Goal: Information Seeking & Learning: Learn about a topic

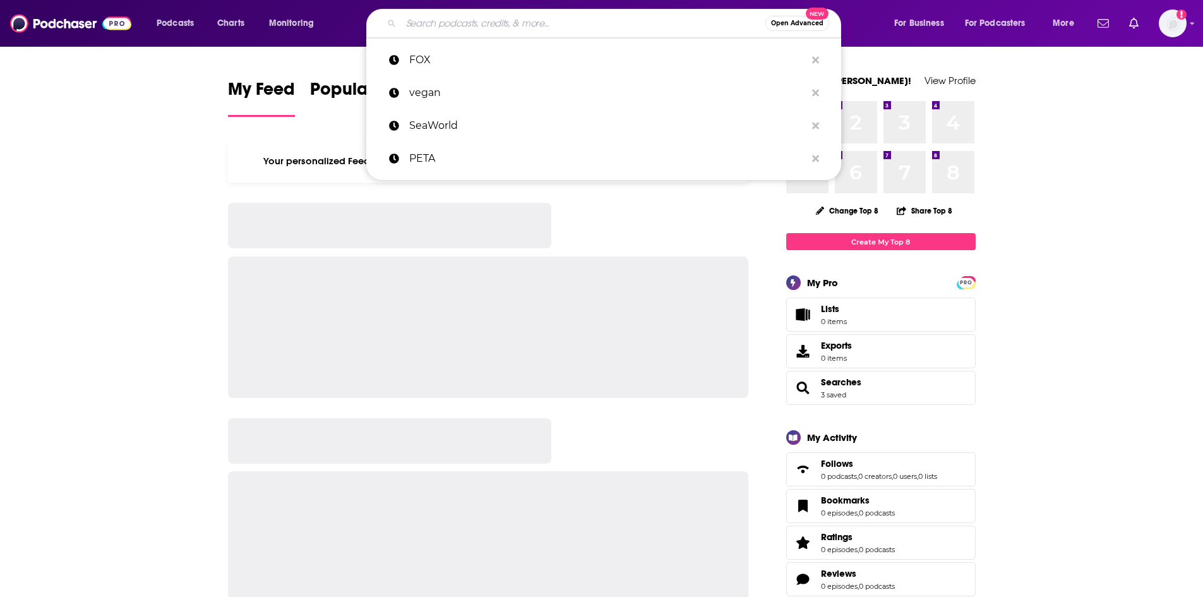
click at [597, 21] on input "Search podcasts, credits, & more..." at bounding box center [583, 23] width 364 height 20
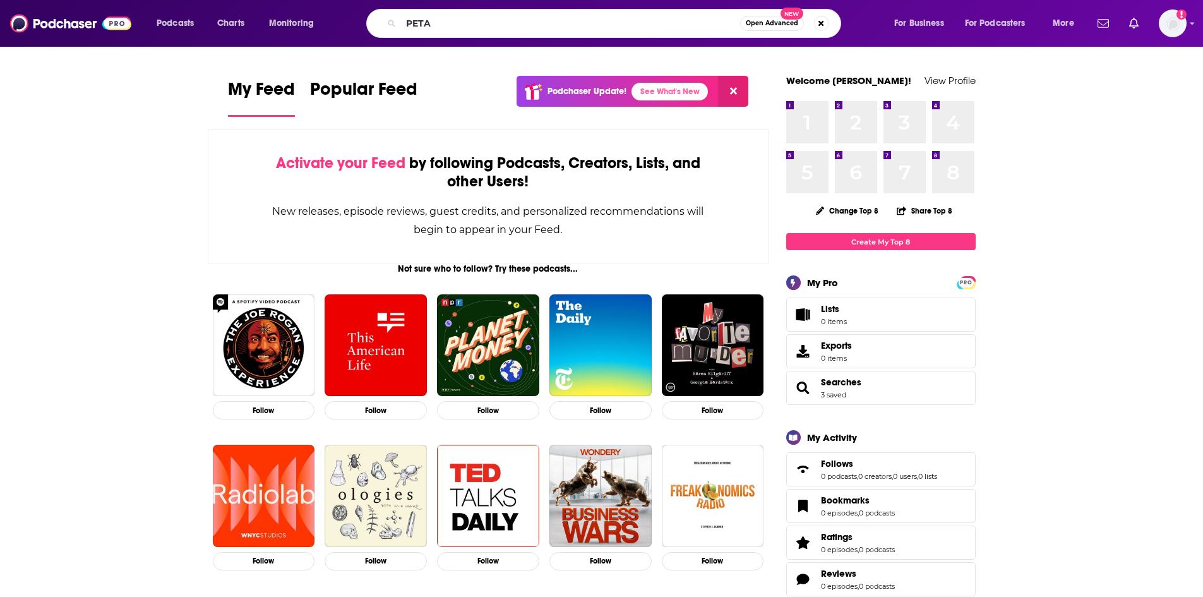
type input "PETA"
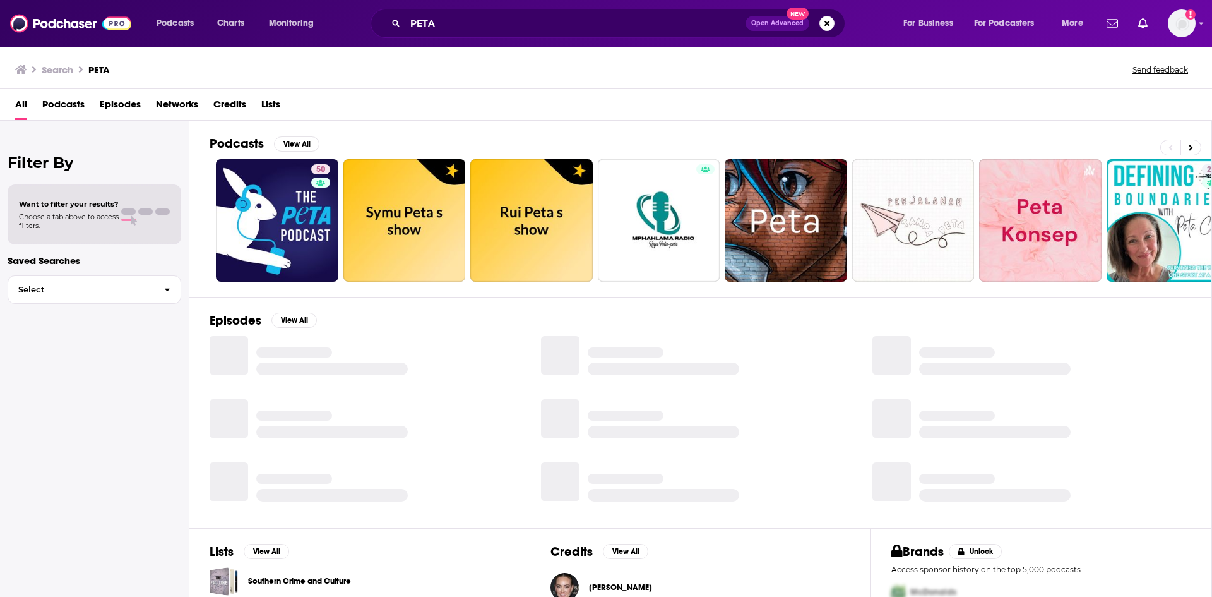
click at [115, 102] on span "Episodes" at bounding box center [120, 107] width 41 height 26
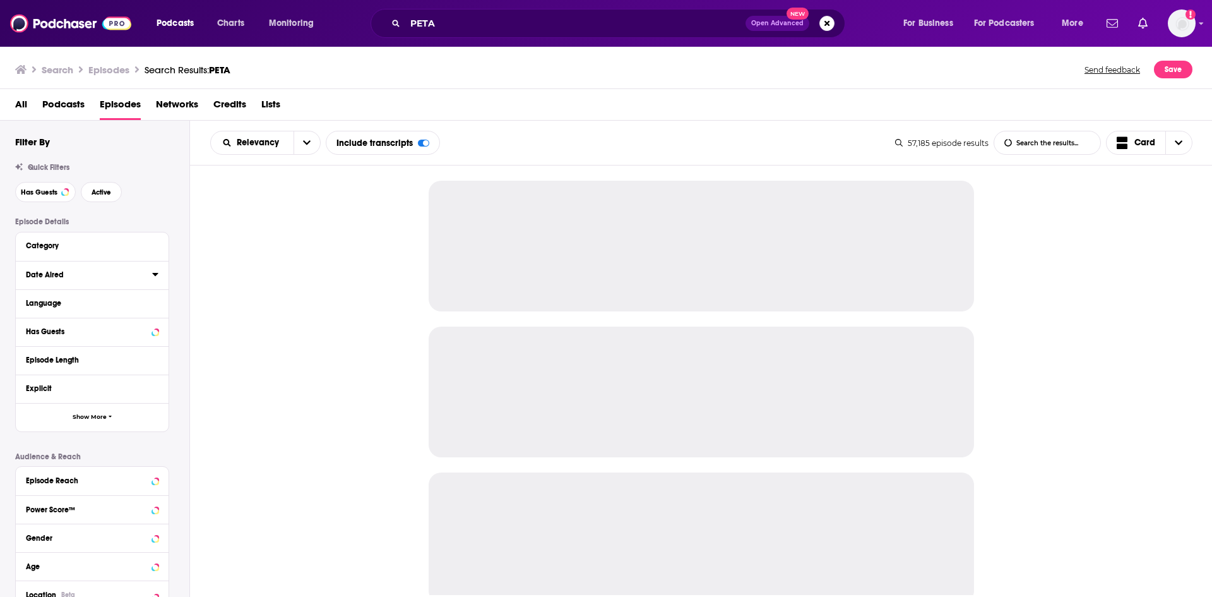
click at [156, 277] on icon at bounding box center [155, 274] width 6 height 10
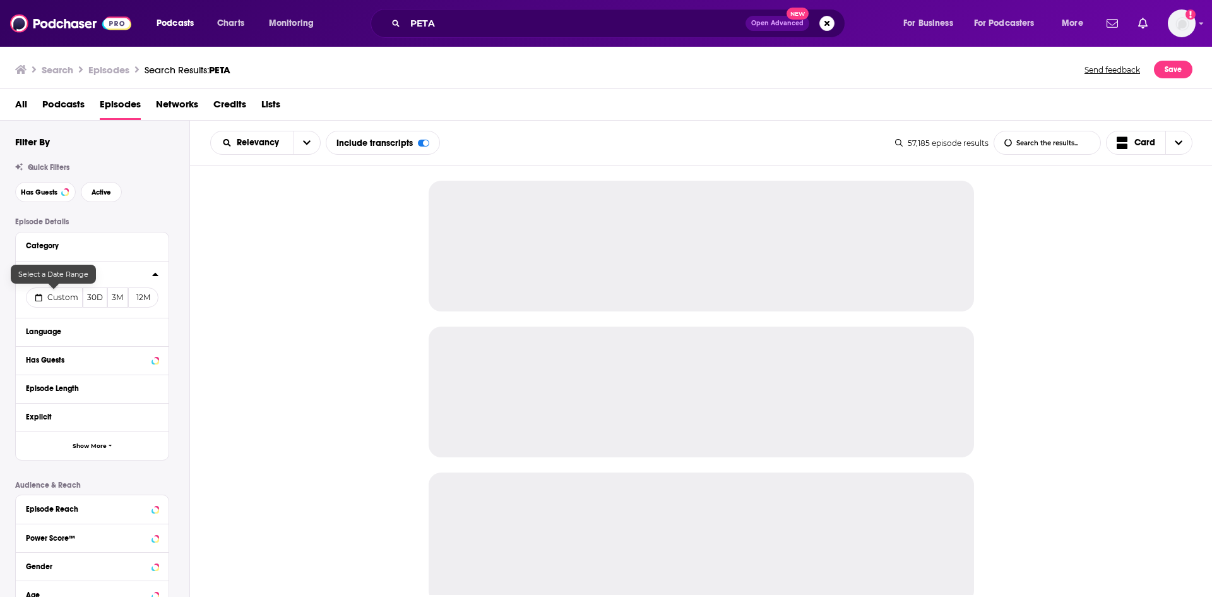
click at [58, 297] on span "Custom" at bounding box center [62, 296] width 31 height 9
select select "8"
select select "2025"
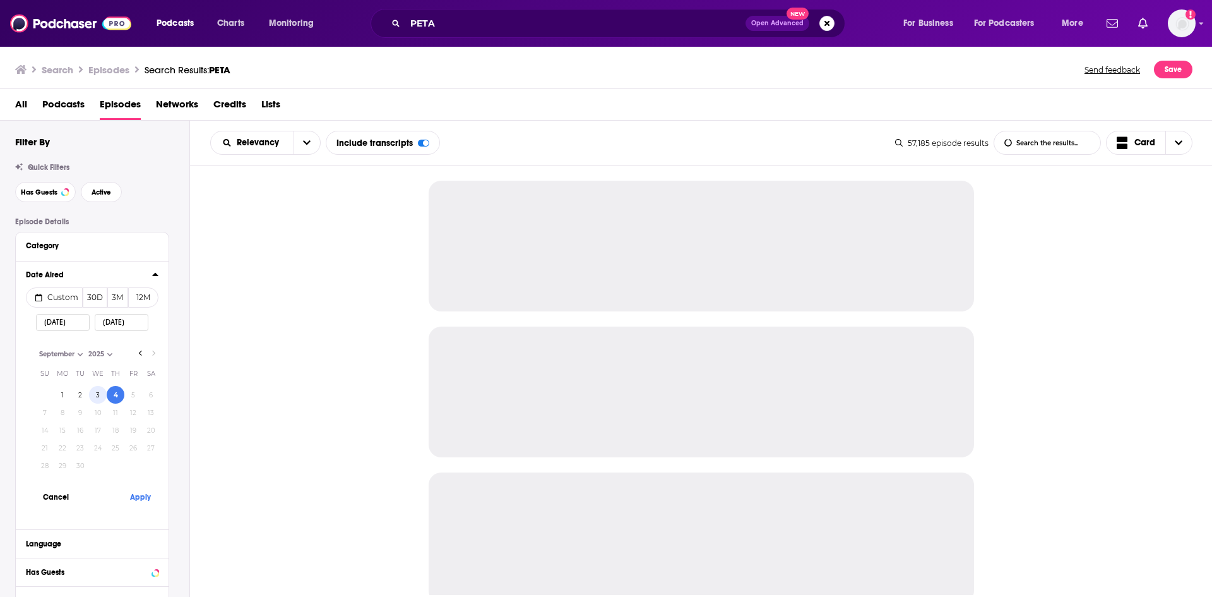
click at [98, 396] on button "3" at bounding box center [98, 395] width 18 height 18
type input "[DATE]"
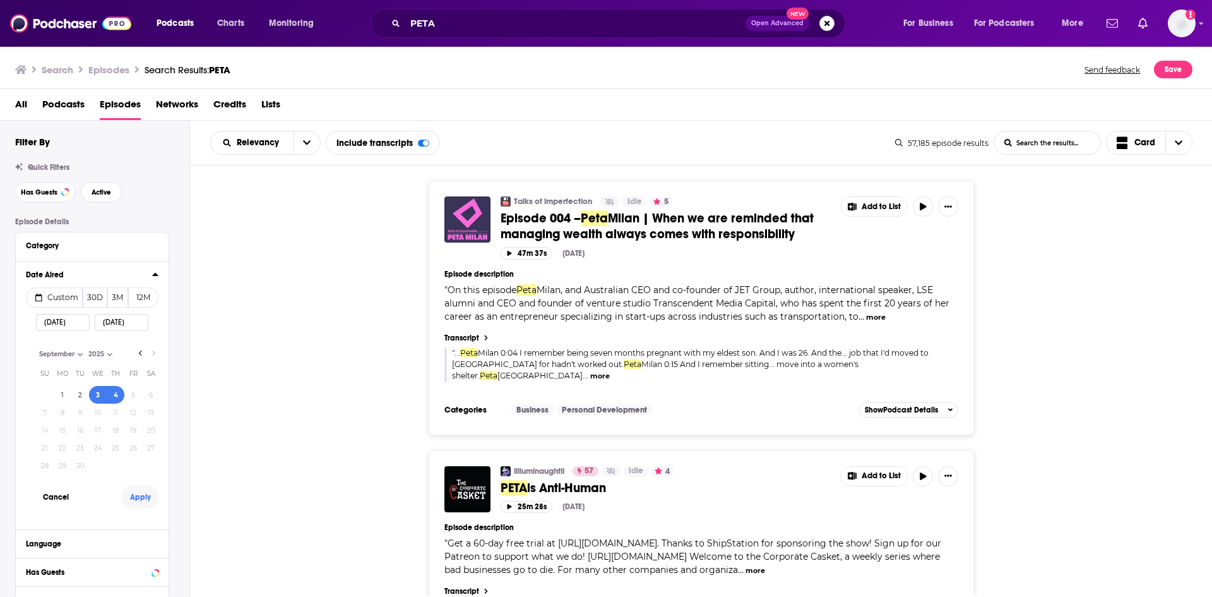
click at [155, 492] on button "Apply" at bounding box center [140, 496] width 38 height 23
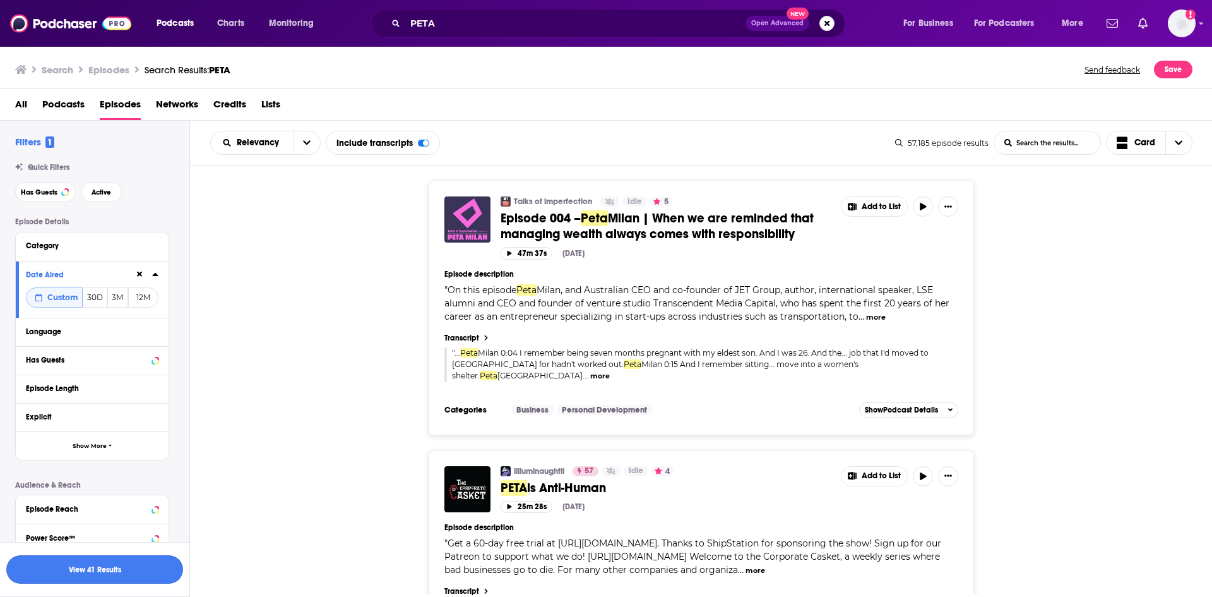
click at [103, 576] on button "View 41 Results" at bounding box center [94, 569] width 177 height 28
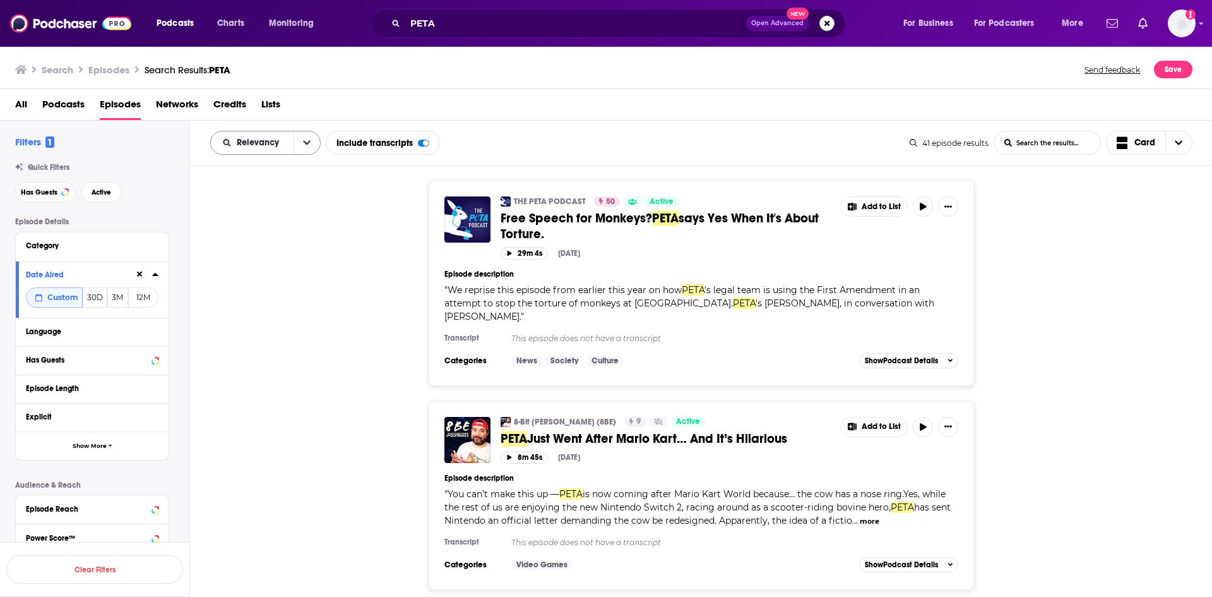
click at [304, 146] on icon "open menu" at bounding box center [307, 142] width 8 height 9
click at [262, 228] on span "New" at bounding box center [273, 228] width 74 height 7
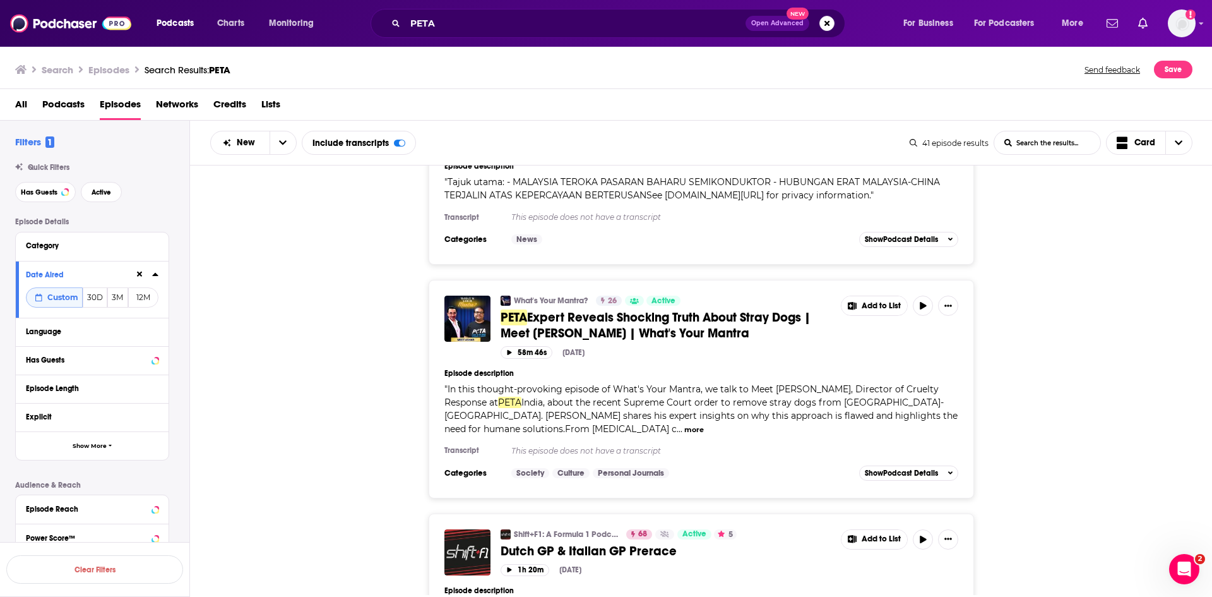
scroll to position [5168, 0]
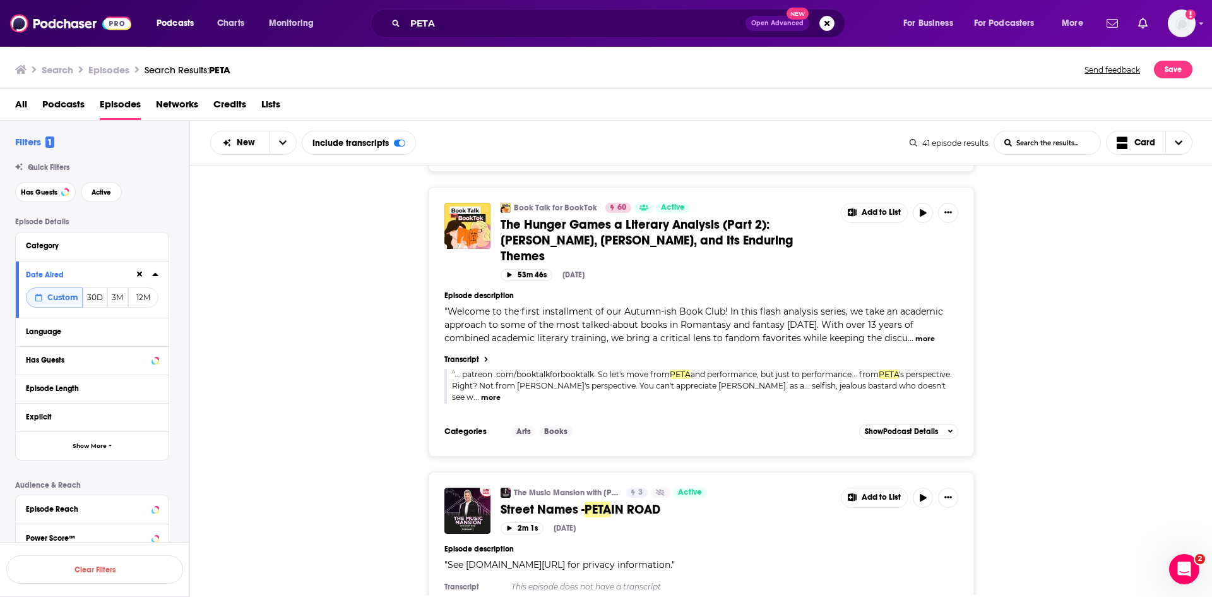
scroll to position [0, 0]
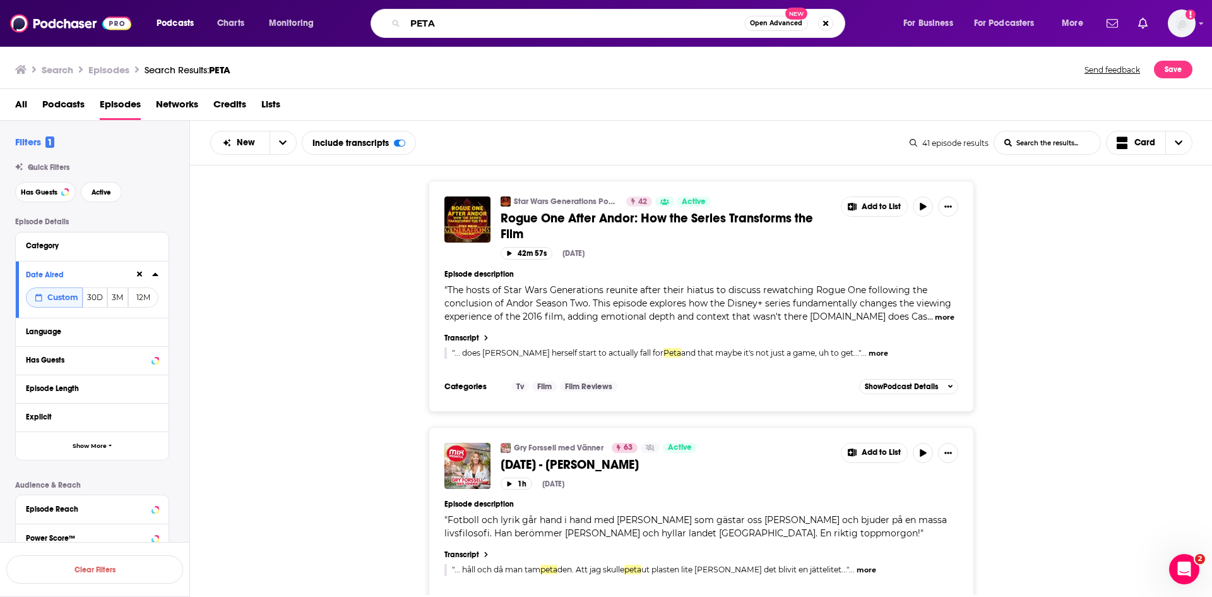
drag, startPoint x: 494, startPoint y: 25, endPoint x: 361, endPoint y: 13, distance: 133.1
click at [361, 13] on div "PETA Open Advanced New" at bounding box center [620, 23] width 540 height 29
type input "Vegan"
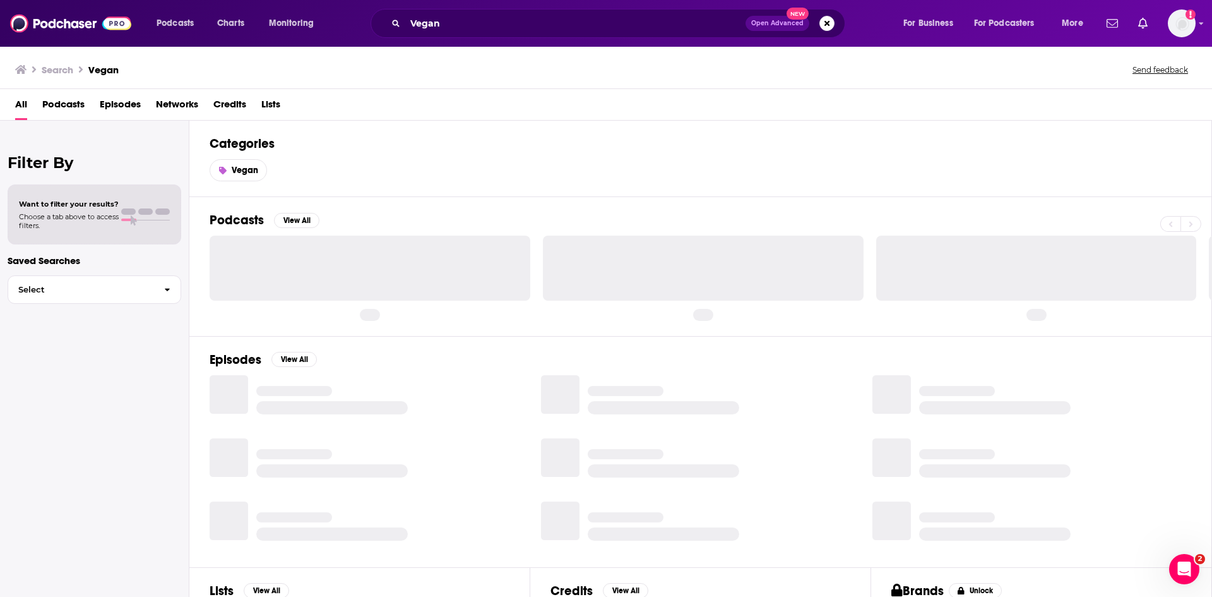
click at [124, 100] on span "Episodes" at bounding box center [120, 107] width 41 height 26
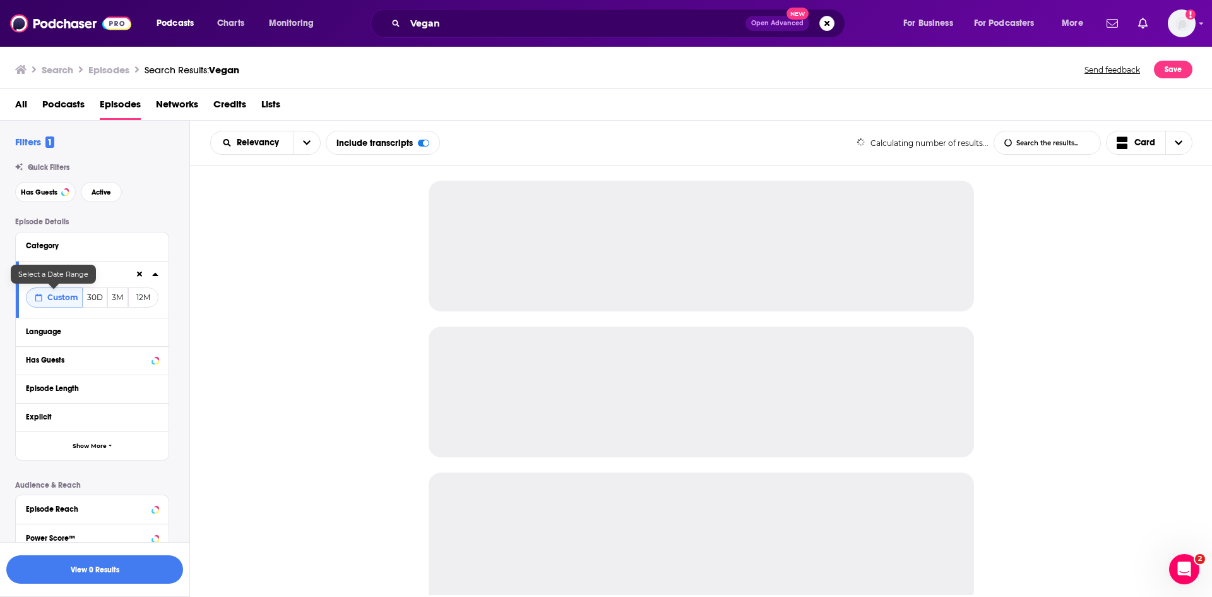
click at [69, 304] on button "Custom" at bounding box center [54, 297] width 57 height 20
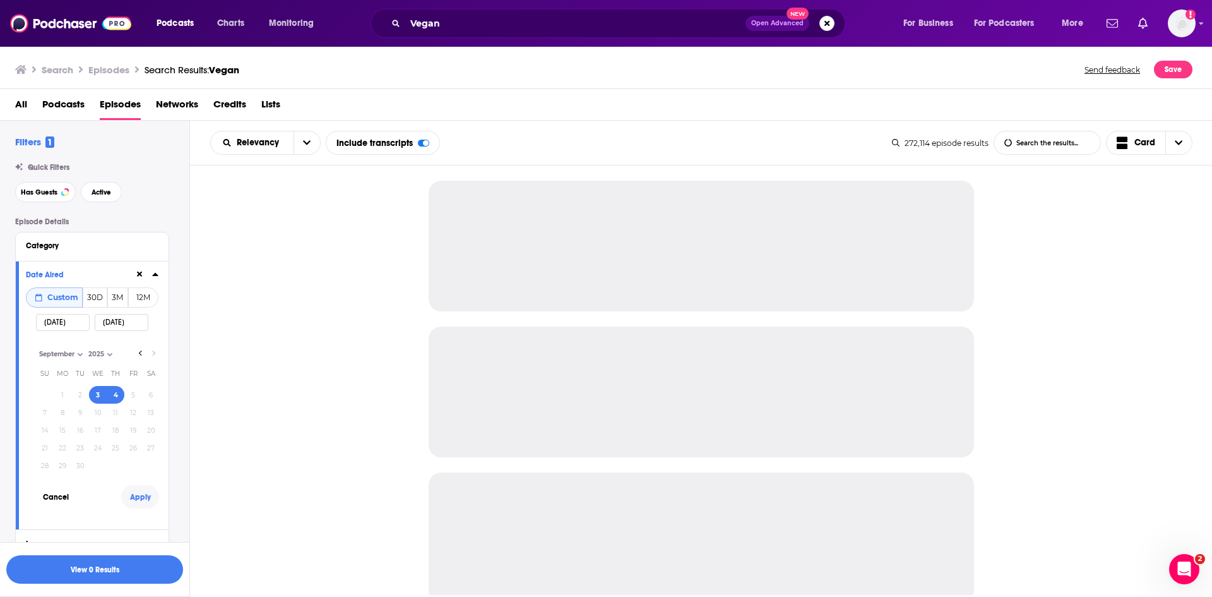
click at [135, 499] on button "Apply" at bounding box center [140, 496] width 38 height 23
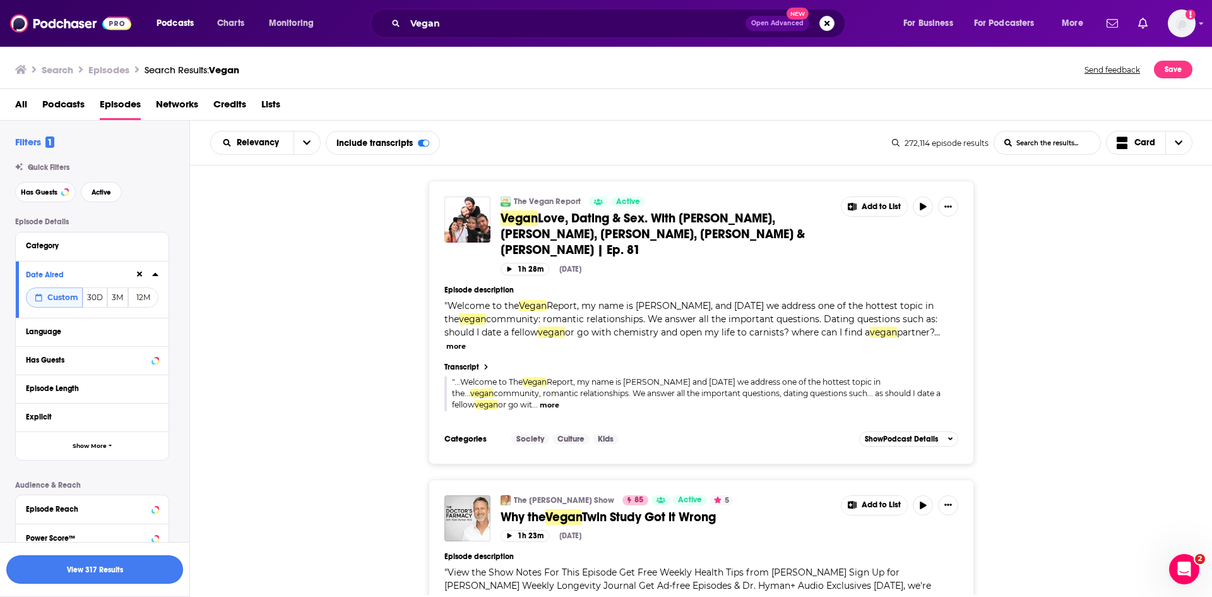
click at [142, 564] on button "View 317 Results" at bounding box center [94, 569] width 177 height 28
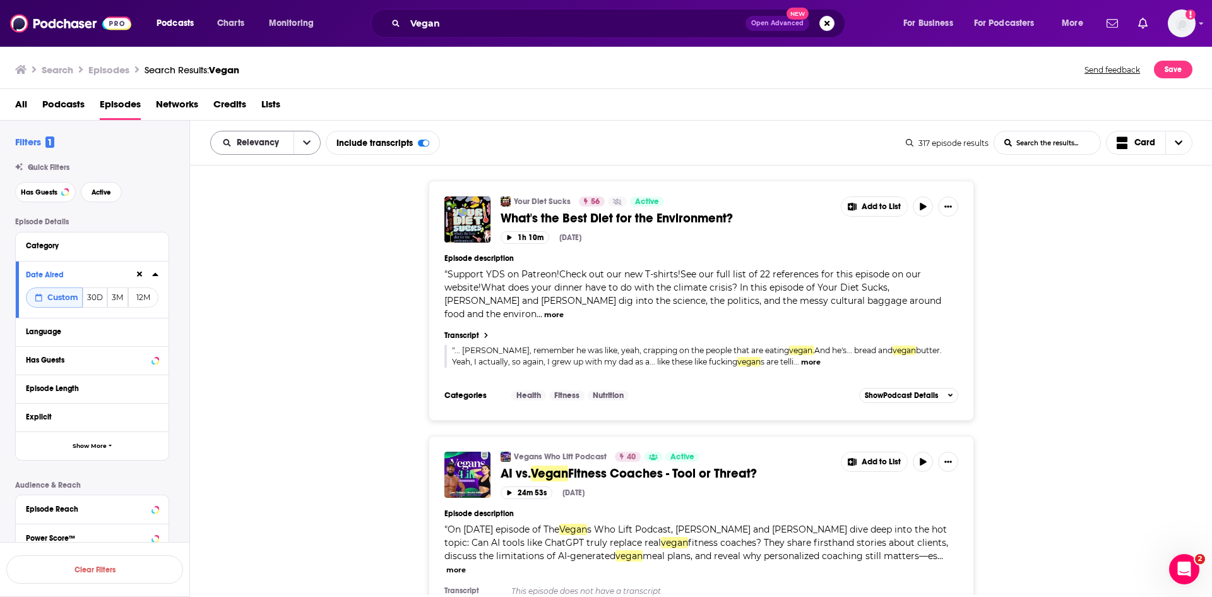
click at [301, 142] on button "open menu" at bounding box center [307, 142] width 27 height 23
click at [268, 249] on span "Power Score" at bounding box center [273, 250] width 74 height 7
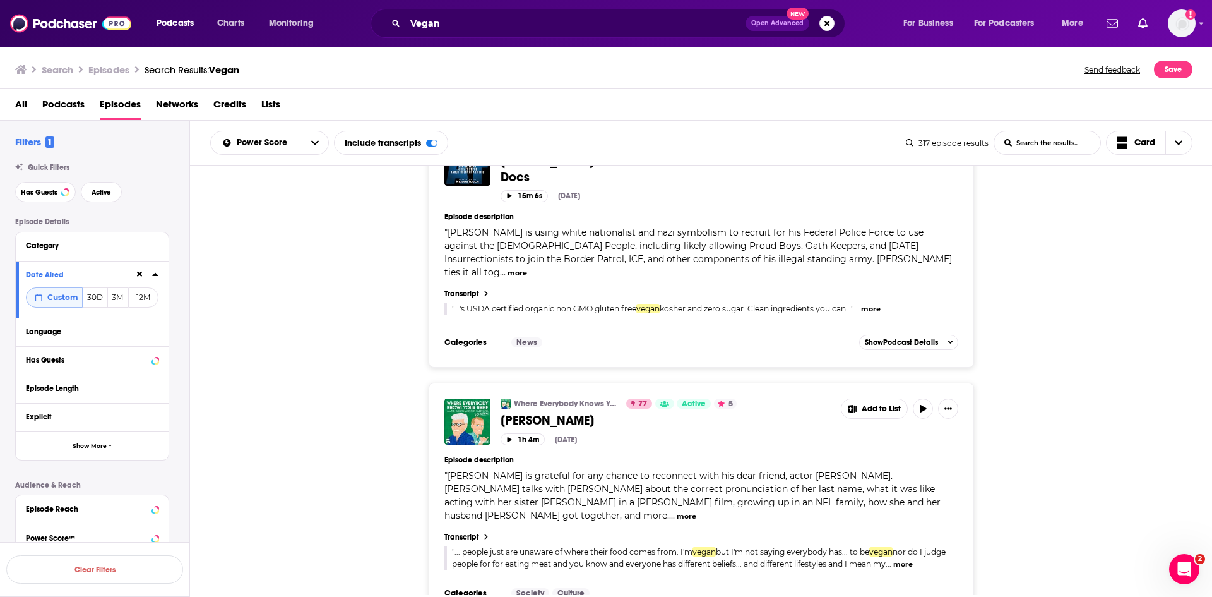
scroll to position [5114, 0]
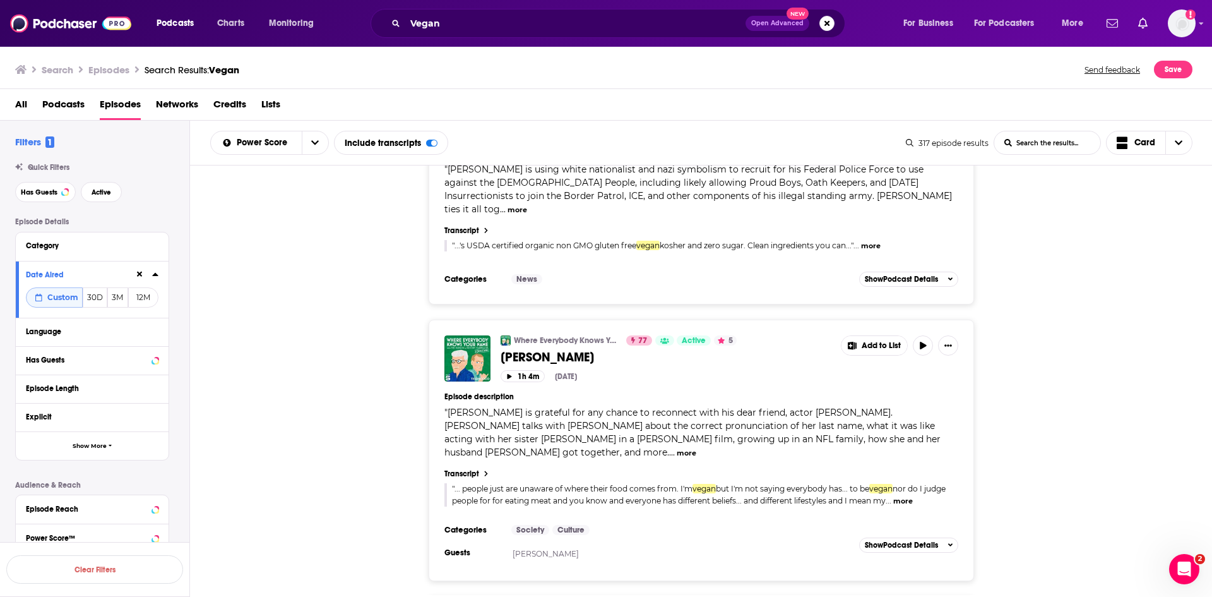
drag, startPoint x: 1149, startPoint y: 299, endPoint x: 1141, endPoint y: 301, distance: 8.4
click at [1149, 319] on div "Where Everybody Knows Your Name with Ted Danson and Woody Harrelson (sometimes)…" at bounding box center [701, 449] width 1023 height 261
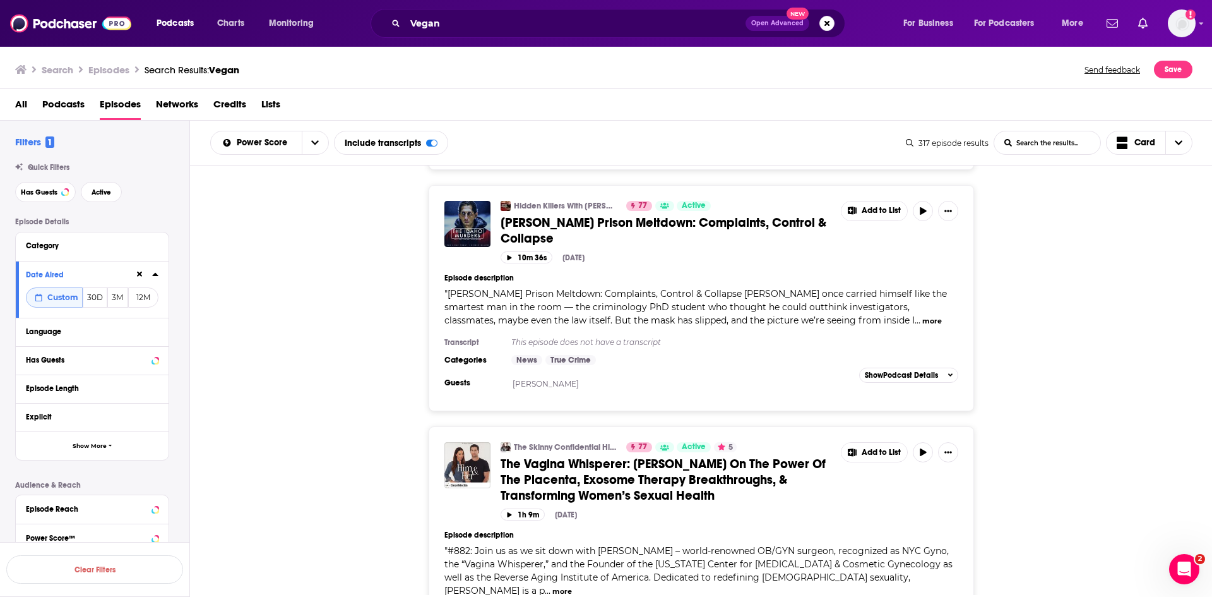
scroll to position [6017, 0]
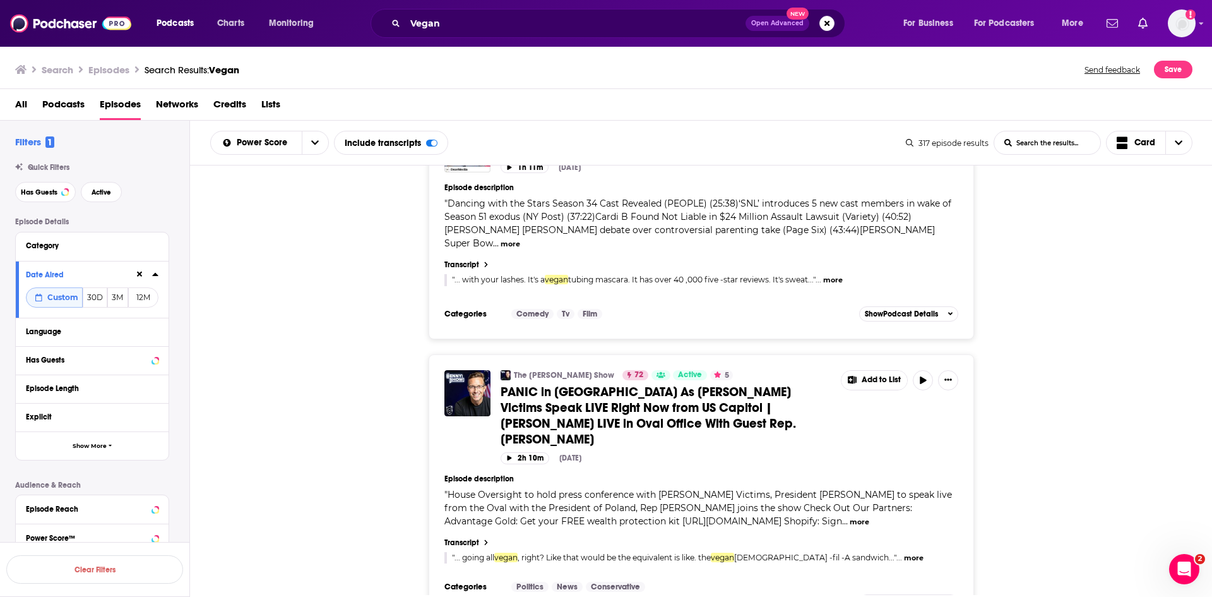
scroll to position [11383, 0]
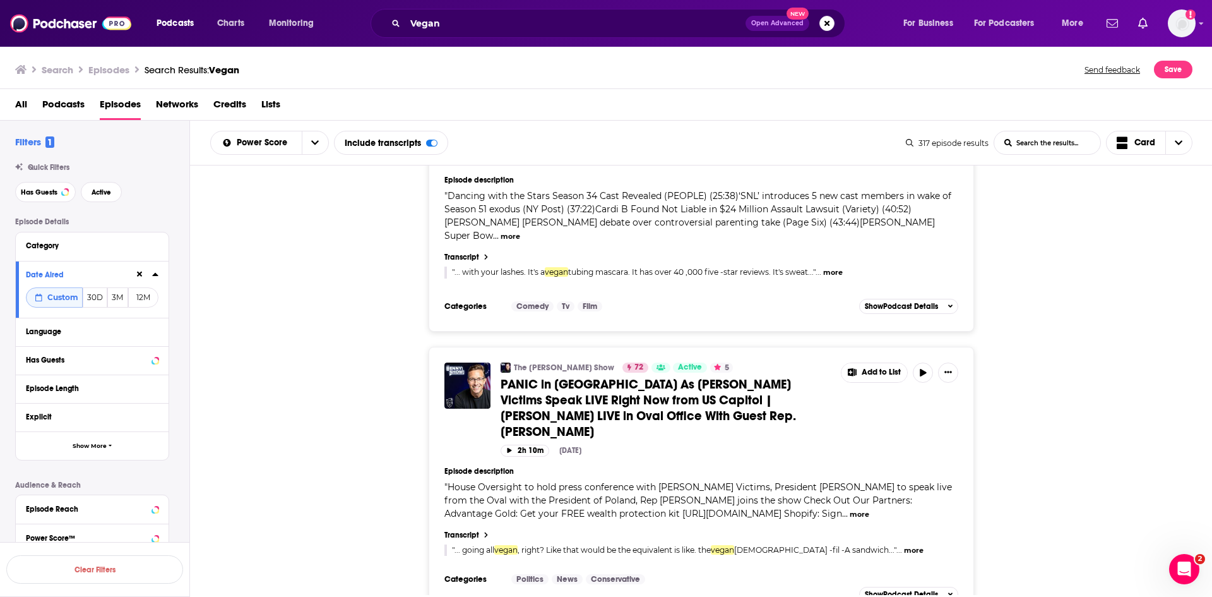
drag, startPoint x: 643, startPoint y: 467, endPoint x: 409, endPoint y: 466, distance: 234.2
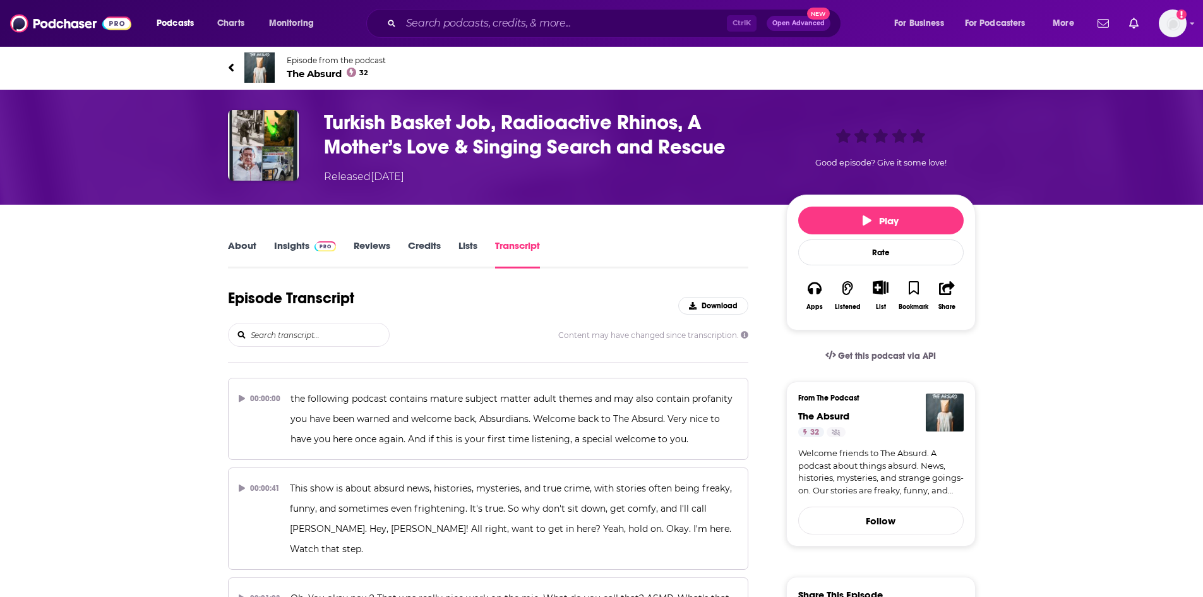
scroll to position [10307, 0]
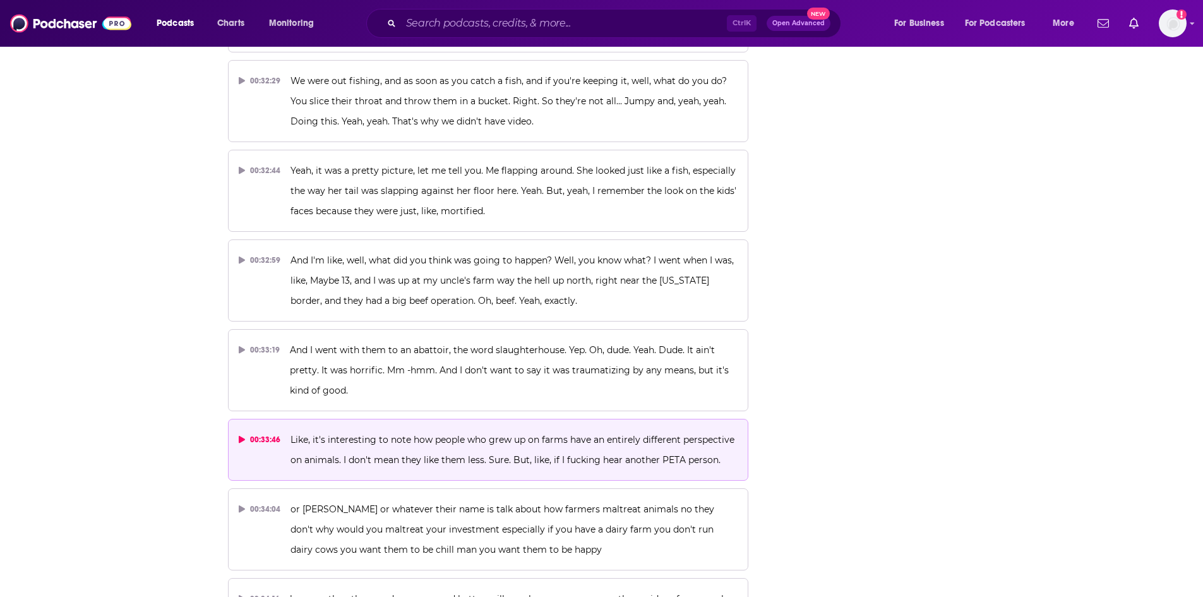
click at [520, 429] on p "Like, it's interesting to note how people who grew up on farms have an entirely…" at bounding box center [513, 449] width 447 height 40
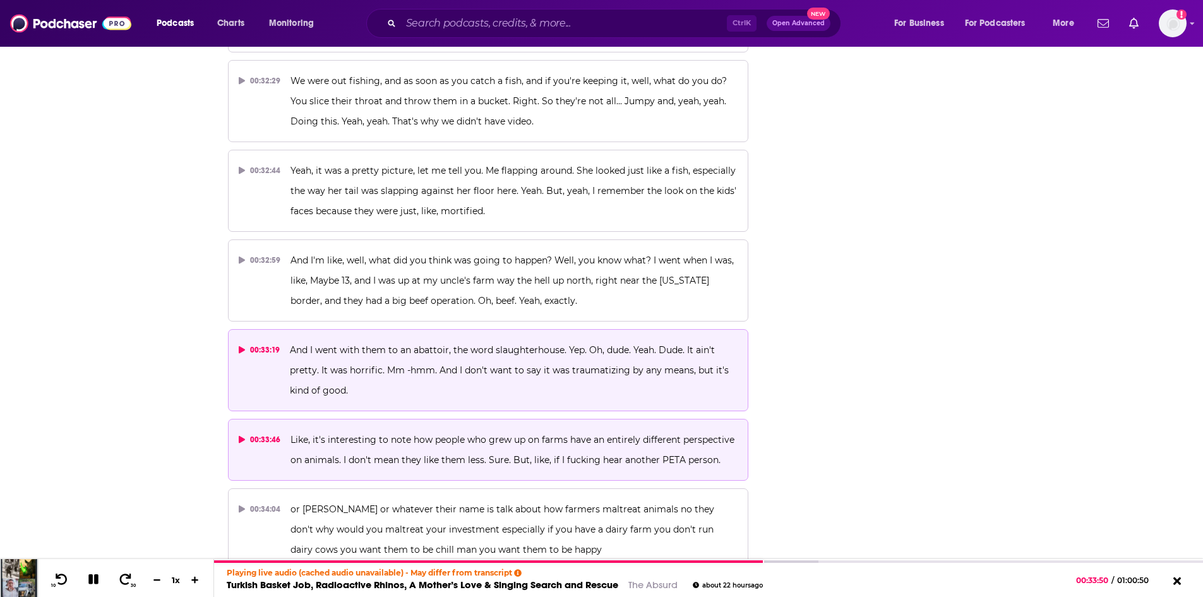
click at [430, 340] on p "And I went with them to an abattoir, the word slaughterhouse. Yep. Oh, dude. Ye…" at bounding box center [514, 370] width 448 height 61
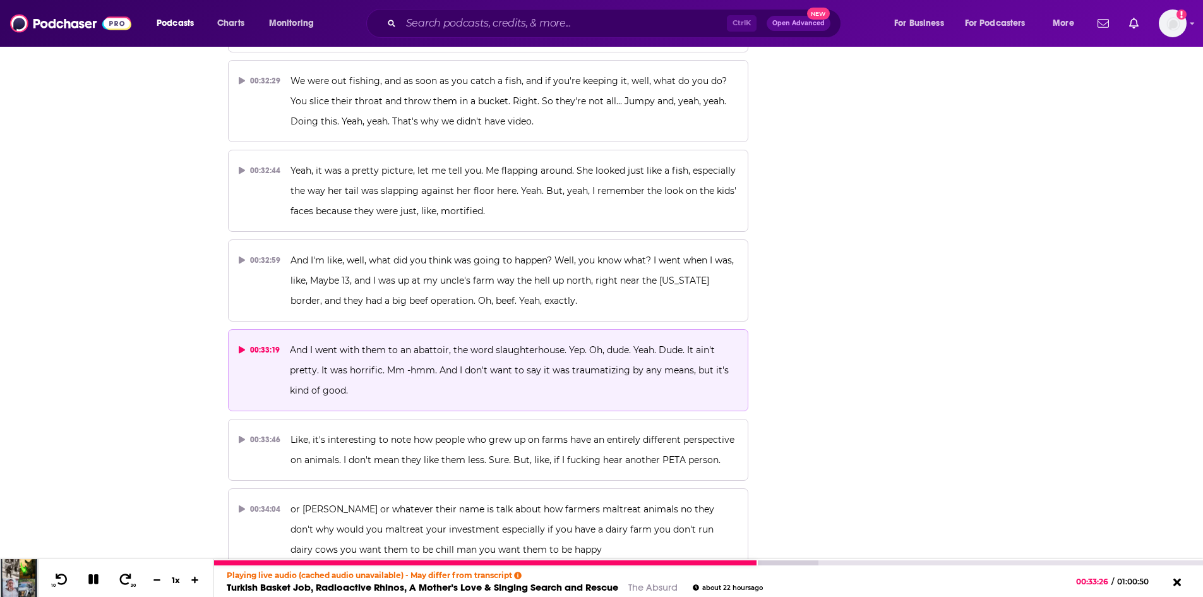
click at [91, 579] on icon at bounding box center [93, 579] width 10 height 10
click at [91, 579] on icon at bounding box center [93, 579] width 11 height 13
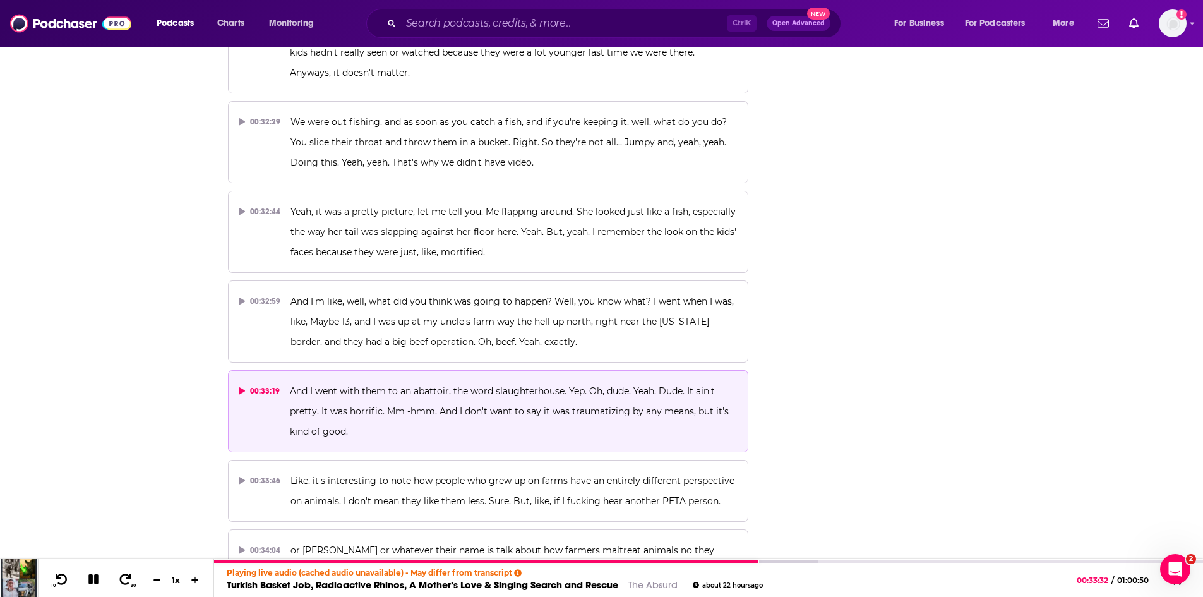
scroll to position [10244, 0]
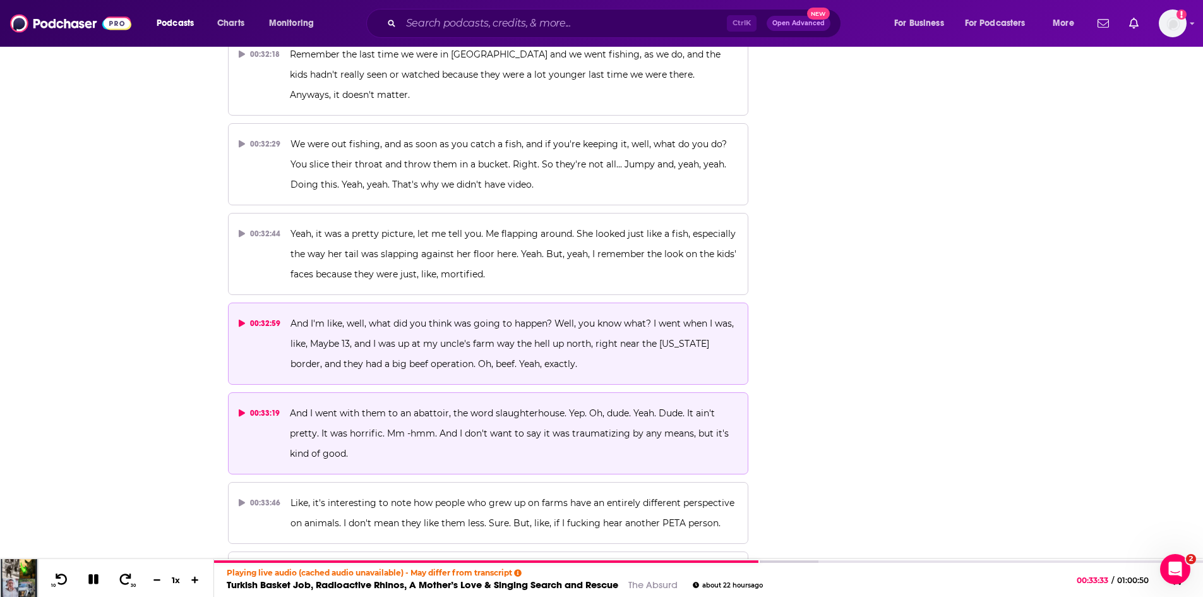
click at [549, 318] on span "And I'm like, well, what did you think was going to happen? Well, you know what…" at bounding box center [513, 344] width 446 height 52
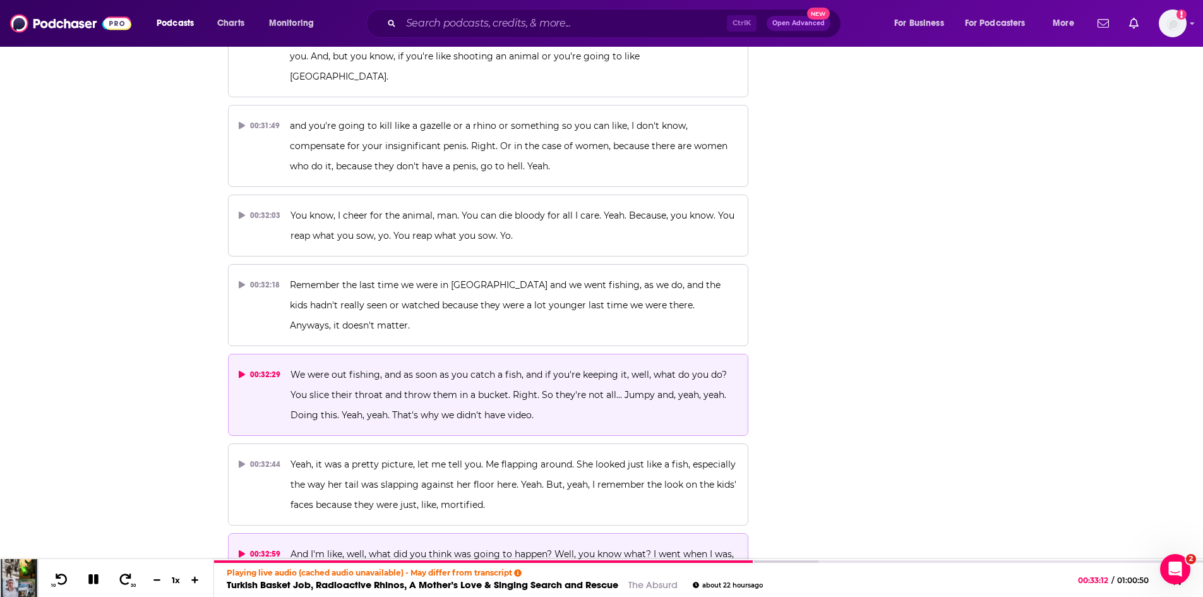
scroll to position [9991, 0]
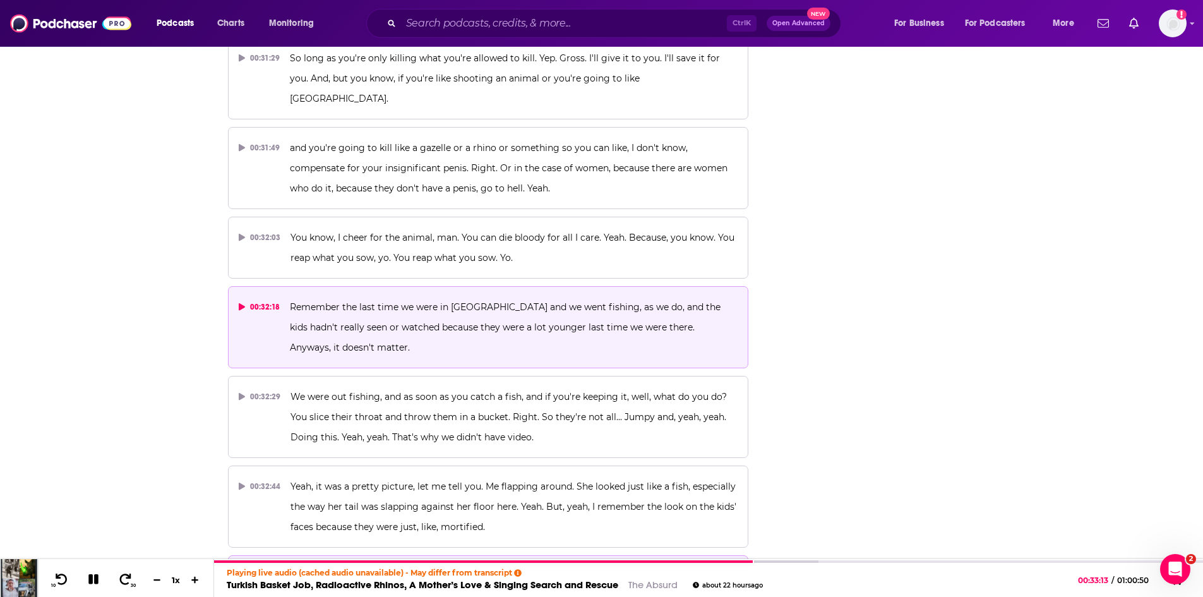
click at [344, 301] on span "Remember the last time we were in Newfoundland and we went fishing, as we do, a…" at bounding box center [506, 327] width 433 height 52
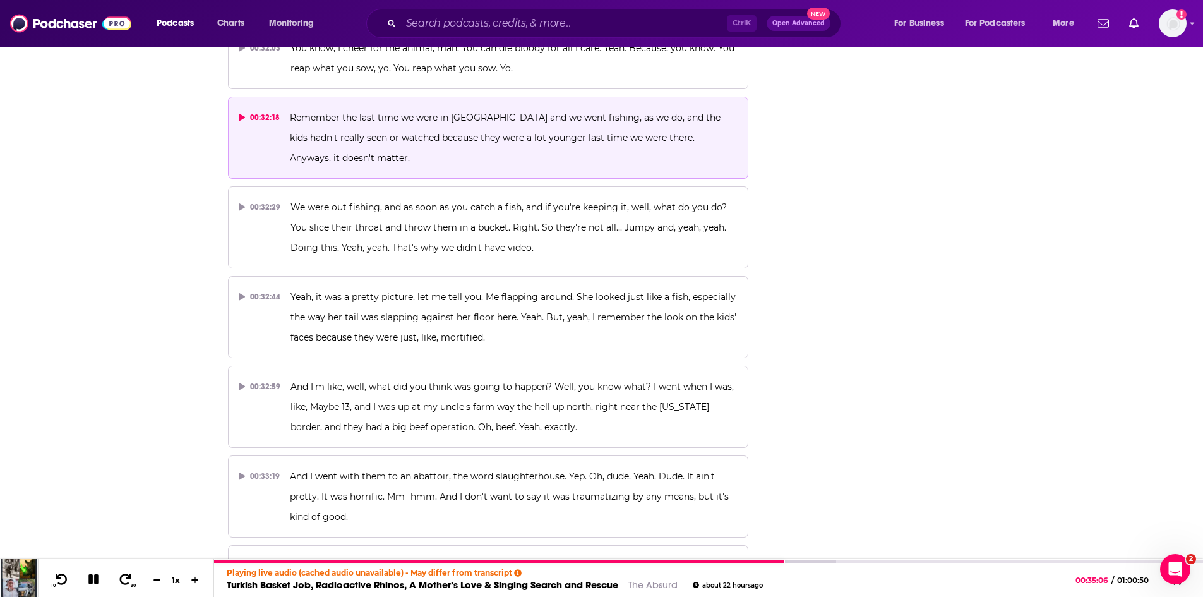
scroll to position [10244, 0]
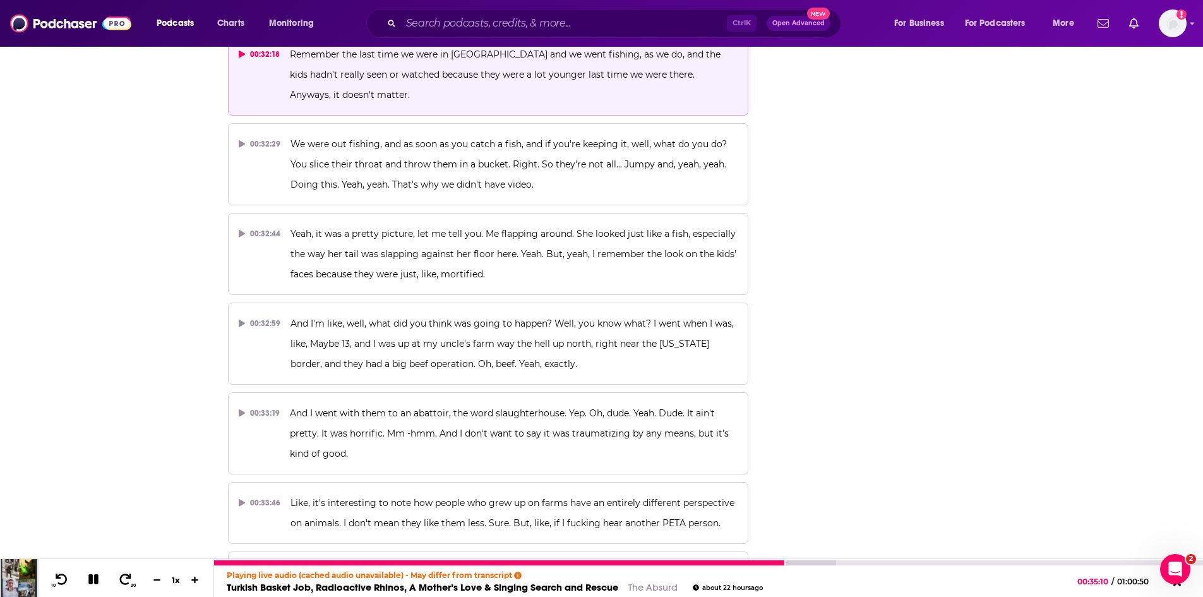
click at [92, 580] on icon at bounding box center [93, 579] width 10 height 10
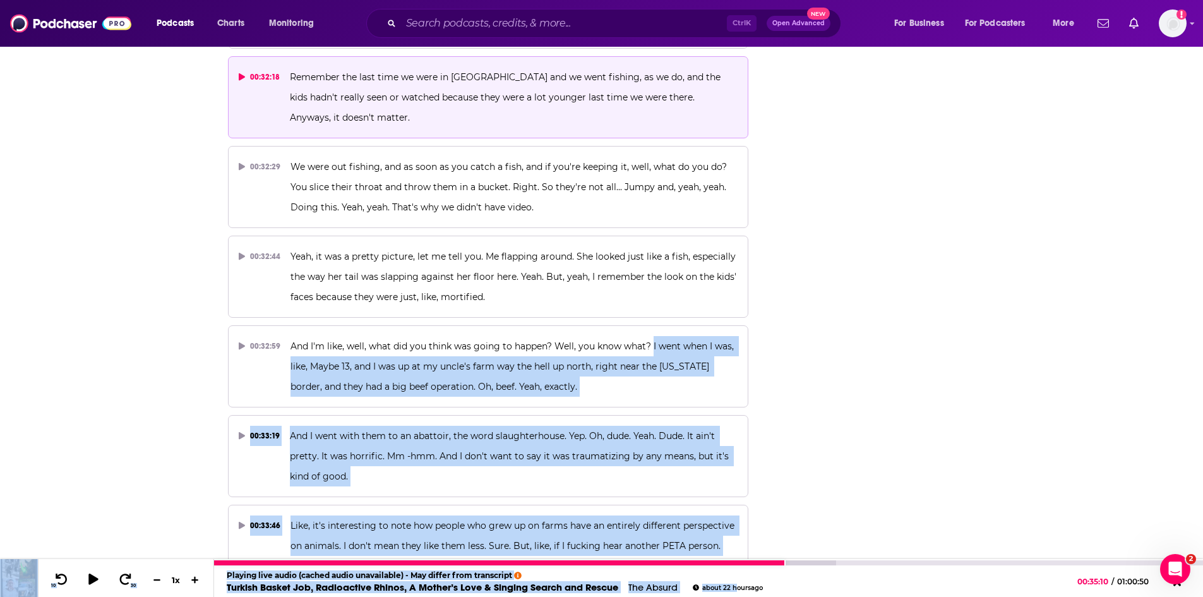
scroll to position [10269, 0]
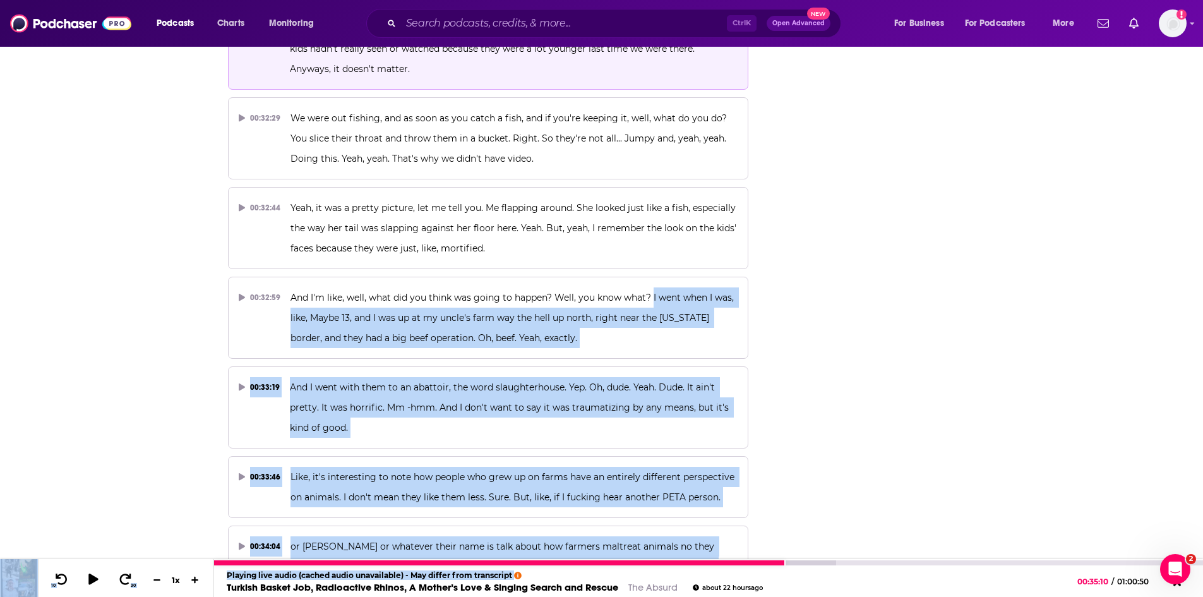
drag, startPoint x: 652, startPoint y: 287, endPoint x: 744, endPoint y: 578, distance: 305.3
click at [93, 578] on icon at bounding box center [93, 579] width 11 height 13
click at [95, 583] on icon at bounding box center [93, 579] width 10 height 10
click at [654, 587] on link "The Absurd" at bounding box center [652, 587] width 49 height 12
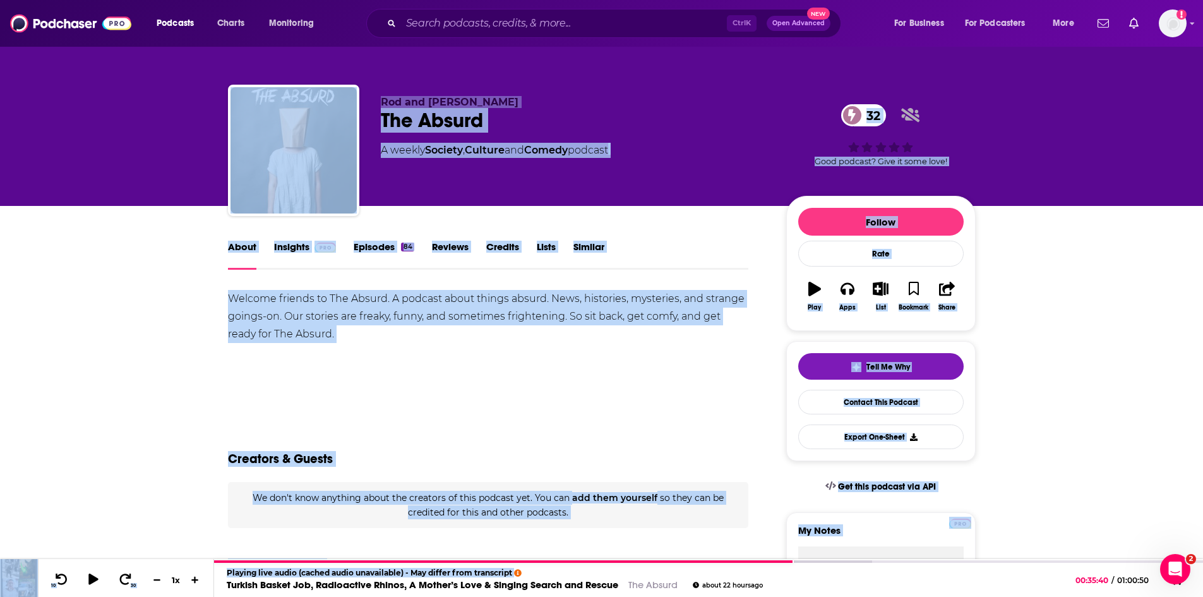
click at [292, 246] on link "Insights" at bounding box center [305, 255] width 63 height 29
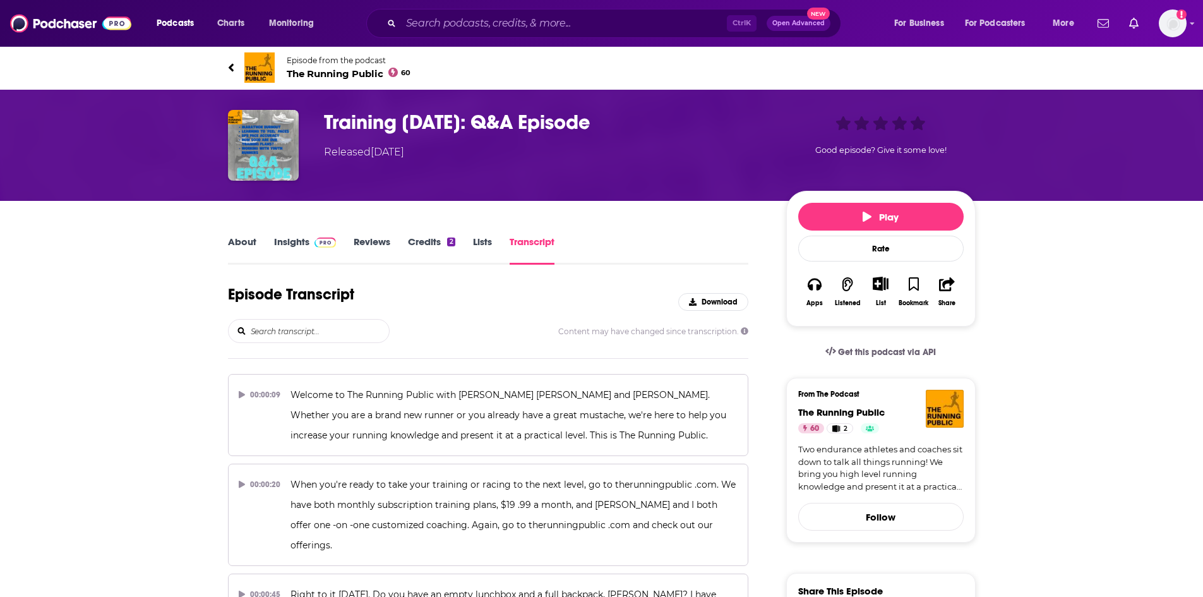
scroll to position [12366, 0]
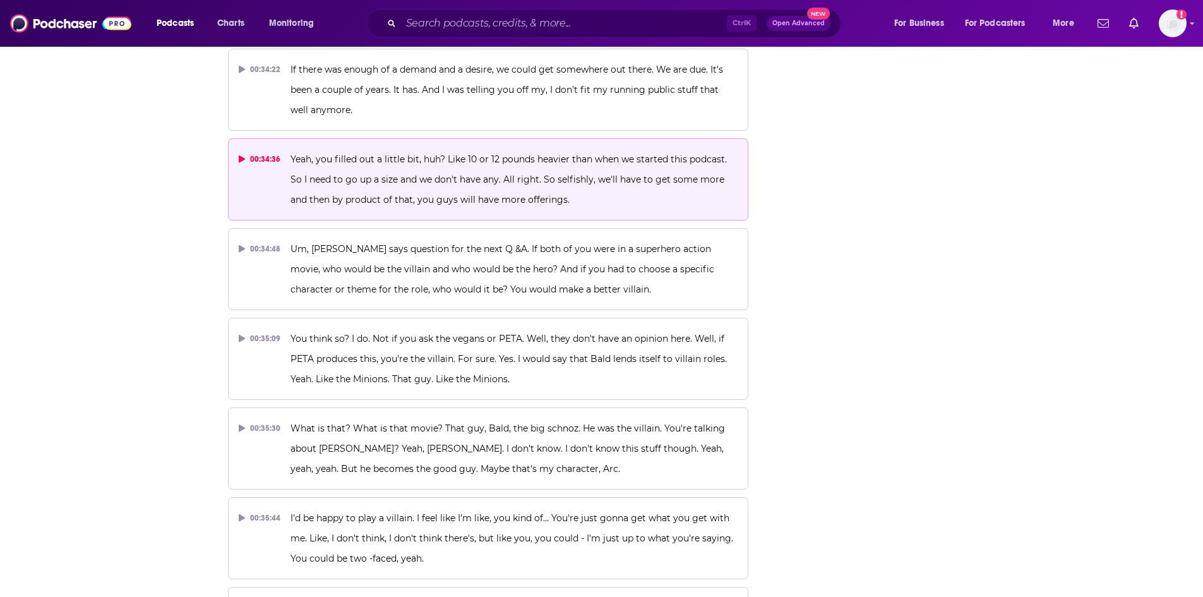
click at [422, 149] on p "Yeah, you filled out a little bit, huh? Like 10 or 12 pounds heavier than when …" at bounding box center [513, 179] width 447 height 61
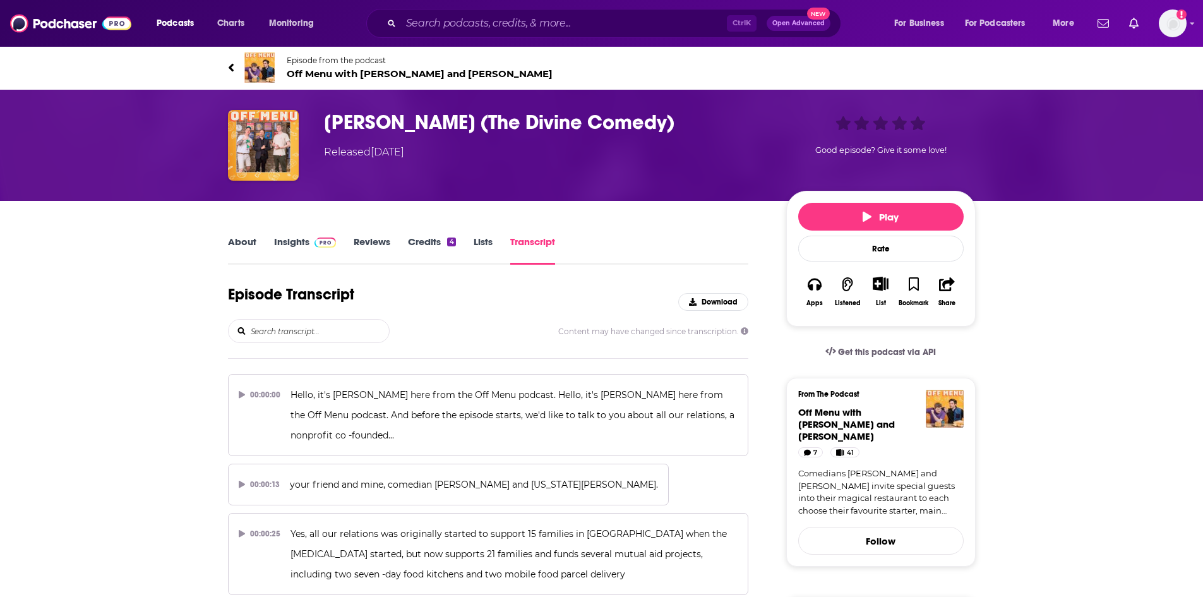
scroll to position [8956, 0]
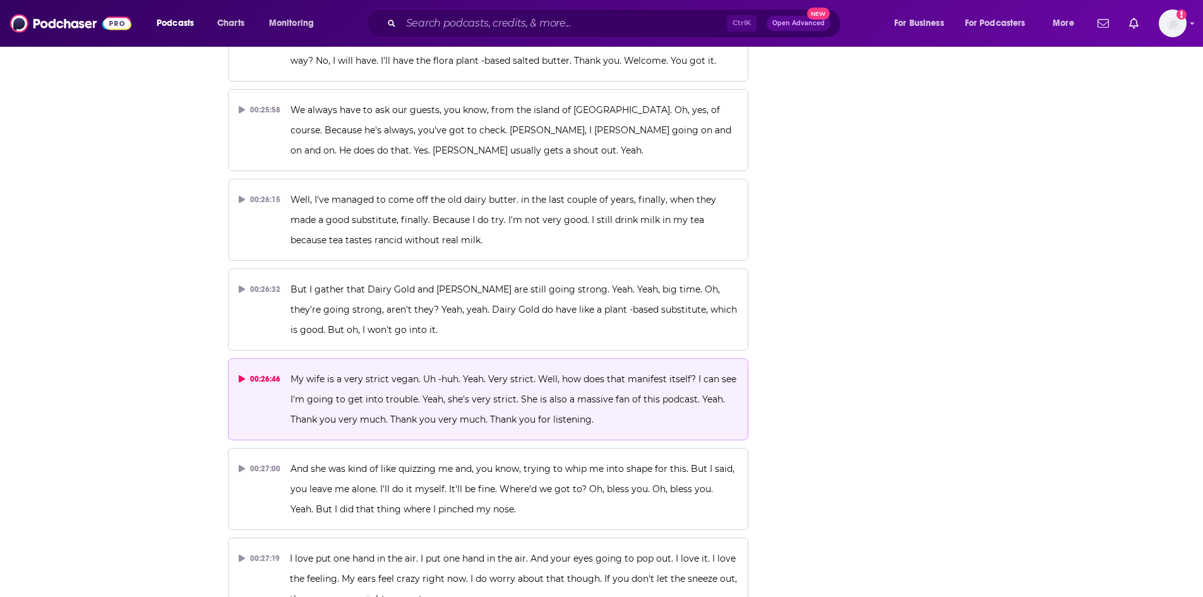
click at [437, 373] on span "My wife is a very strict vegan. Uh -huh. Yeah. Very strict. Well, how does that…" at bounding box center [514, 399] width 448 height 52
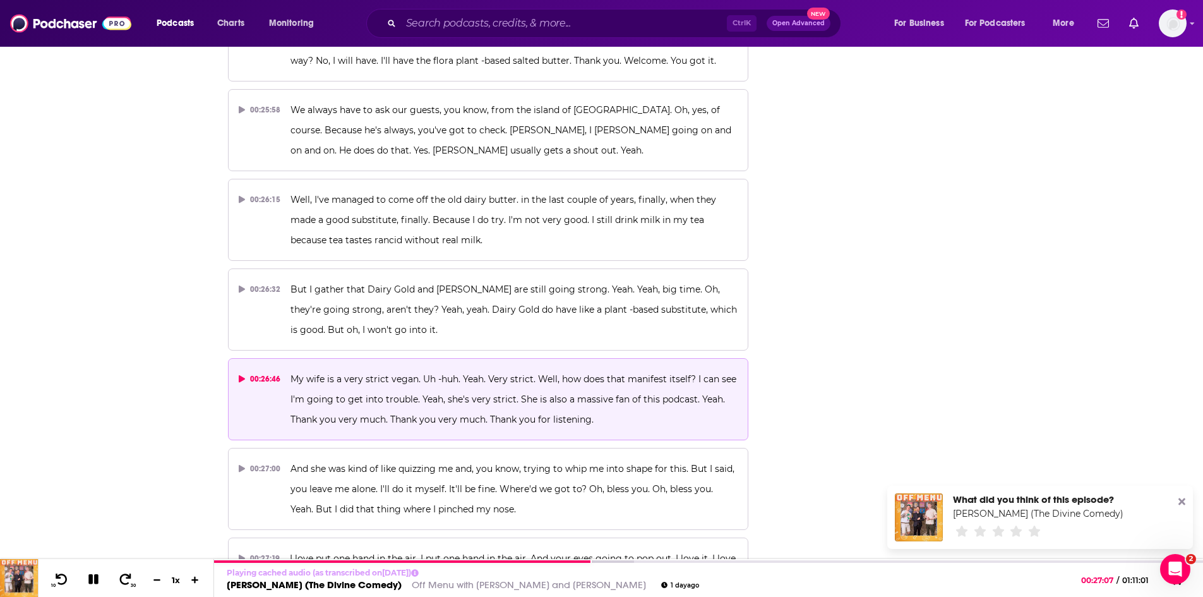
scroll to position [0, 0]
click at [93, 581] on icon at bounding box center [93, 578] width 15 height 11
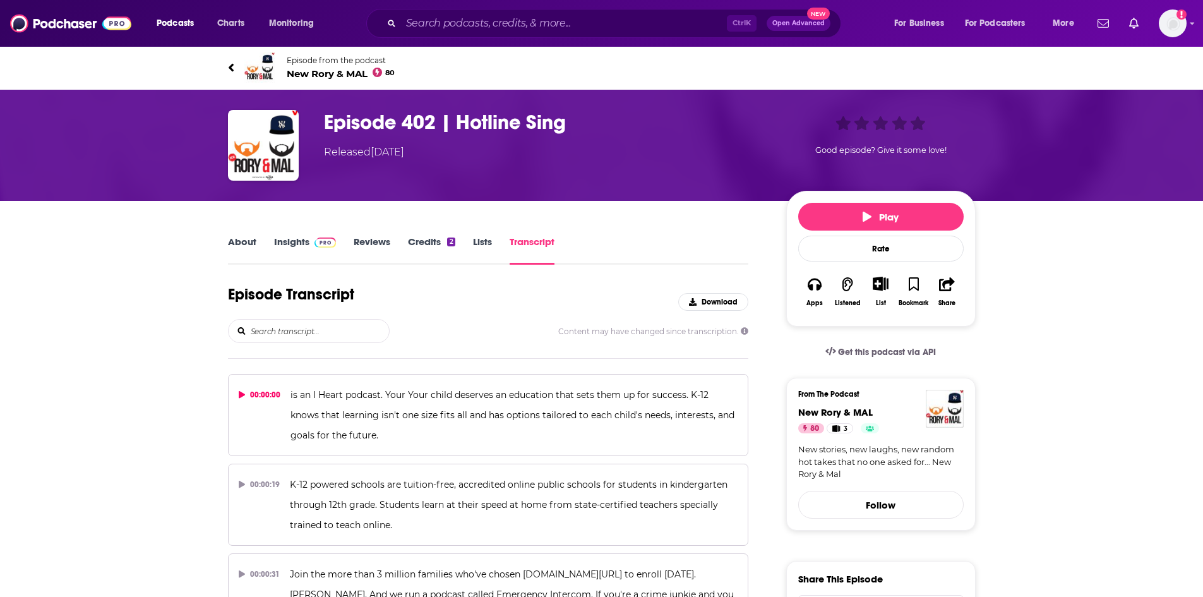
scroll to position [7113, 0]
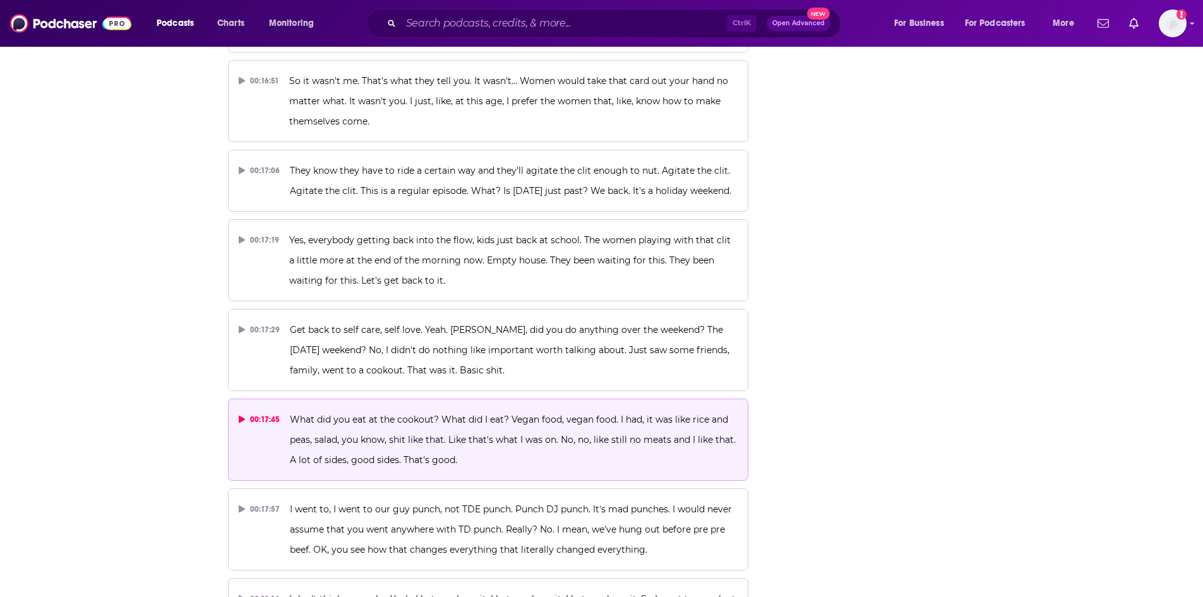
click at [527, 414] on span "What did you eat at the cookout? What did I eat? Vegan food, vegan food. I had,…" at bounding box center [514, 440] width 448 height 52
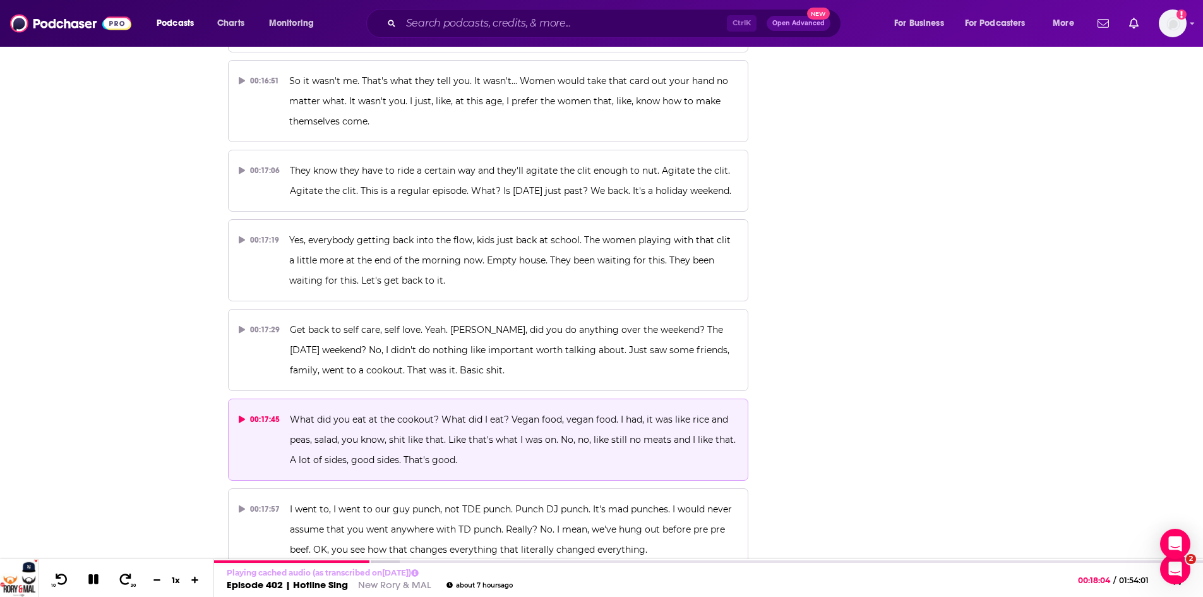
scroll to position [0, 0]
click at [100, 576] on icon at bounding box center [93, 578] width 15 height 11
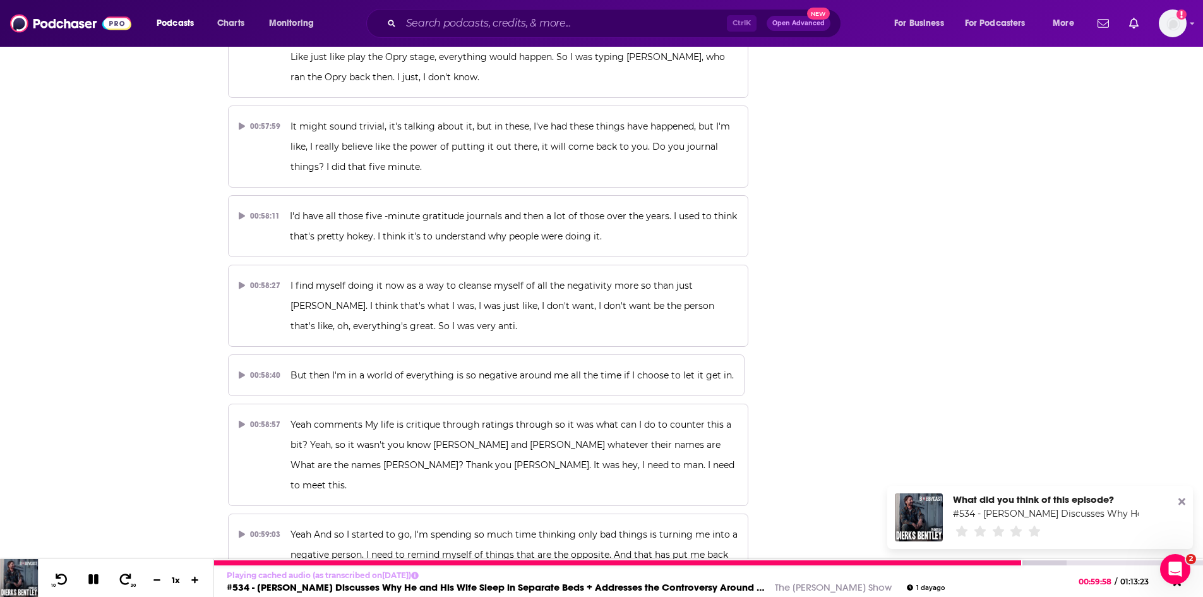
click at [94, 580] on icon at bounding box center [93, 578] width 11 height 11
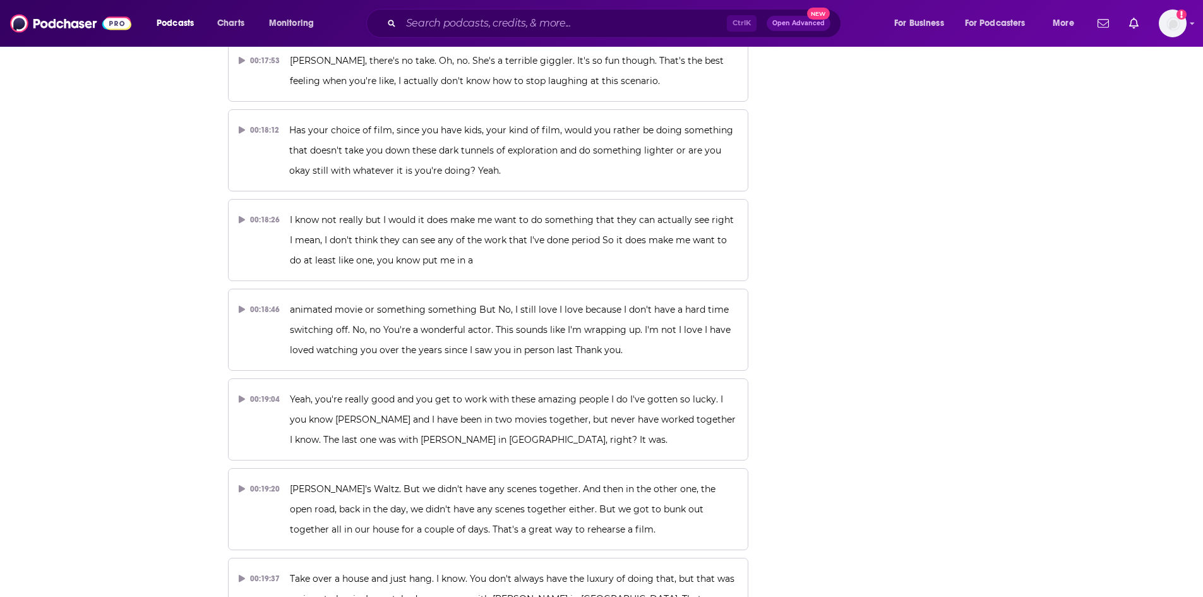
scroll to position [18868, 0]
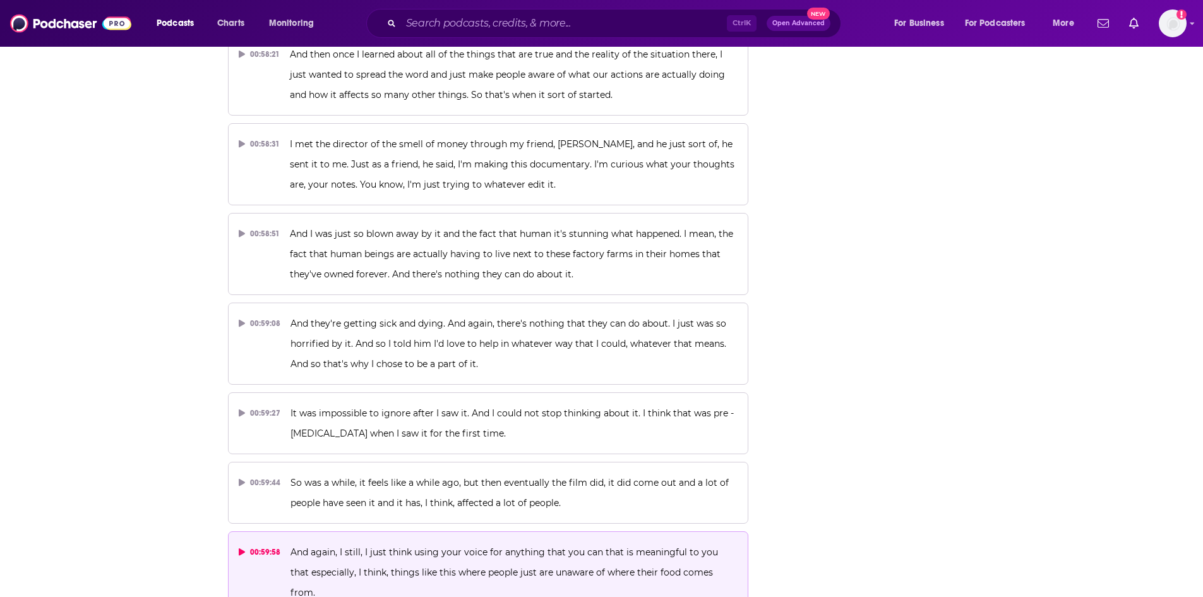
click at [407, 542] on p "And again, I still, I just think using your voice for anything that you can tha…" at bounding box center [513, 572] width 447 height 61
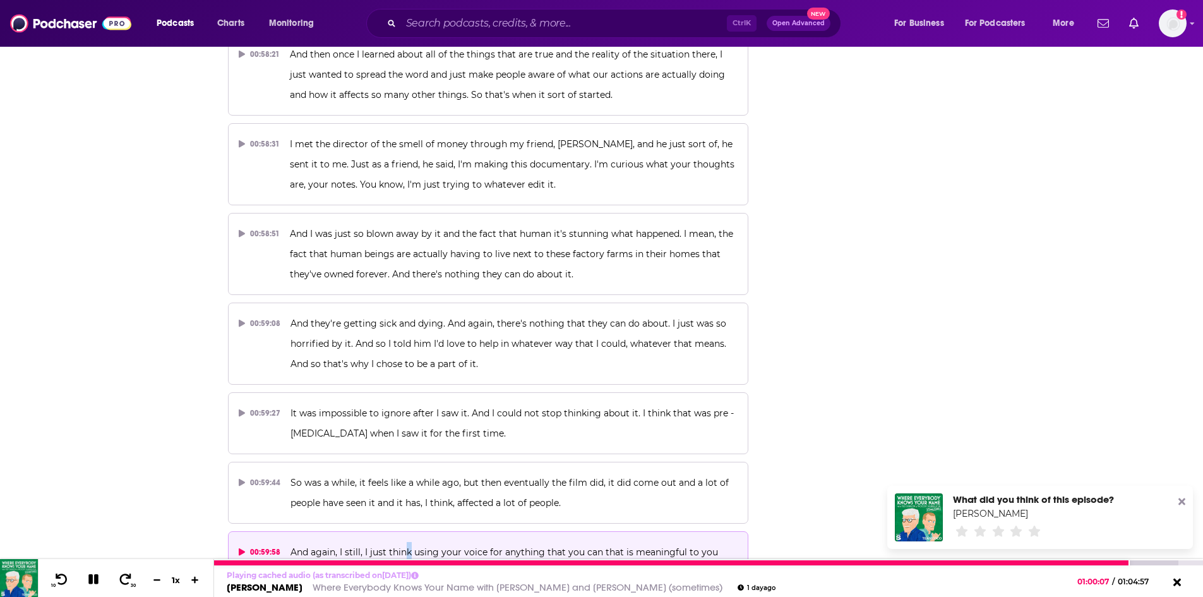
click at [466, 587] on link "Where Everybody Knows Your Name with [PERSON_NAME] and [PERSON_NAME] (sometimes)" at bounding box center [518, 587] width 410 height 12
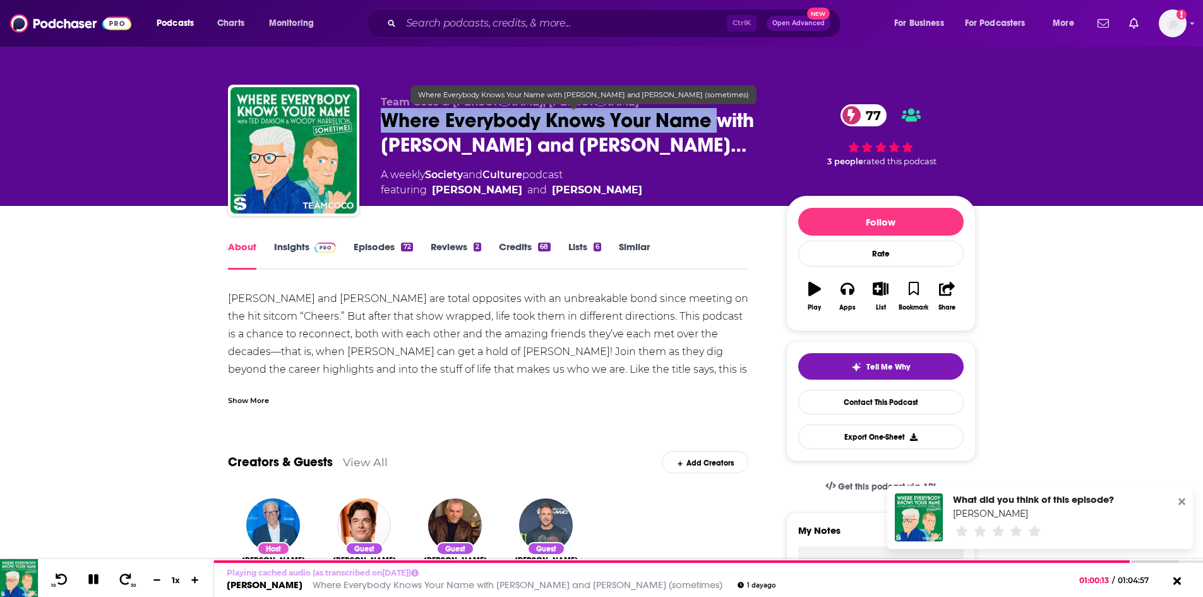
drag, startPoint x: 371, startPoint y: 114, endPoint x: 715, endPoint y: 117, distance: 344.1
click at [715, 117] on div "Team Coco & [PERSON_NAME], [PERSON_NAME] Where Everybody Knows Your Name with […" at bounding box center [602, 153] width 748 height 136
copy h1 "Where Everybody Knows Your Name"
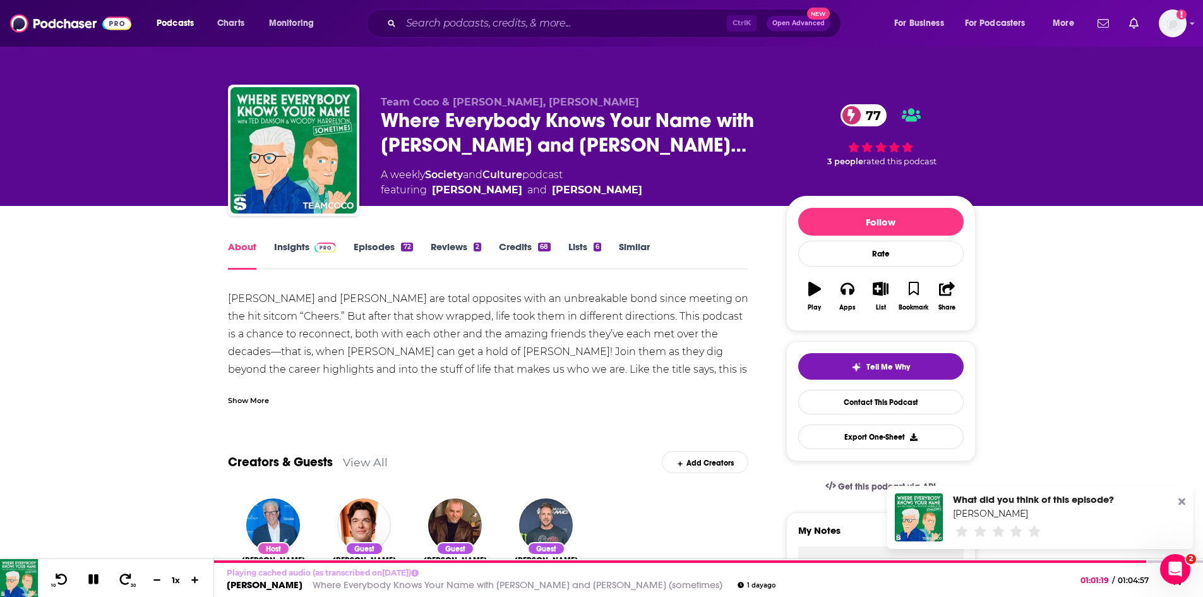
click at [257, 400] on div "Show More" at bounding box center [248, 399] width 41 height 12
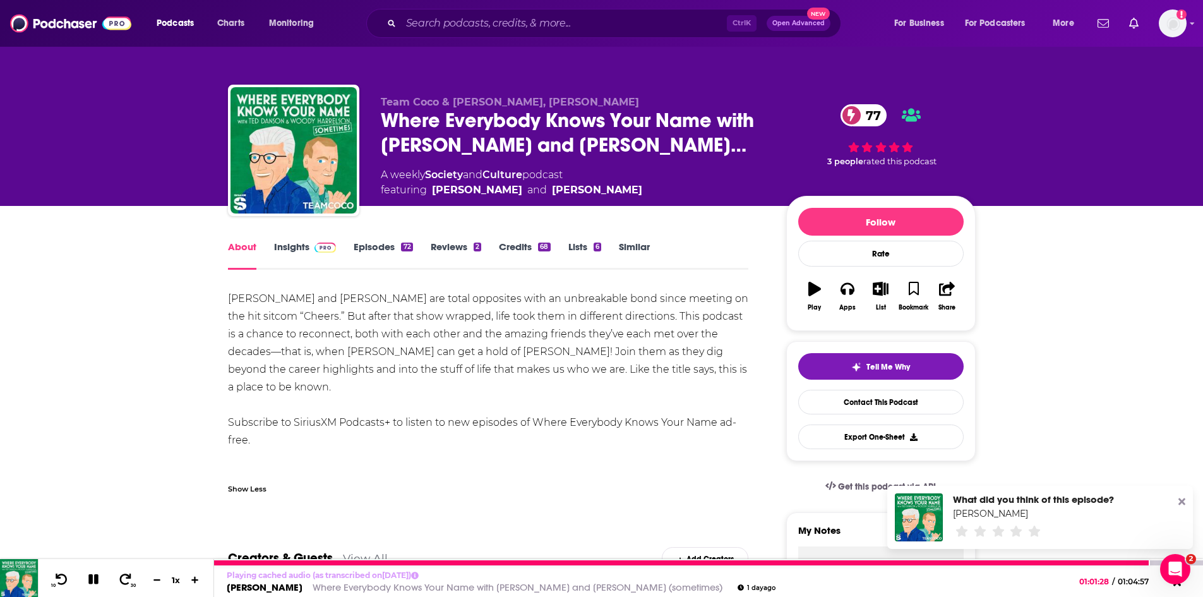
click at [586, 584] on link "Where Everybody Knows Your Name with Ted Danson and Woody Harrelson (sometimes)" at bounding box center [518, 587] width 410 height 12
click at [424, 587] on link "Where Everybody Knows Your Name with Ted Danson and Woody Harrelson (sometimes)" at bounding box center [518, 587] width 410 height 12
click at [313, 587] on link "Where Everybody Knows Your Name with Ted Danson and Woody Harrelson (sometimes)" at bounding box center [518, 587] width 410 height 12
click at [259, 583] on link "Kate Mara" at bounding box center [265, 587] width 76 height 12
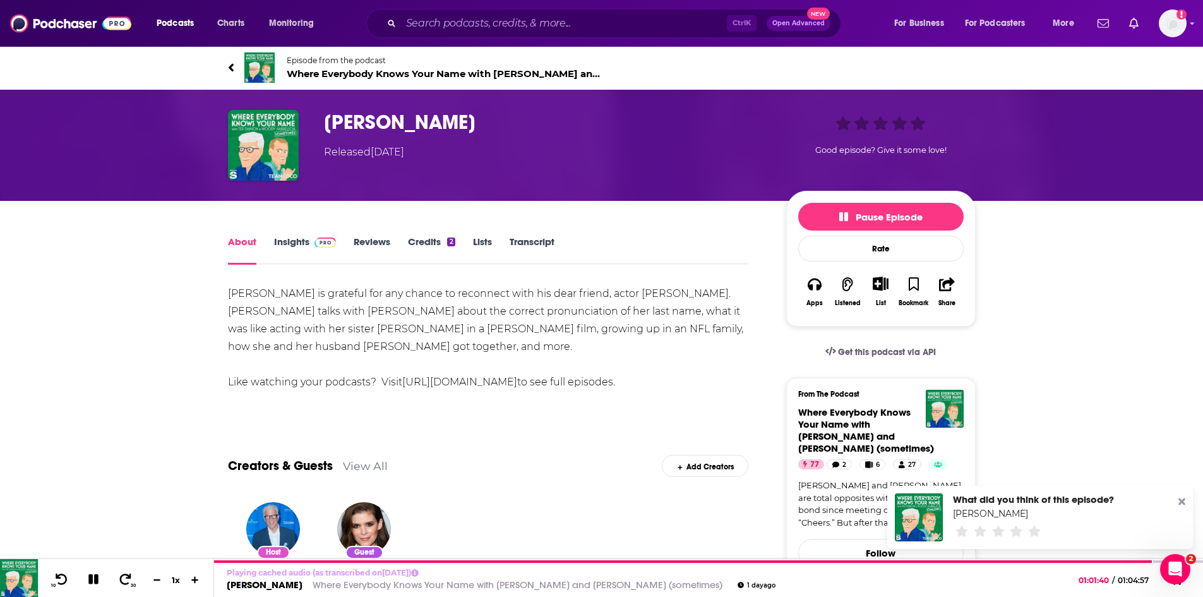
click at [539, 241] on link "Transcript" at bounding box center [531, 249] width 45 height 29
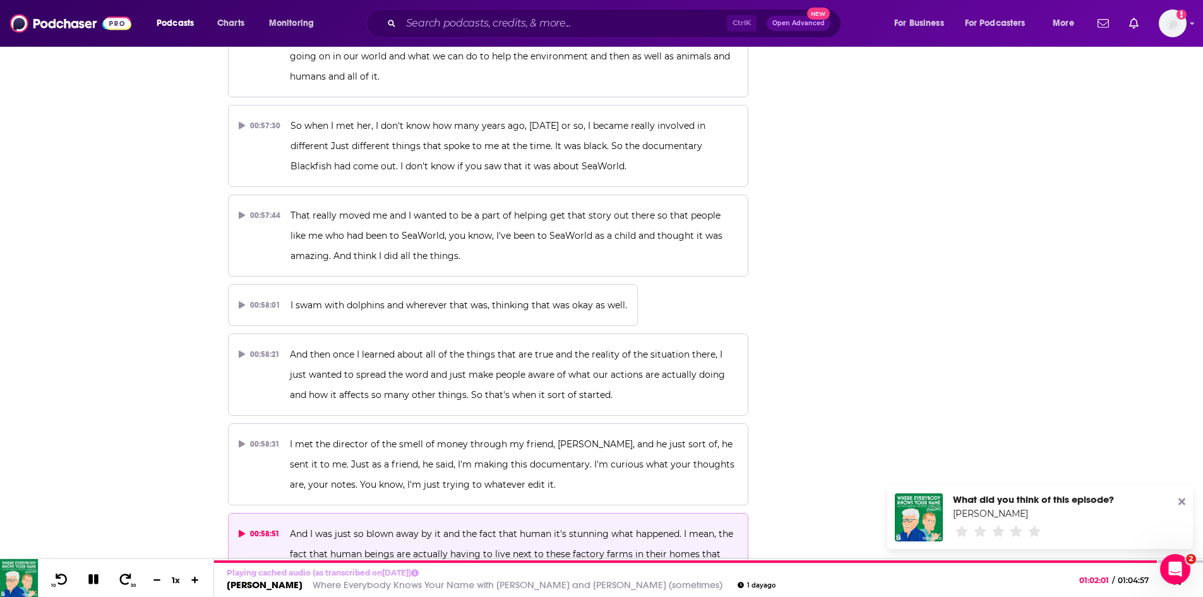
scroll to position [18552, 0]
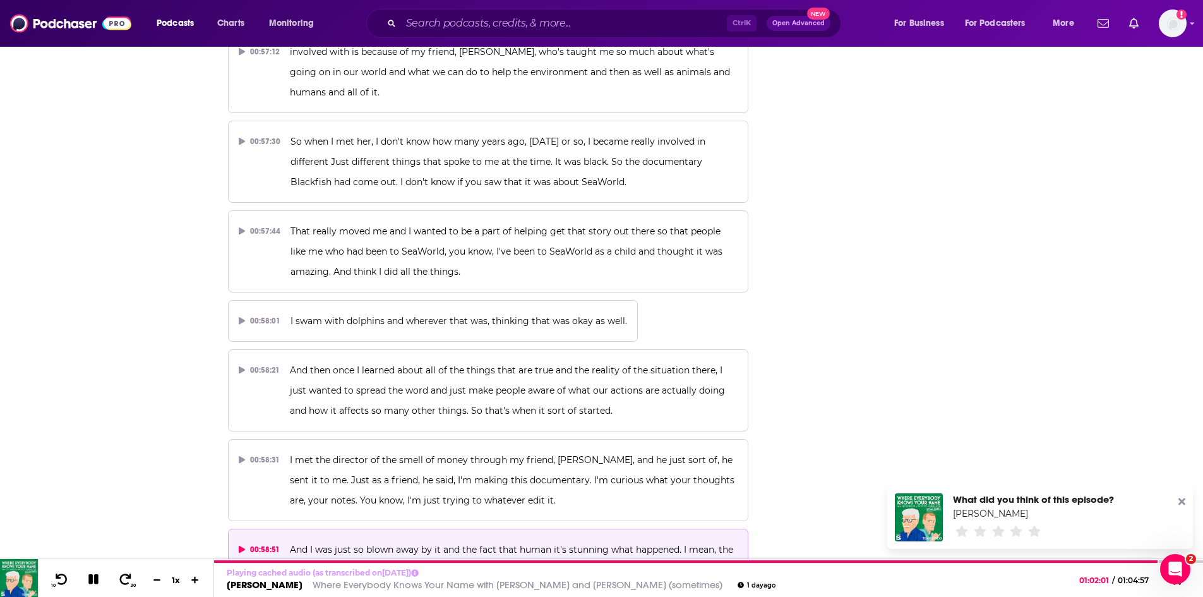
click at [495, 544] on span "And I was just so blown away by it and the fact that human it's stunning what h…" at bounding box center [513, 570] width 446 height 52
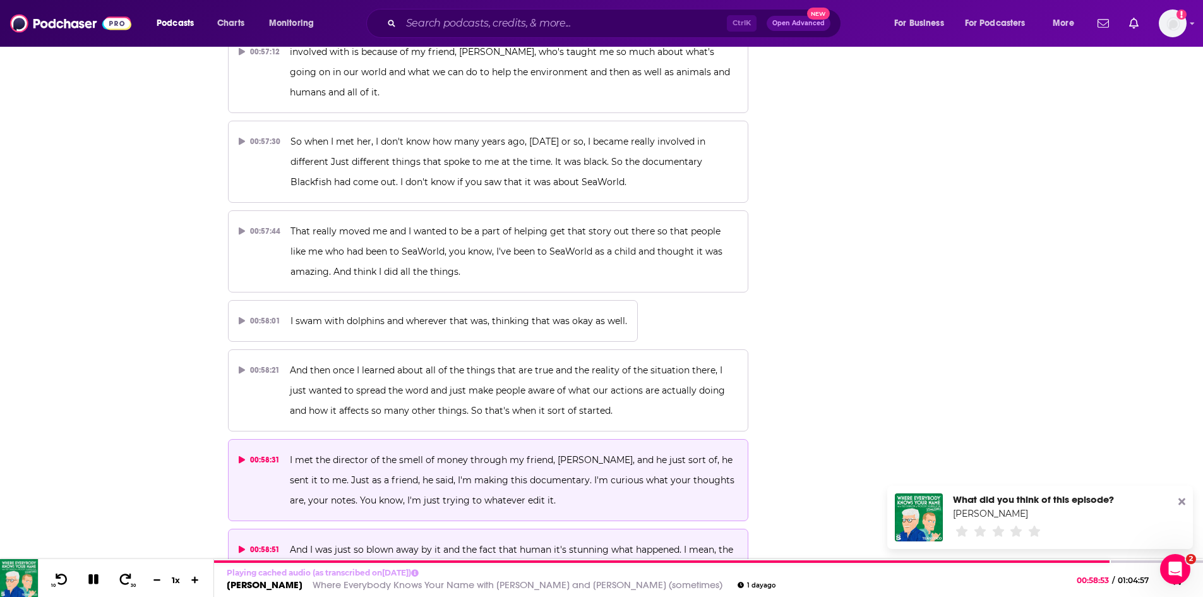
click at [467, 454] on span "I met the director of the smell of money through my friend, Michelle, and he ju…" at bounding box center [513, 480] width 447 height 52
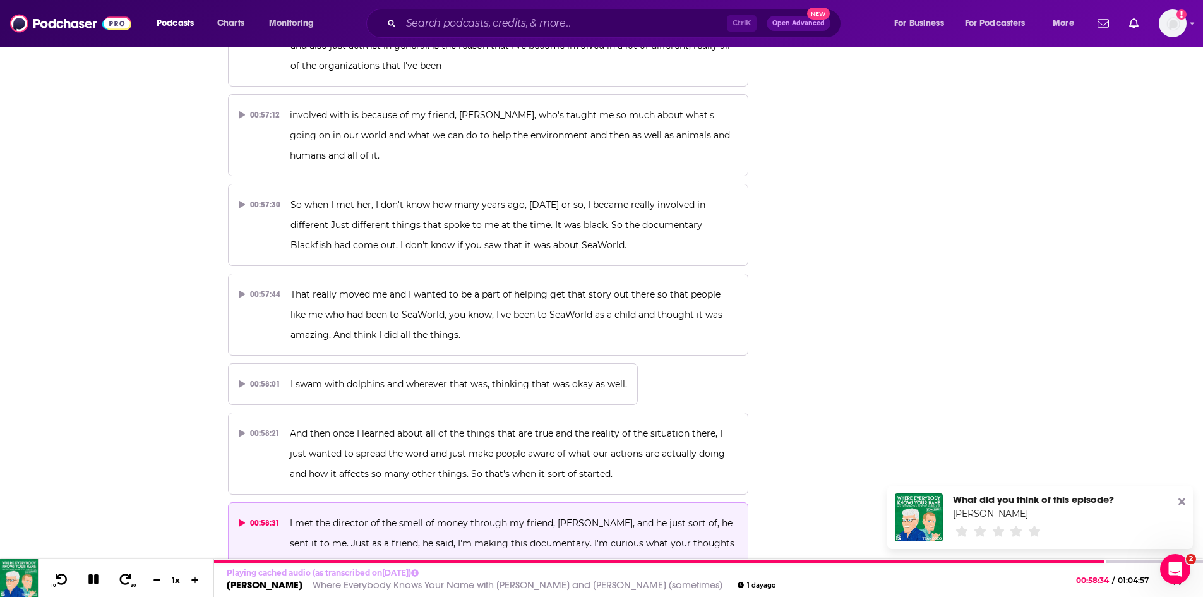
scroll to position [18426, 0]
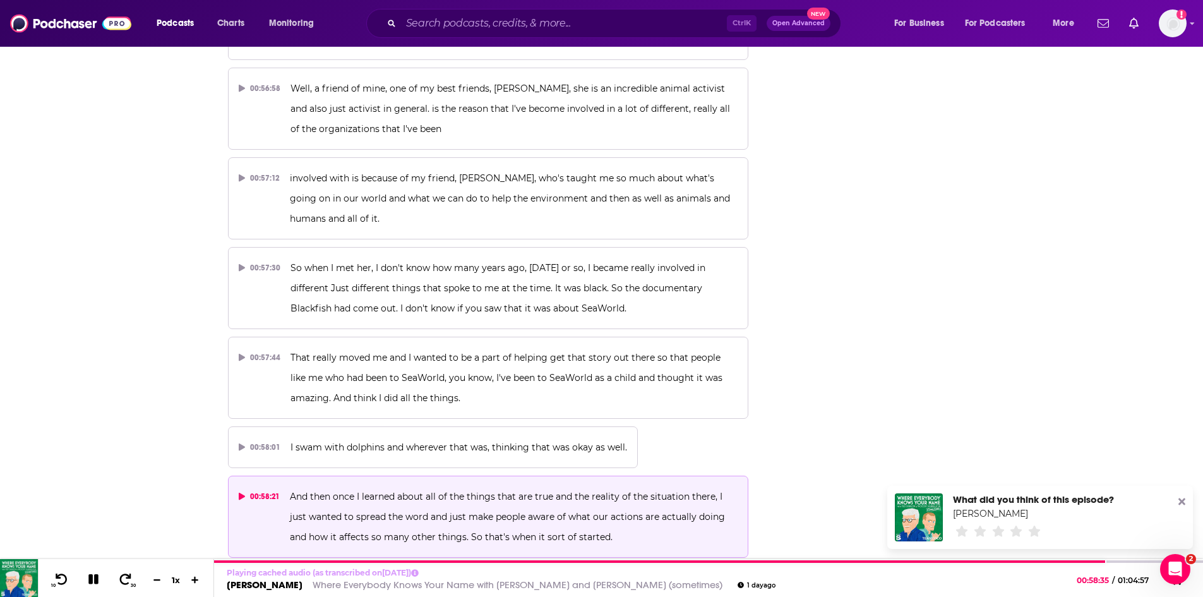
click at [525, 486] on p "And then once I learned about all of the things that are true and the reality o…" at bounding box center [514, 516] width 448 height 61
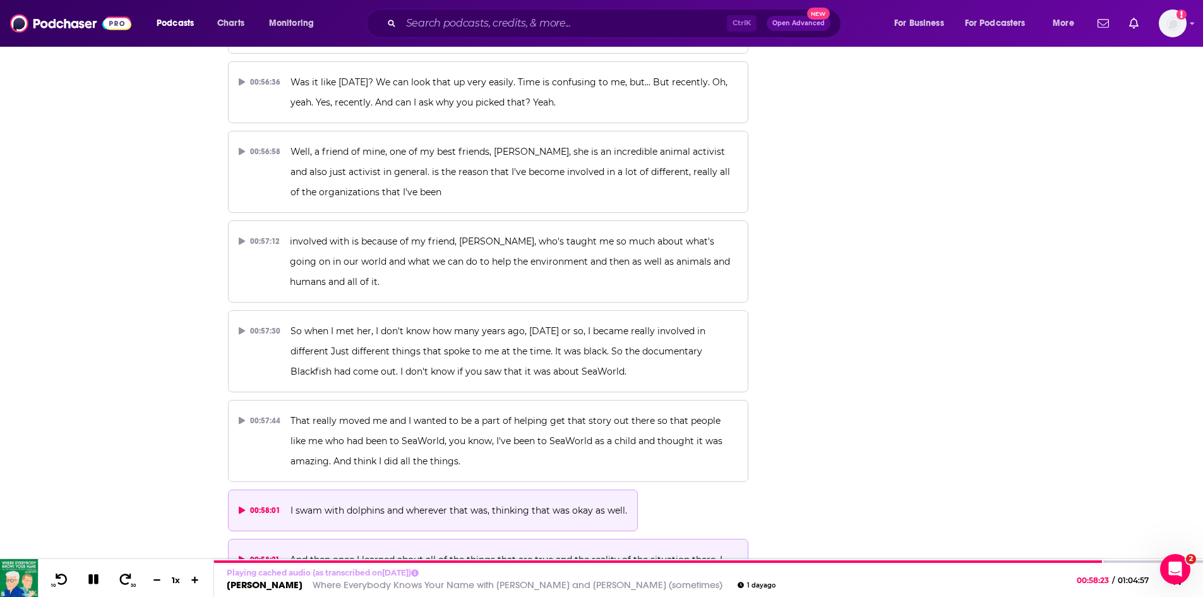
click at [589, 504] on span "I swam with dolphins and wherever that was, thinking that was okay as well." at bounding box center [458, 509] width 337 height 11
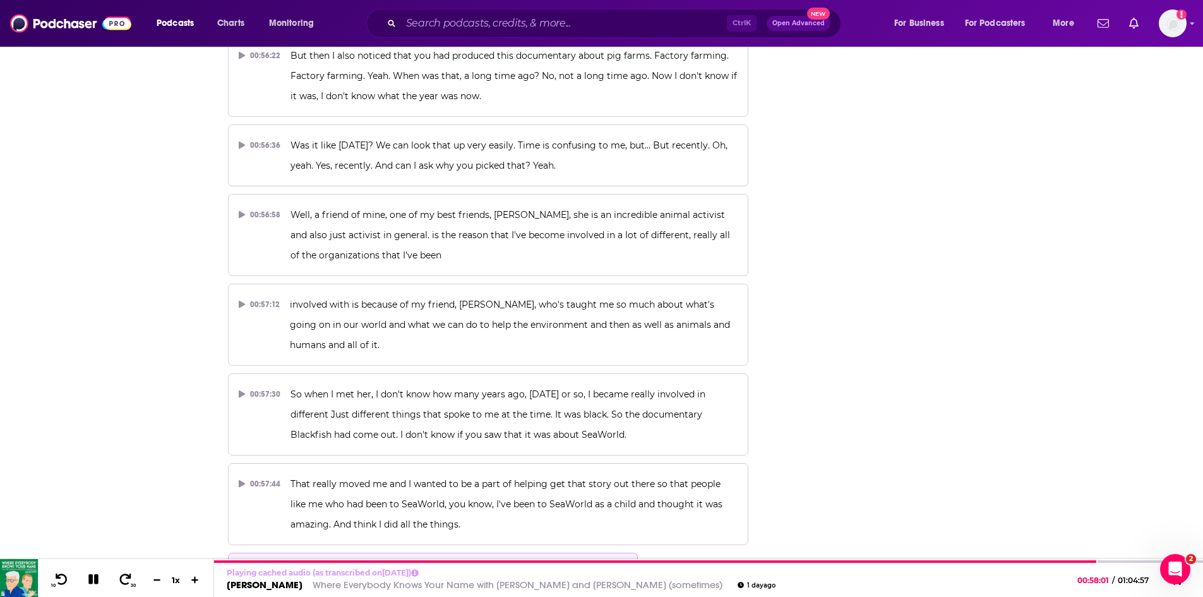
scroll to position [18236, 0]
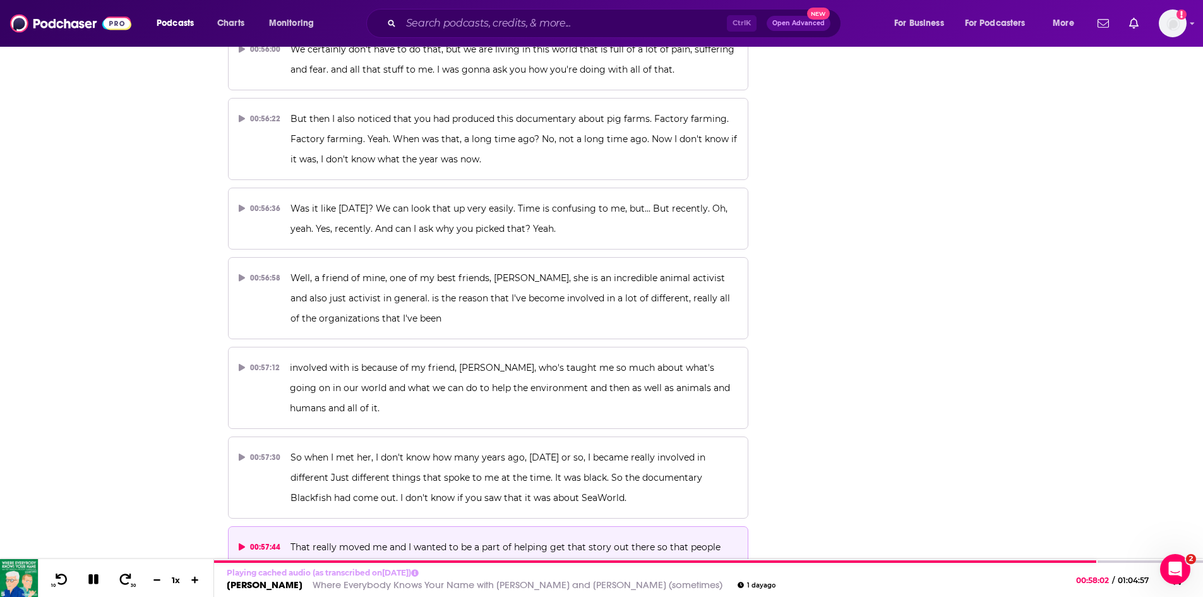
click at [501, 537] on p "That really moved me and I wanted to be a part of helping get that story out th…" at bounding box center [513, 567] width 447 height 61
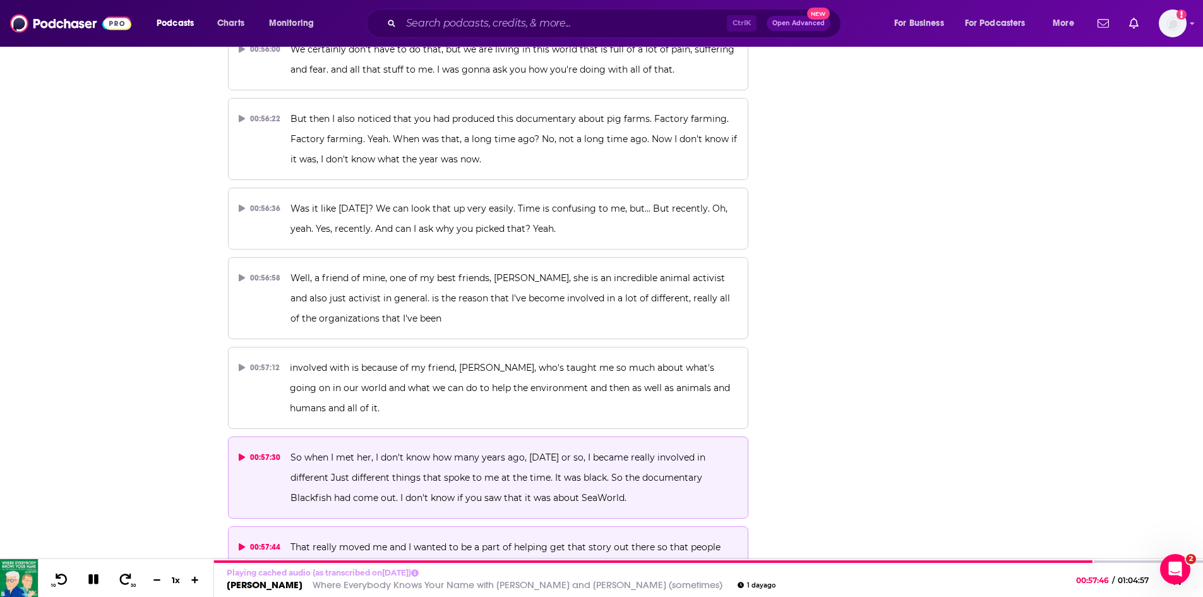
click at [563, 451] on span "So when I met her, I don't know how many years ago, 11 years ago or so, I becam…" at bounding box center [498, 477] width 417 height 52
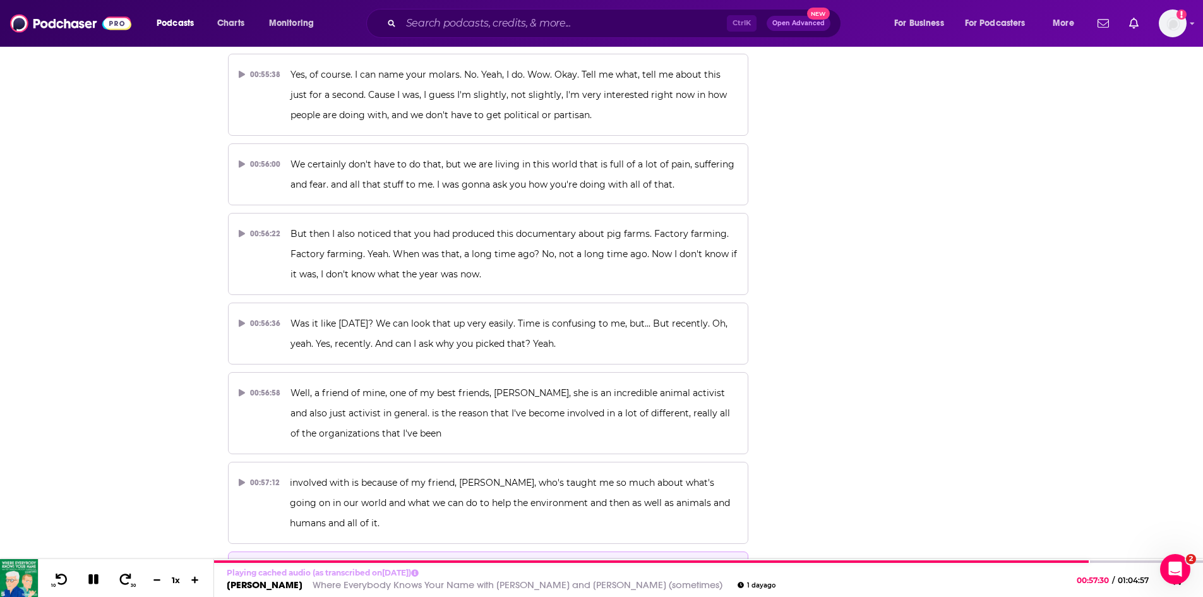
scroll to position [18110, 0]
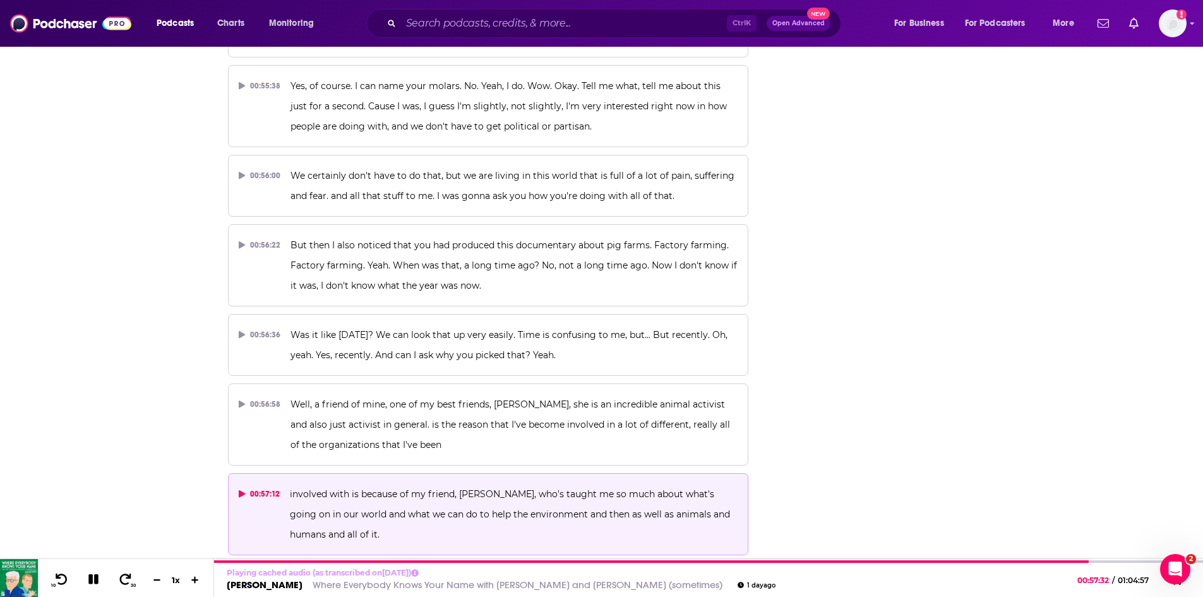
click at [667, 484] on p "involved with is because of my friend, Michelle, who's taught me so much about …" at bounding box center [514, 514] width 448 height 61
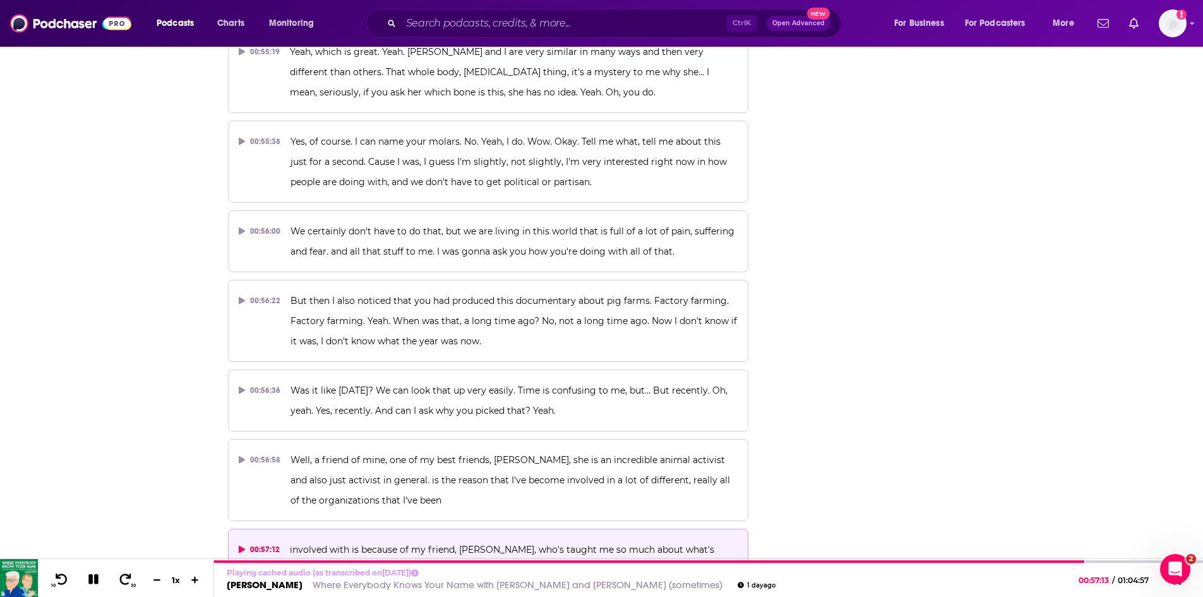
scroll to position [17984, 0]
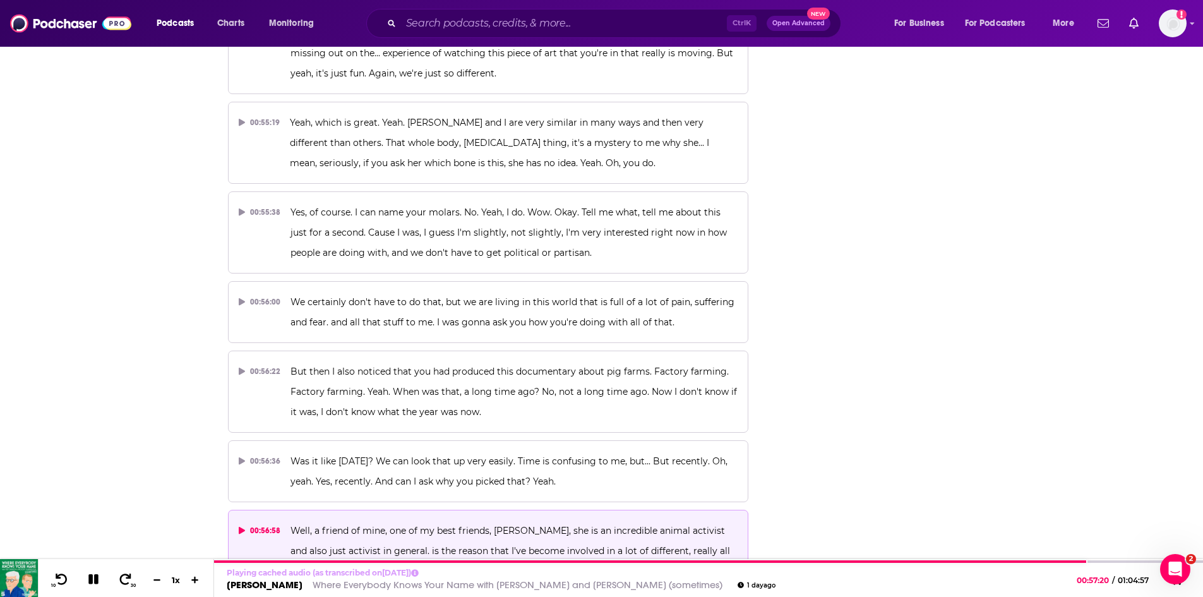
click at [718, 520] on p "Well, a friend of mine, one of my best friends, Michelle Cho, she is an incredi…" at bounding box center [513, 550] width 447 height 61
drag, startPoint x: 547, startPoint y: 208, endPoint x: 493, endPoint y: 205, distance: 54.4
click at [493, 525] on span "Well, a friend of mine, one of my best friends, Michelle Cho, she is an incredi…" at bounding box center [511, 551] width 442 height 52
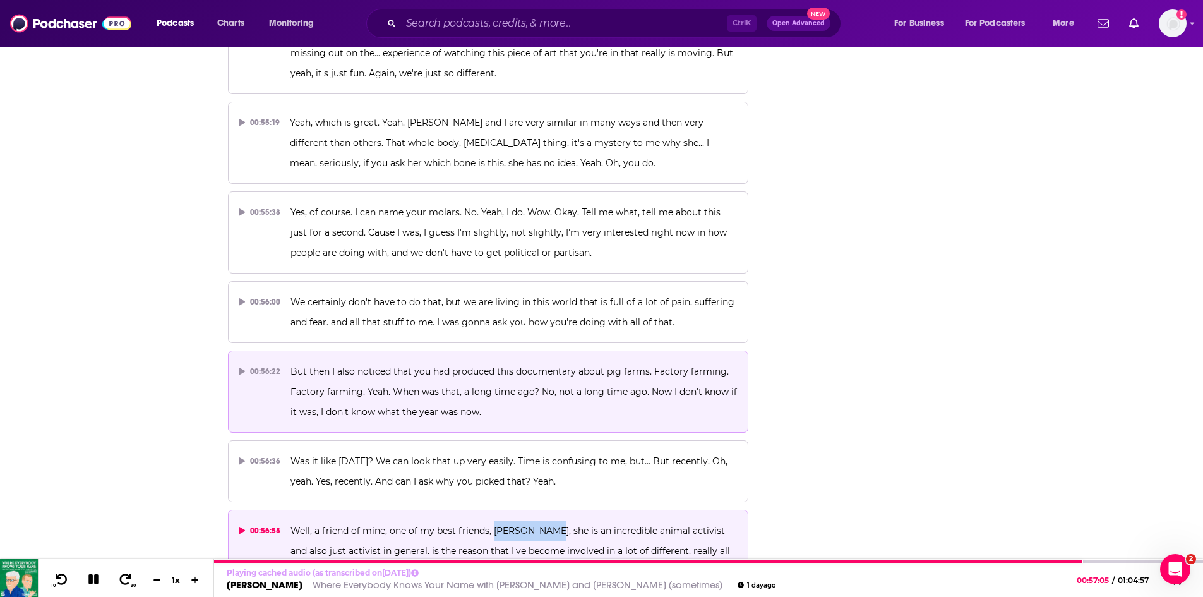
copy span "Michelle Cho"
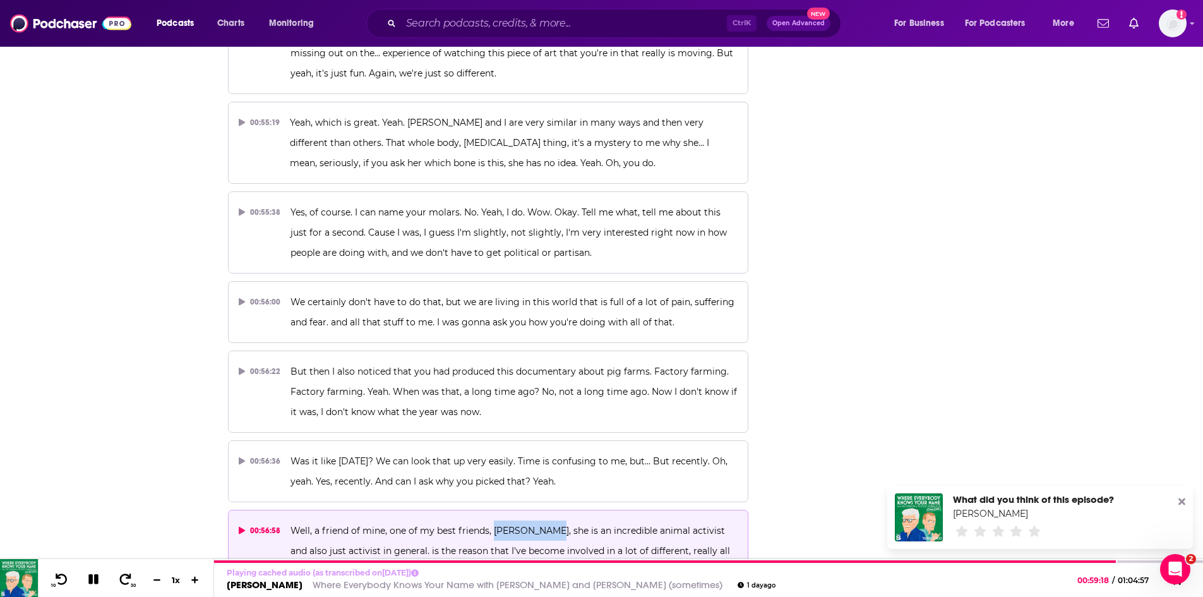
scroll to position [18110, 0]
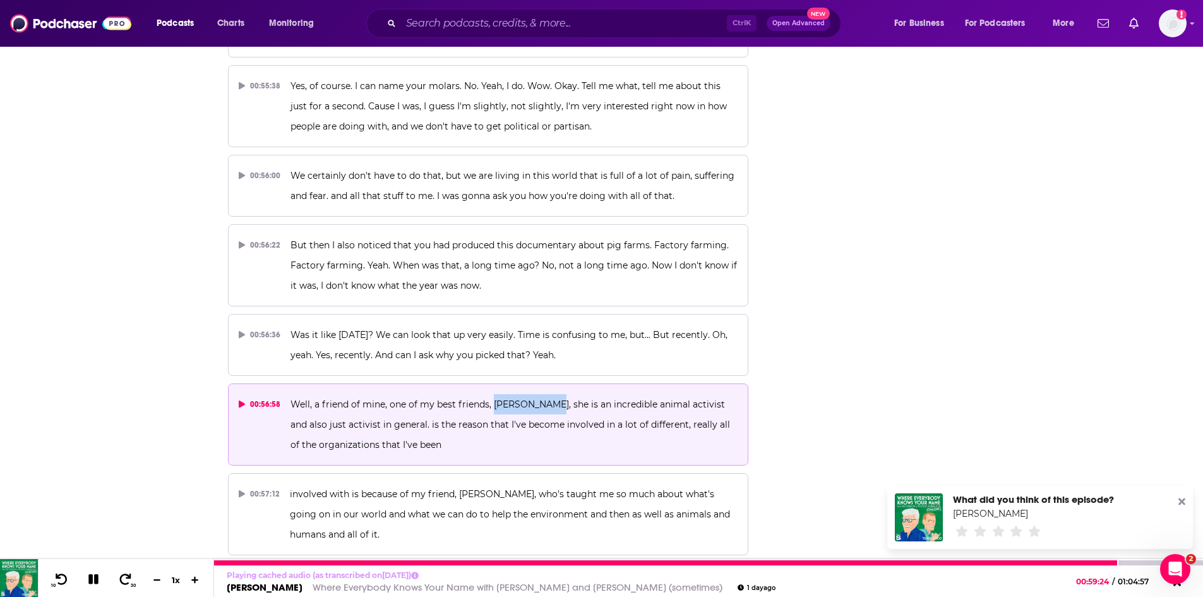
click at [475, 585] on link "Where Everybody Knows Your Name with Ted Danson and Woody Harrelson (sometimes)" at bounding box center [518, 587] width 410 height 12
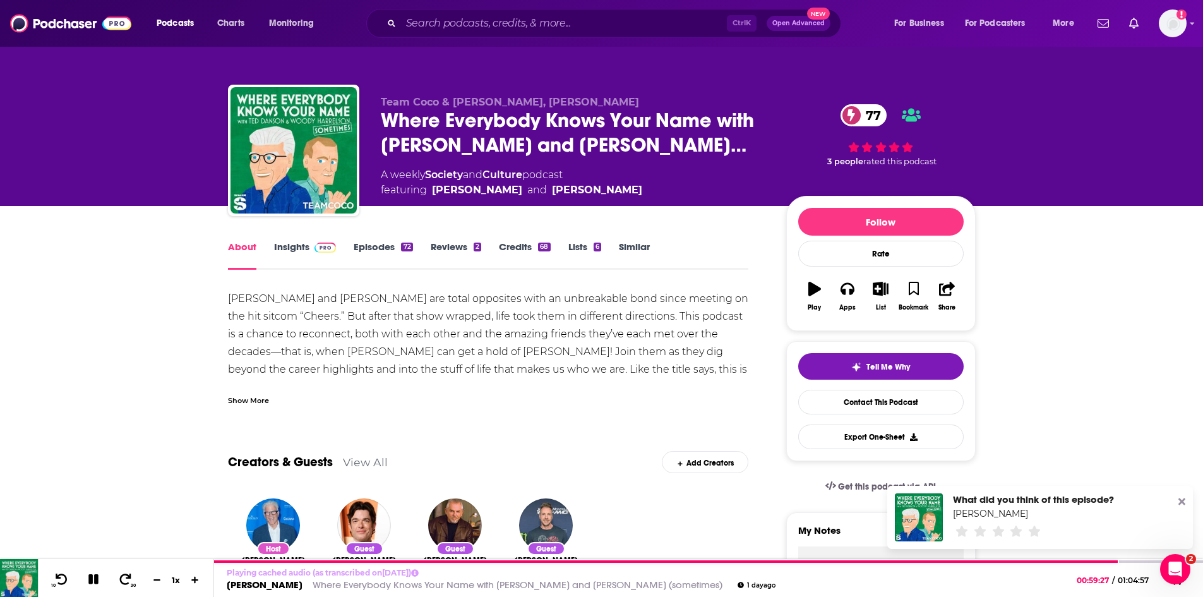
click at [288, 246] on link "Insights" at bounding box center [305, 255] width 63 height 29
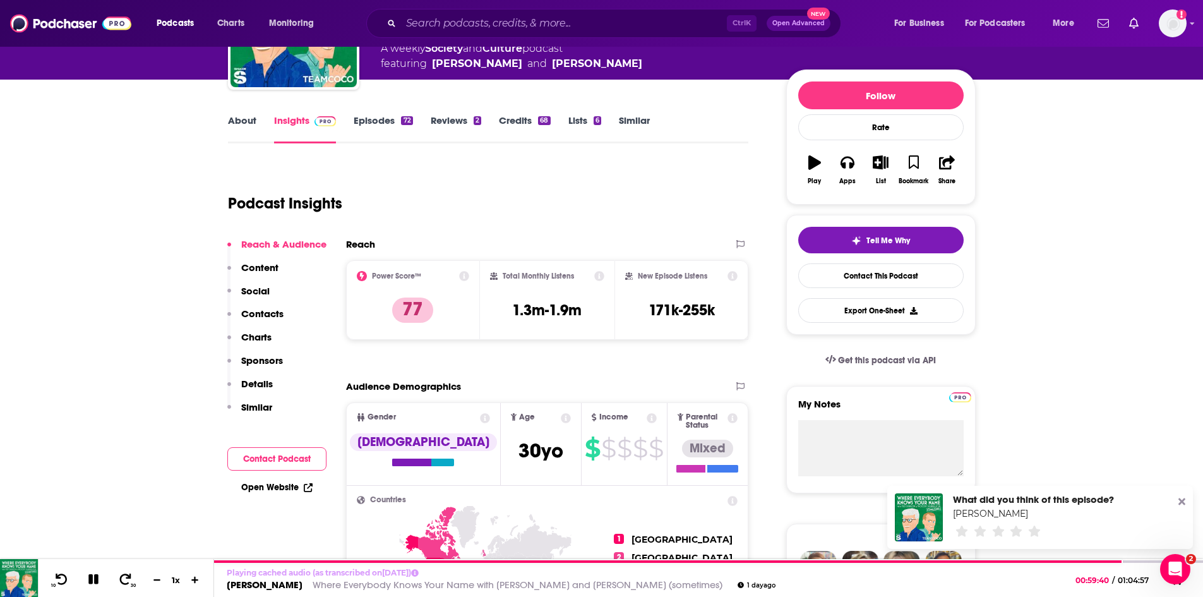
click at [277, 461] on button "Contact Podcast" at bounding box center [276, 458] width 99 height 23
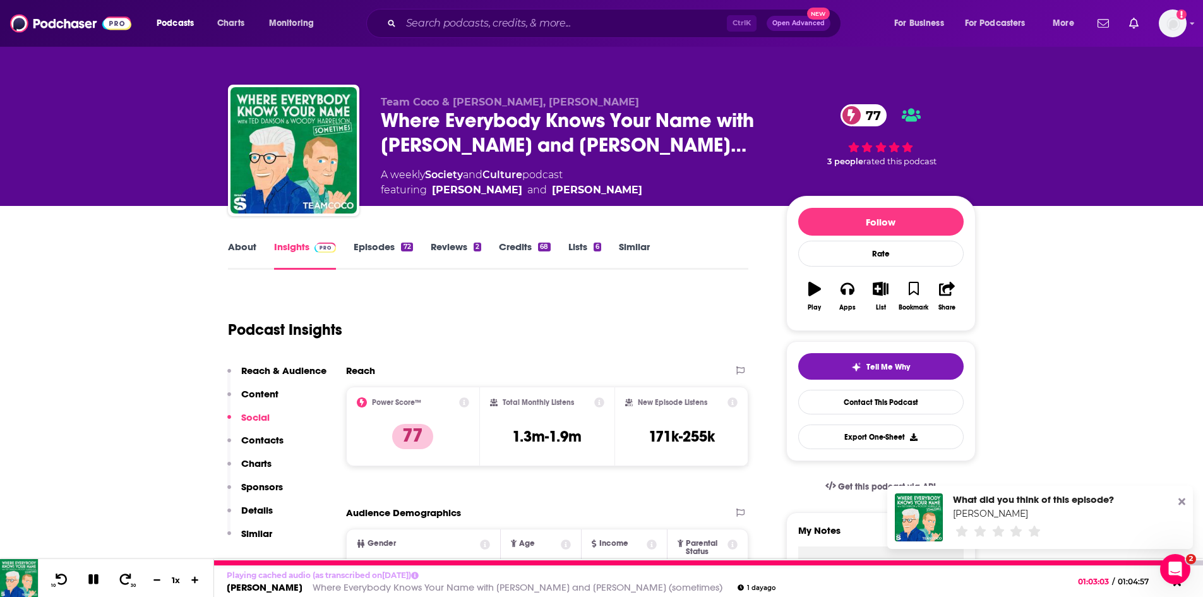
click at [92, 578] on icon at bounding box center [93, 579] width 10 height 10
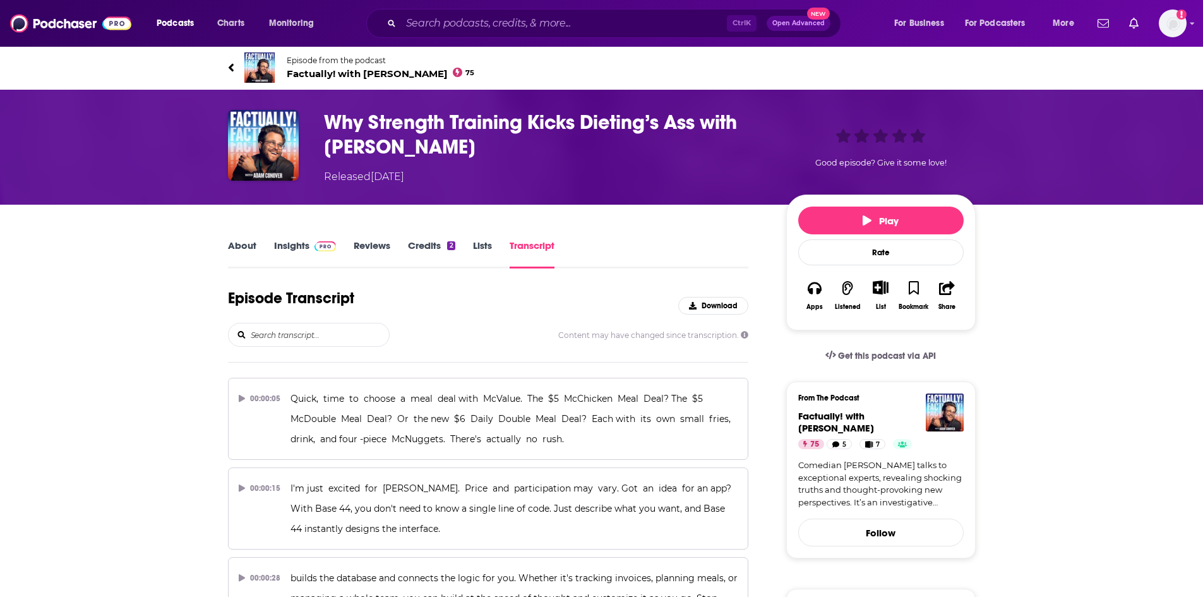
scroll to position [11384, 0]
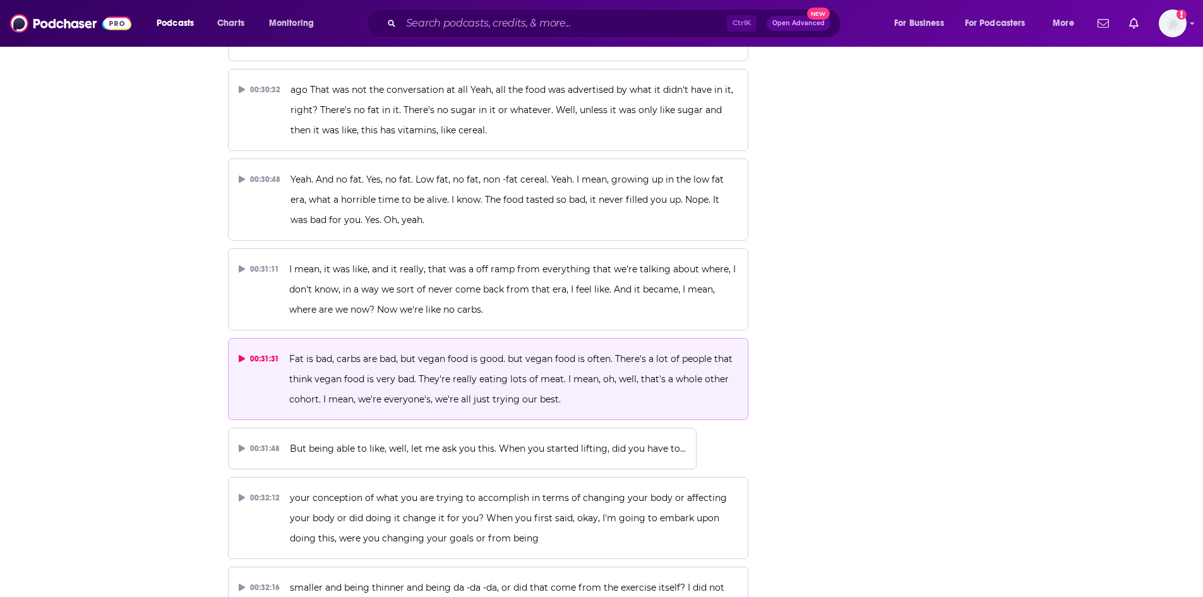
click at [474, 353] on span "Fat is bad, carbs are bad, but vegan food is good. but vegan food is often. The…" at bounding box center [512, 379] width 446 height 52
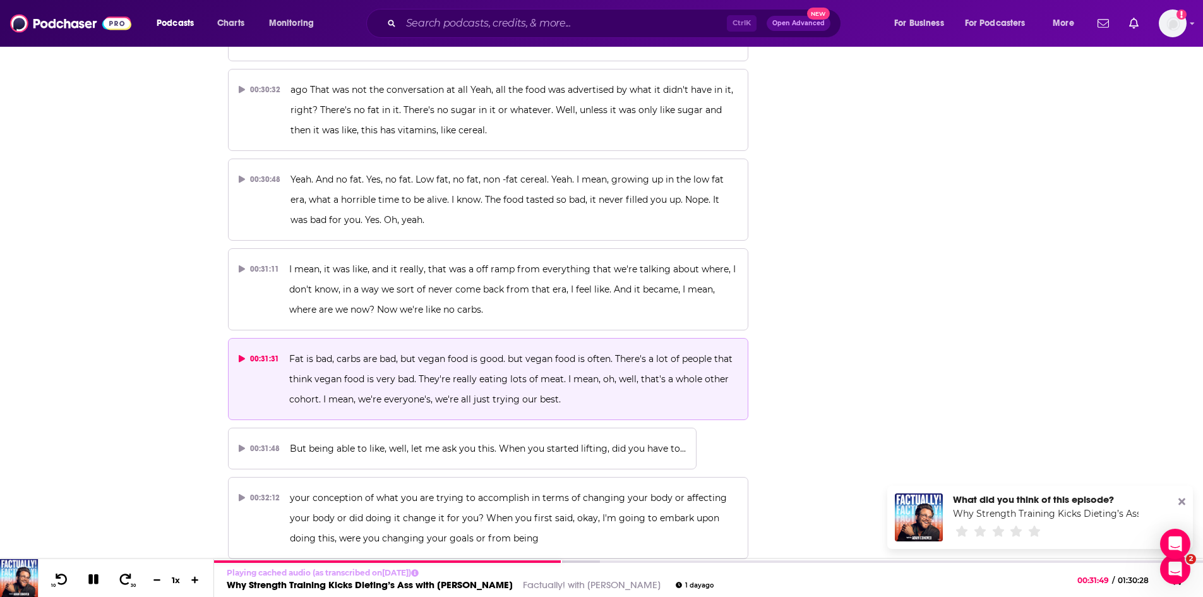
scroll to position [0, 0]
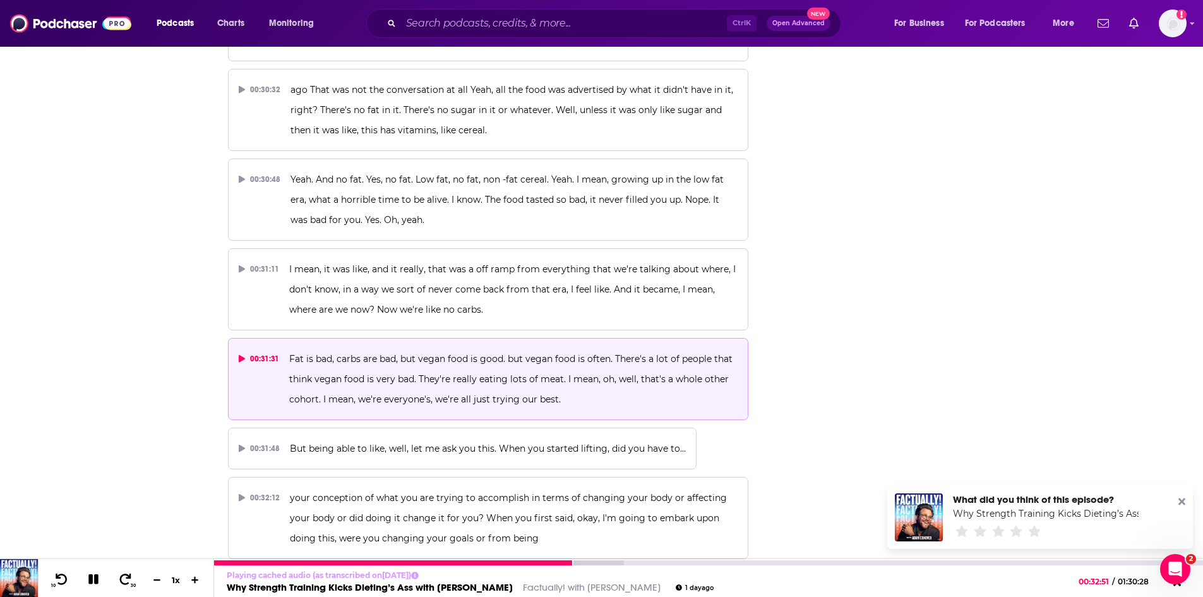
click at [89, 587] on button at bounding box center [94, 580] width 22 height 16
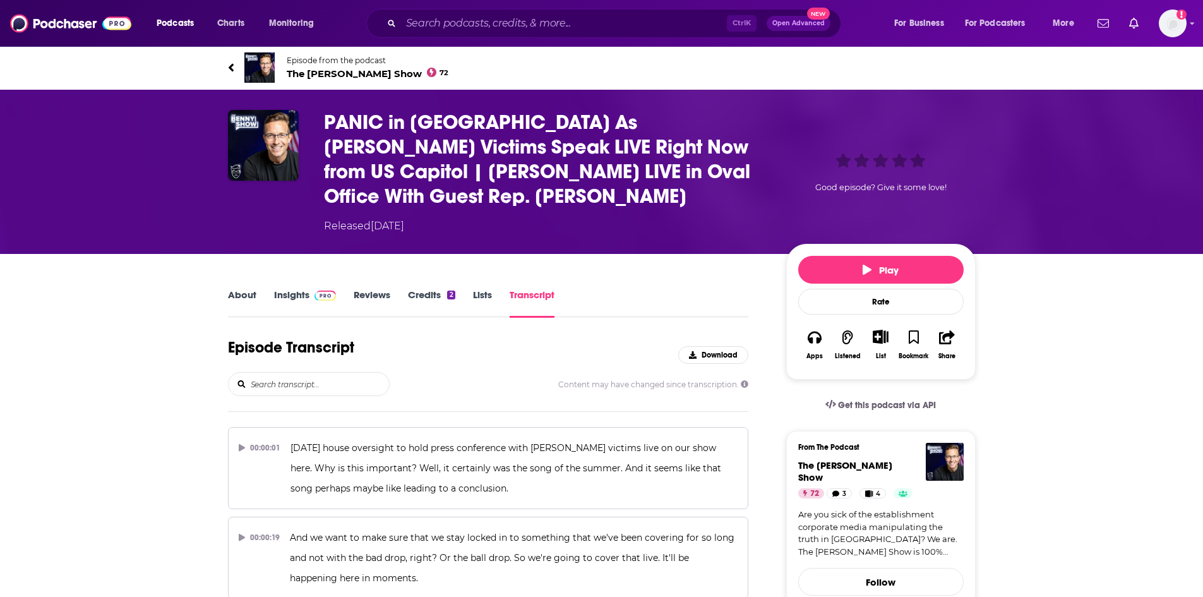
scroll to position [9120, 0]
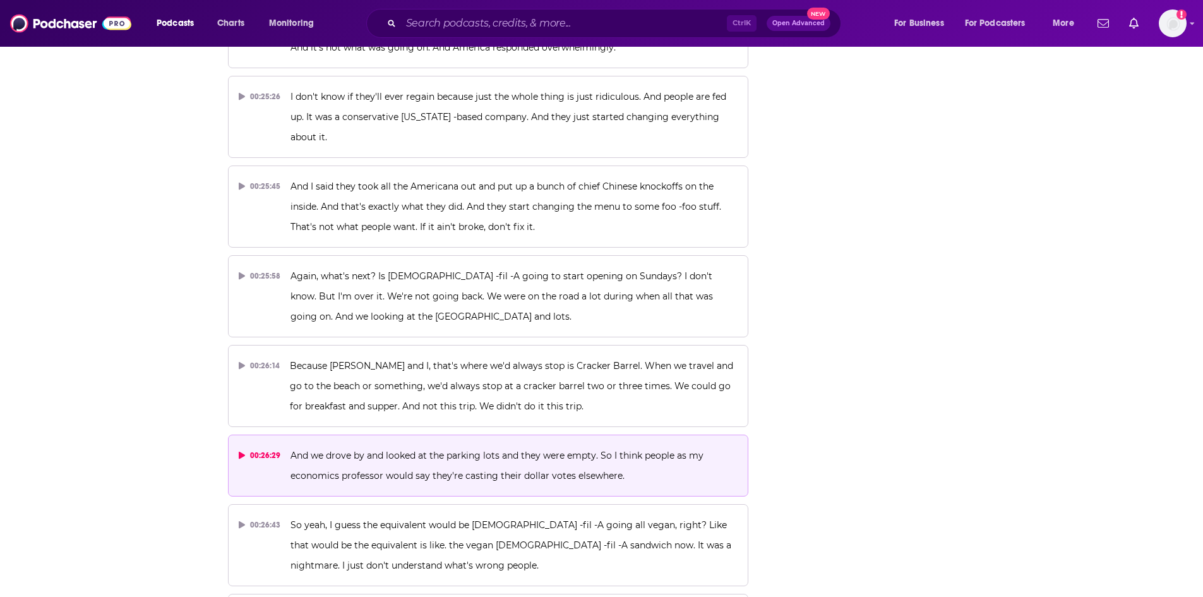
click at [590, 450] on span "And we drove by and looked at the parking lots and they were empty. So I think …" at bounding box center [497, 466] width 415 height 32
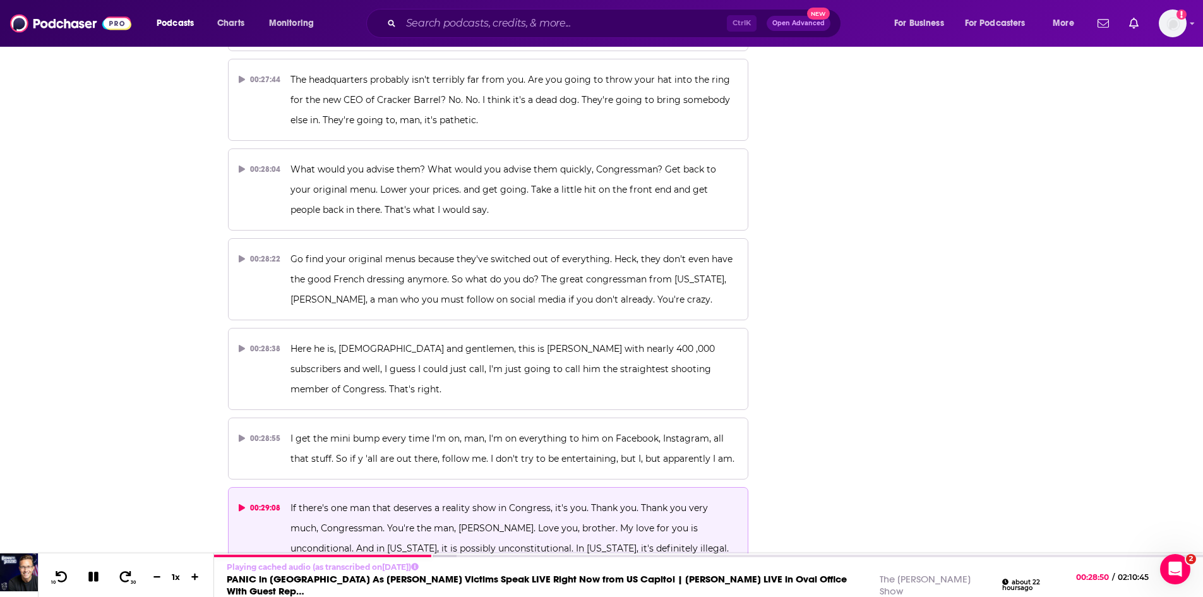
scroll to position [10067, 0]
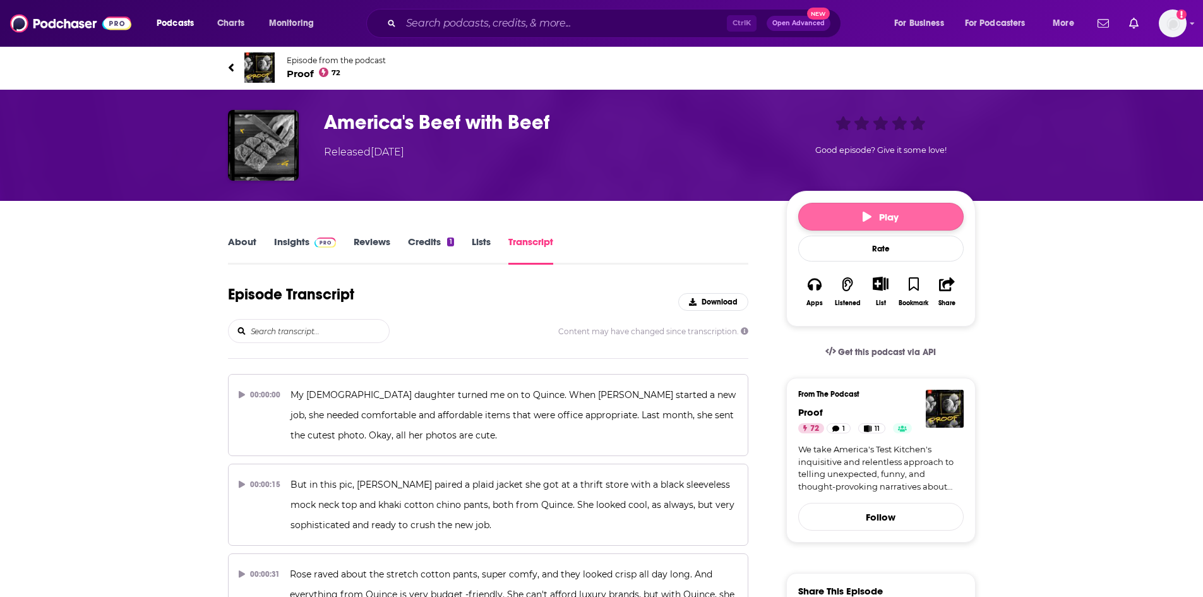
click at [852, 219] on button "Play" at bounding box center [880, 217] width 165 height 28
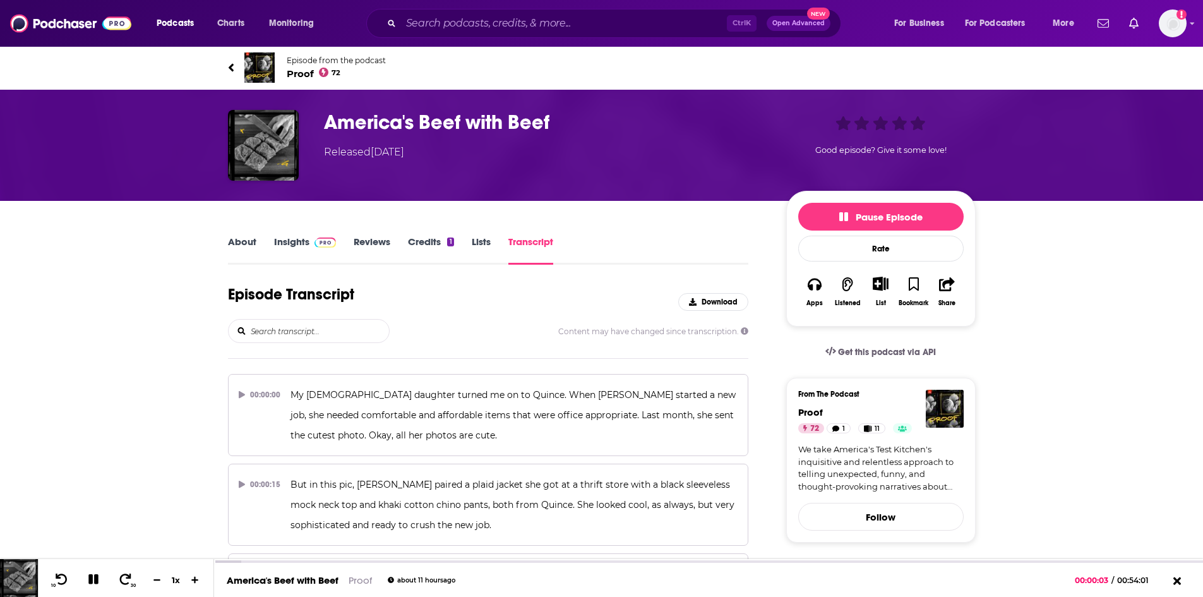
click at [307, 67] on span "Episode from the podcast Proof 72" at bounding box center [336, 68] width 99 height 24
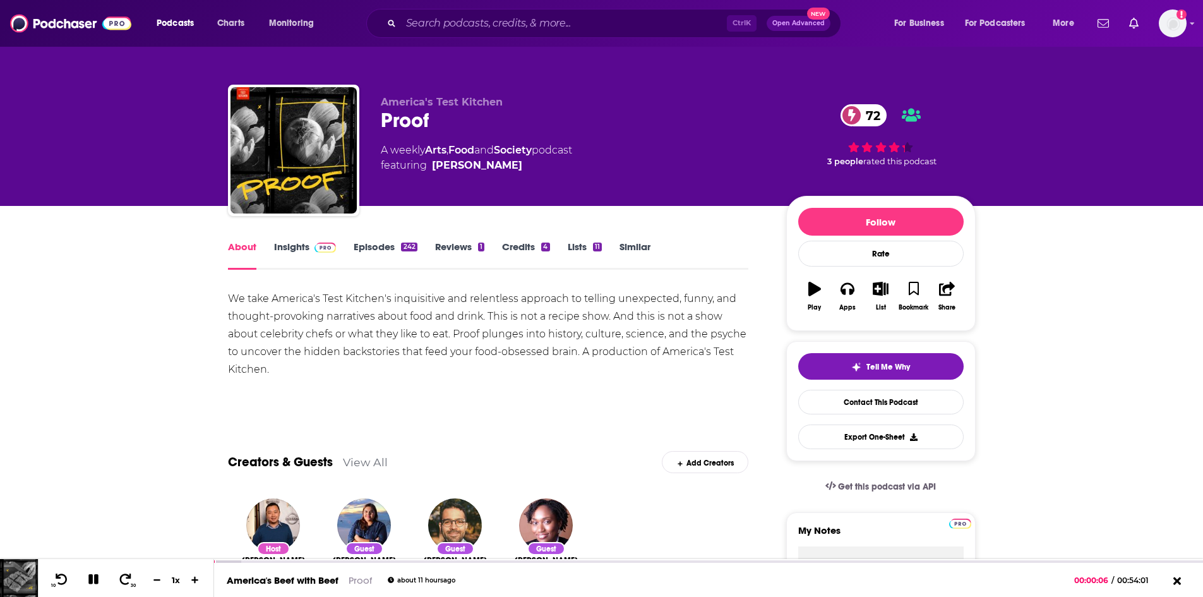
click at [287, 248] on link "Insights" at bounding box center [305, 255] width 63 height 29
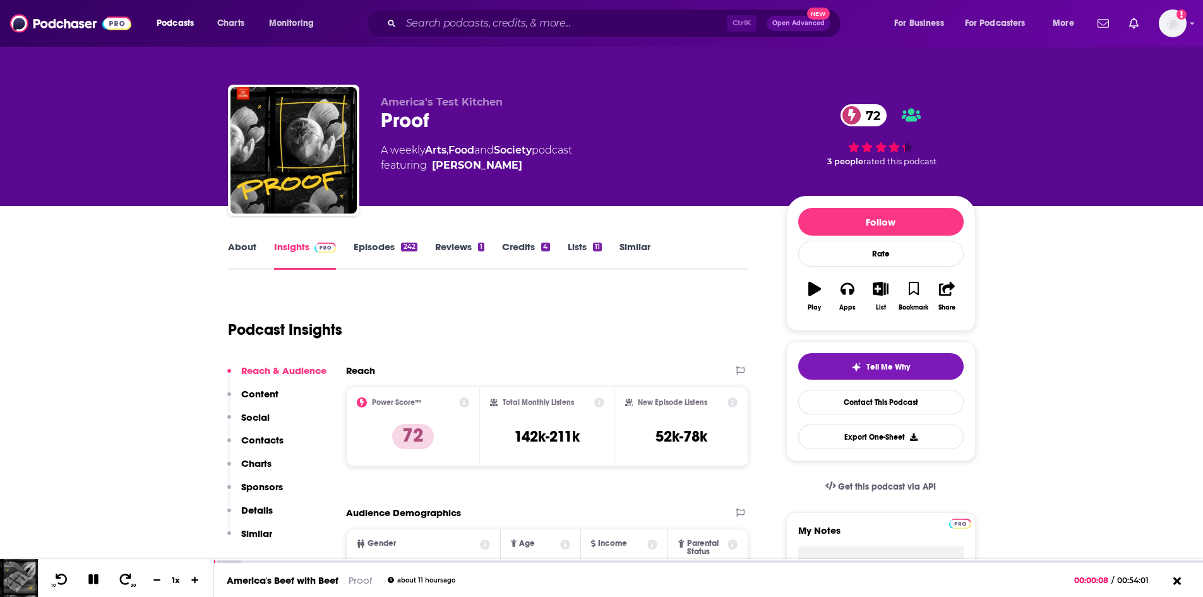
click at [242, 244] on link "About" at bounding box center [242, 255] width 28 height 29
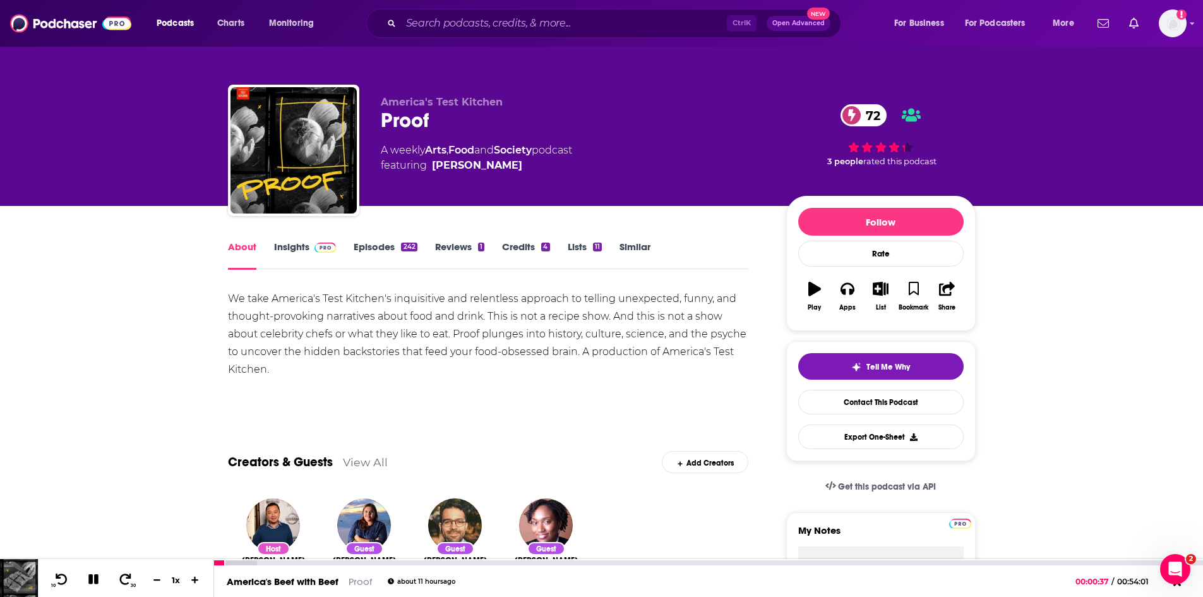
click at [97, 582] on icon at bounding box center [93, 579] width 10 height 10
click at [288, 251] on link "Insights" at bounding box center [305, 255] width 63 height 29
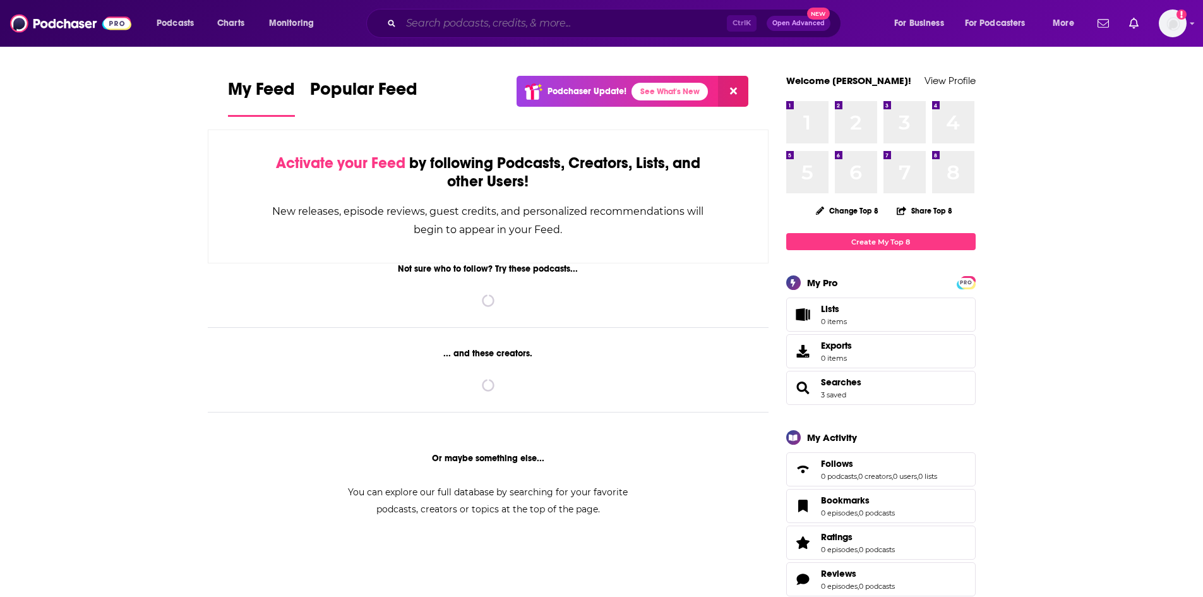
click at [530, 32] on input "Search podcasts, credits, & more..." at bounding box center [564, 23] width 326 height 20
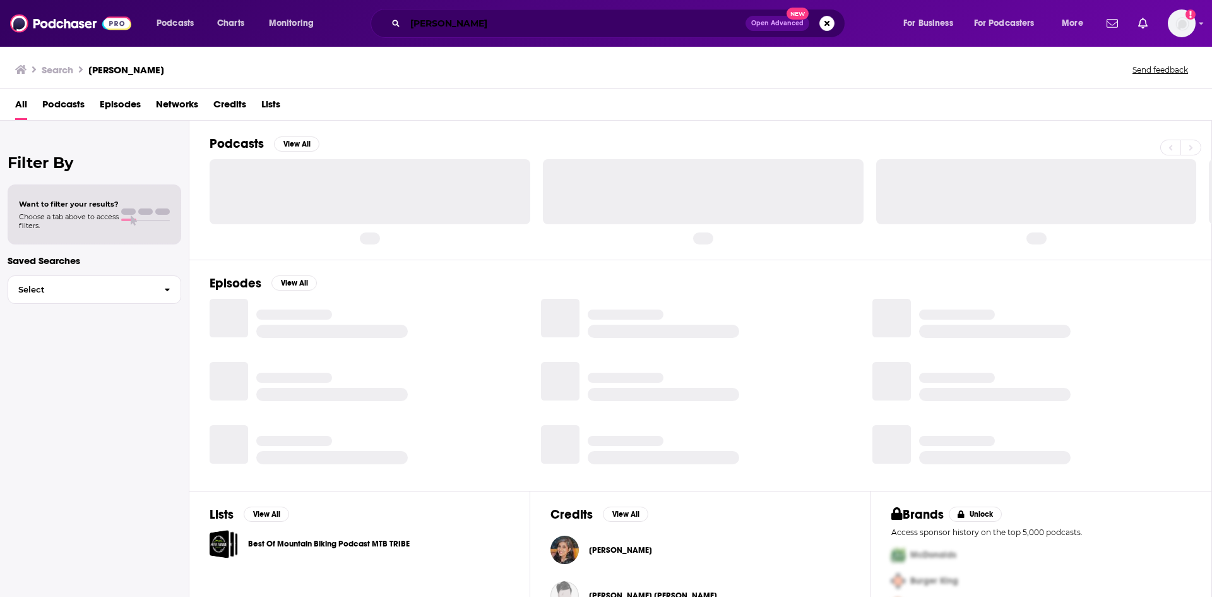
click at [476, 24] on input "[PERSON_NAME]" at bounding box center [575, 23] width 340 height 20
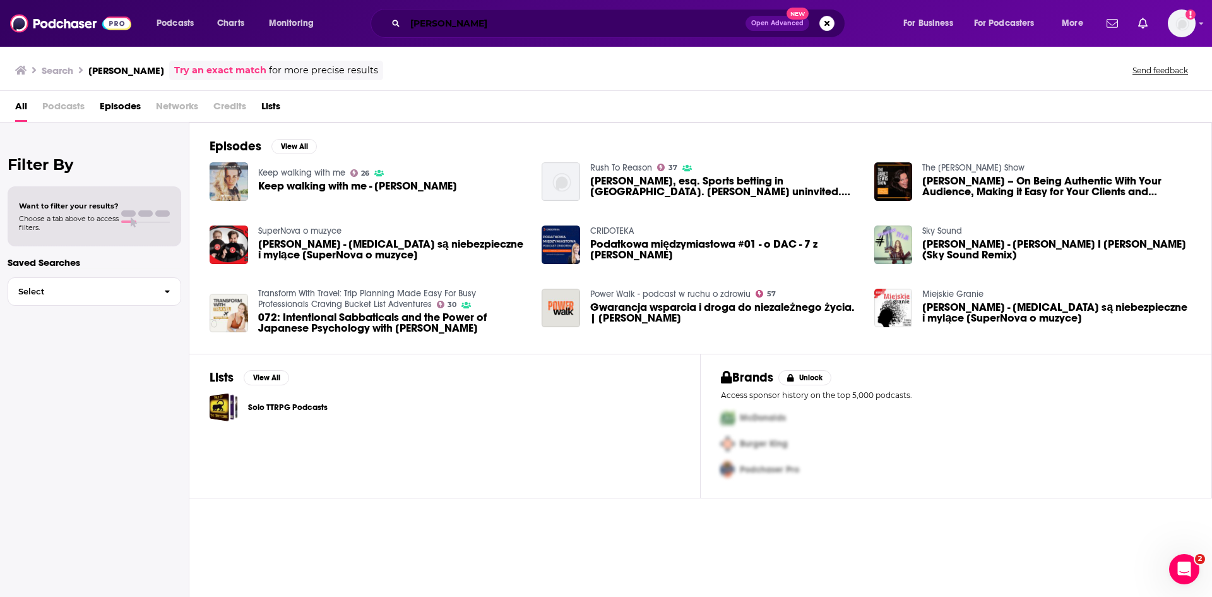
drag, startPoint x: 439, startPoint y: 25, endPoint x: 450, endPoint y: 28, distance: 10.6
click at [439, 25] on input "Monika lew" at bounding box center [575, 23] width 340 height 20
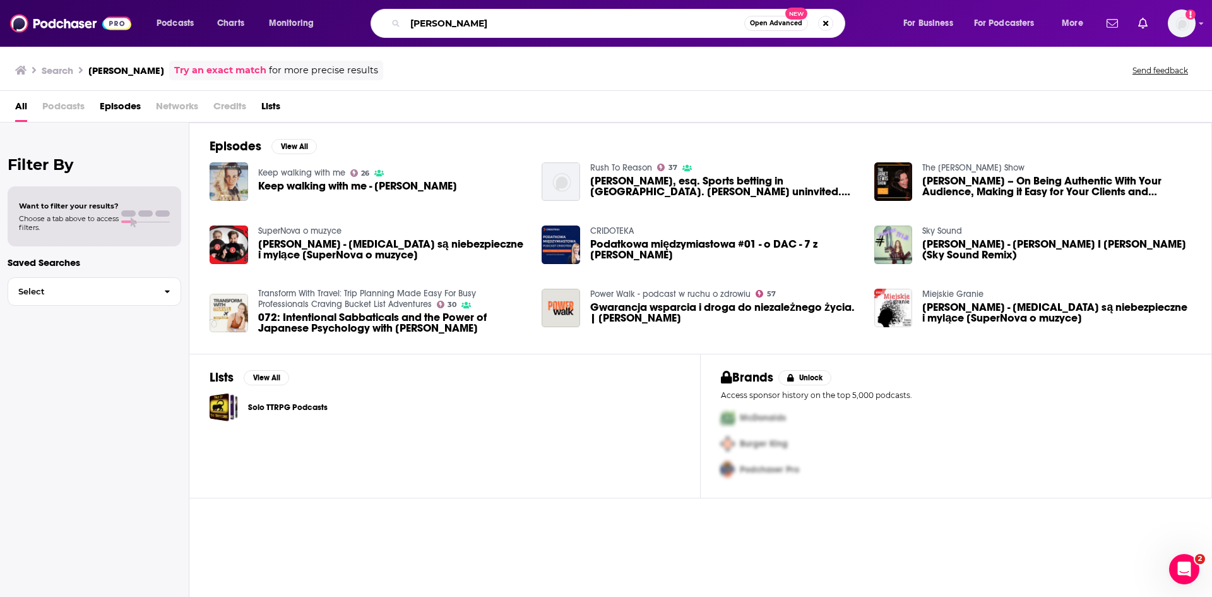
type input "Monica lew"
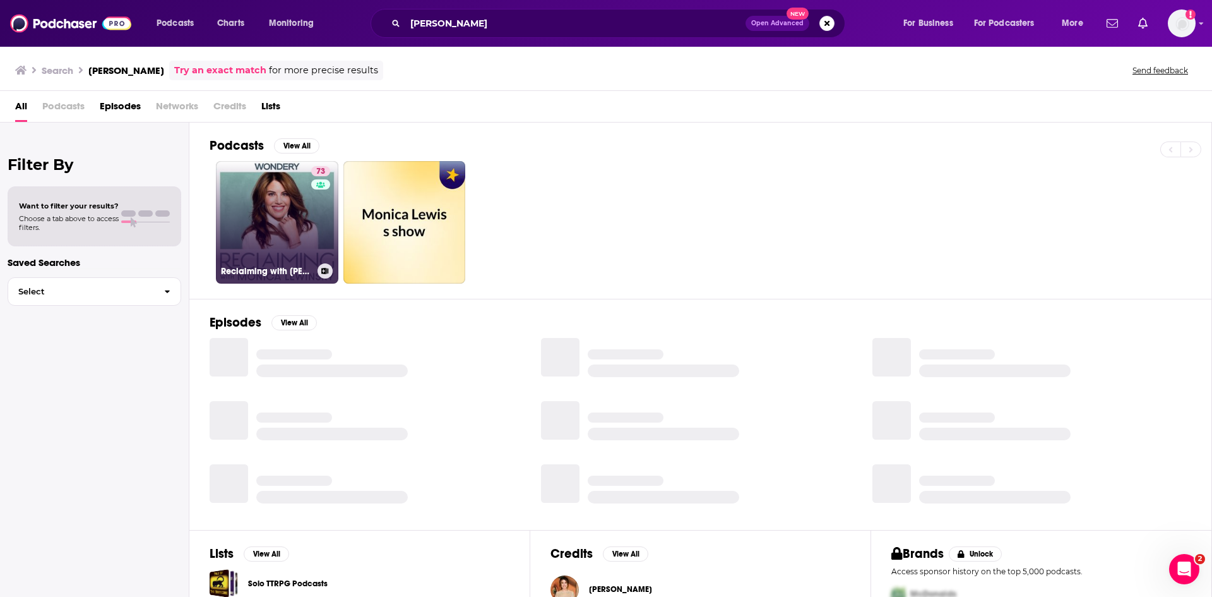
click at [267, 244] on link "73 Reclaiming with Monica Lewinsky" at bounding box center [277, 222] width 122 height 122
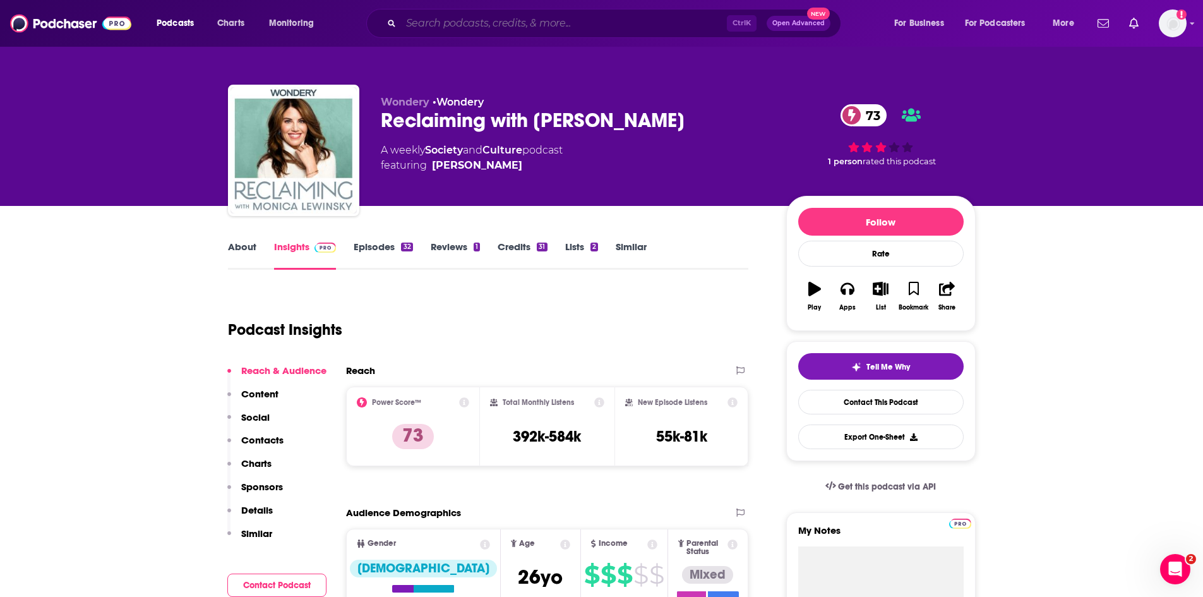
click at [423, 24] on input "Search podcasts, credits, & more..." at bounding box center [564, 23] width 326 height 20
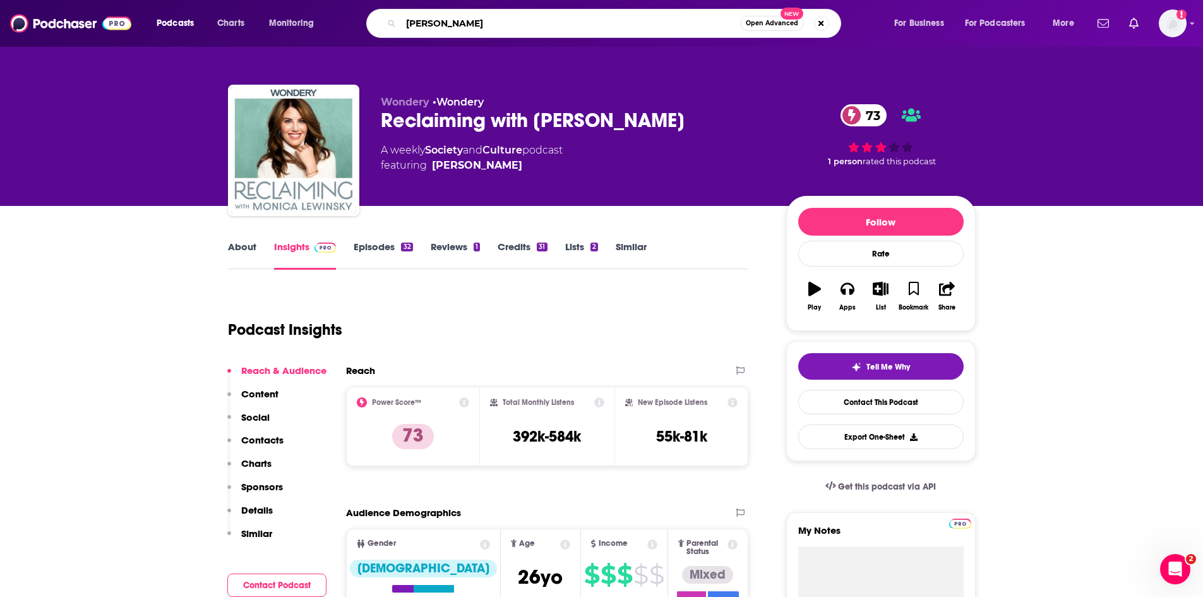
type input "Amy Pohler"
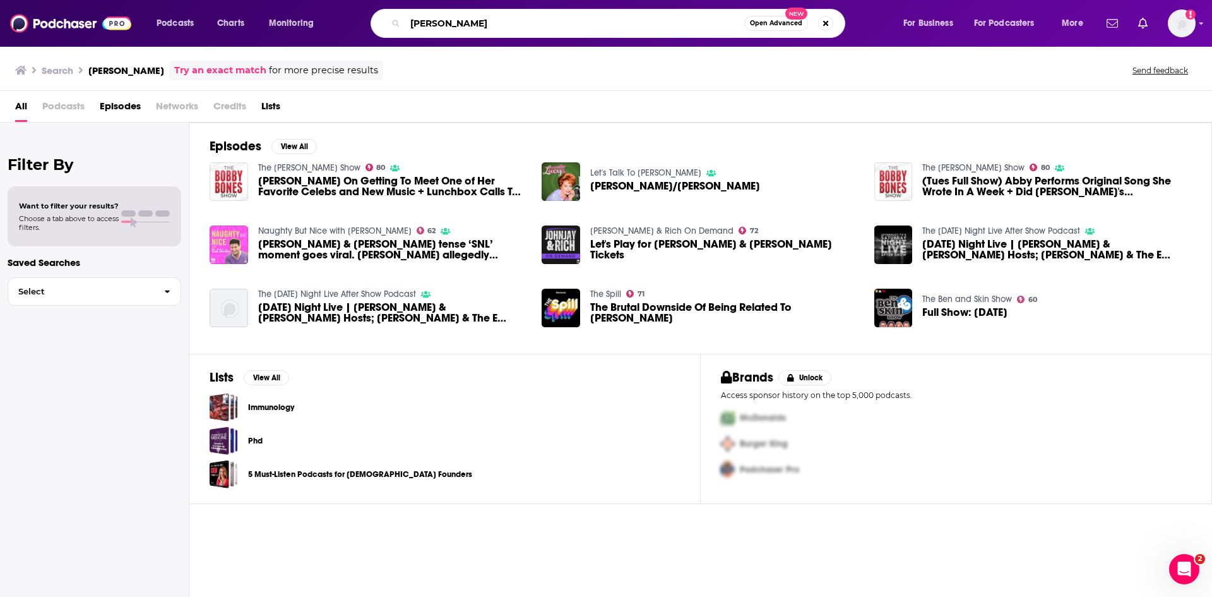
drag, startPoint x: 480, startPoint y: 25, endPoint x: 391, endPoint y: 21, distance: 89.1
click at [391, 21] on div "Amy Pohler Open Advanced New" at bounding box center [608, 23] width 475 height 29
paste input "e"
type input "Amy Poehler"
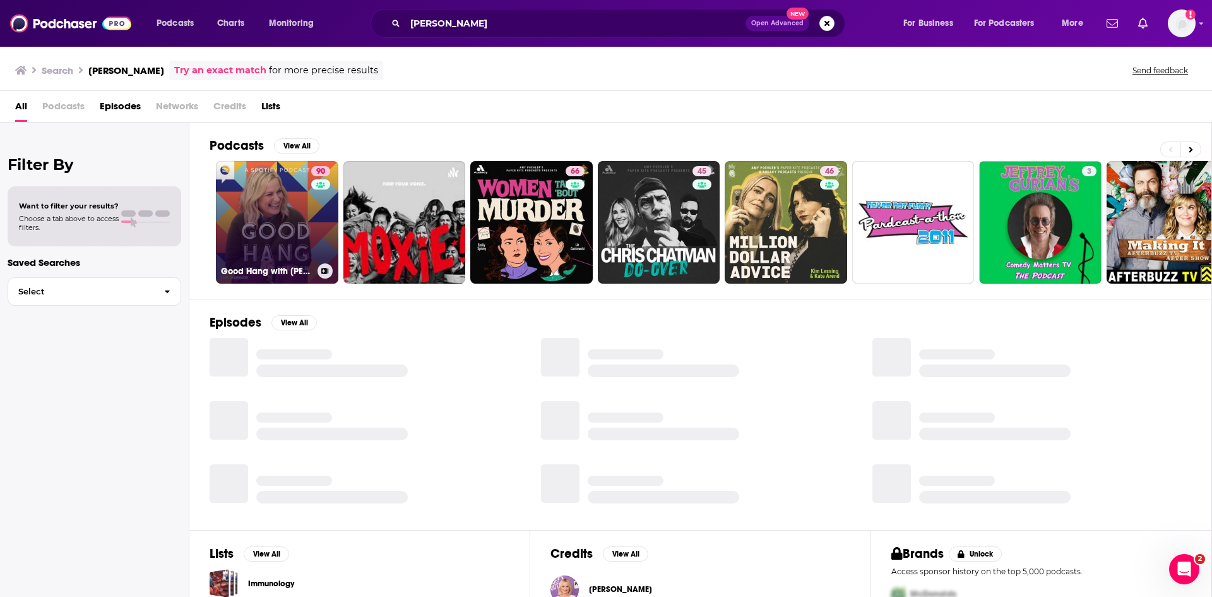
click at [286, 222] on link "90 Good Hang with Amy Poehler" at bounding box center [277, 222] width 122 height 122
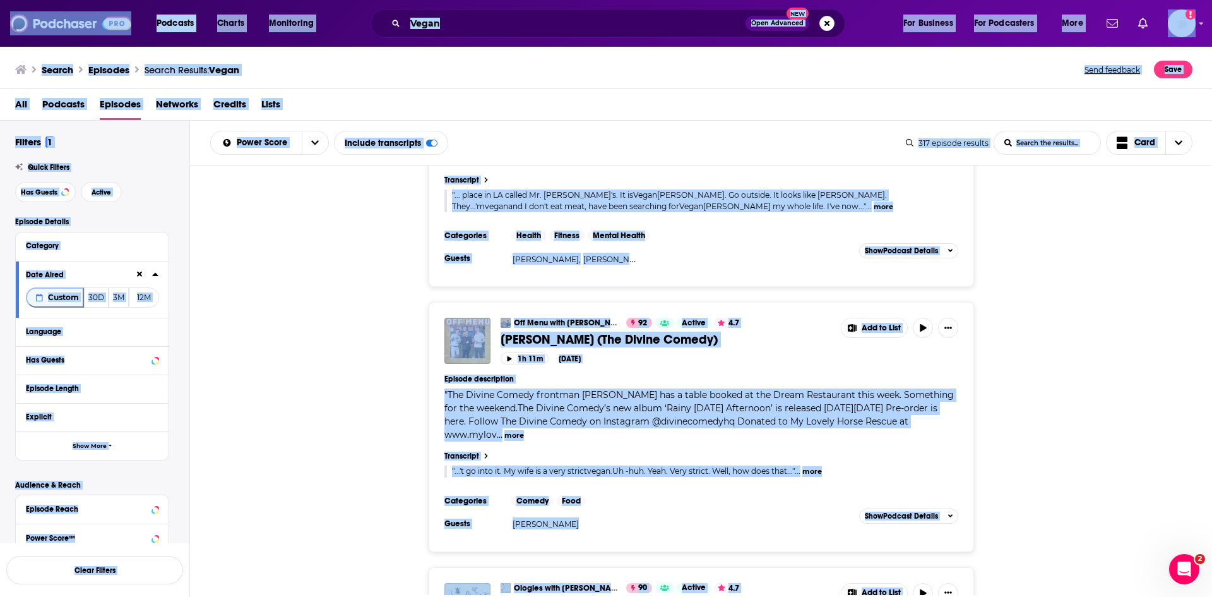
scroll to position [505, 0]
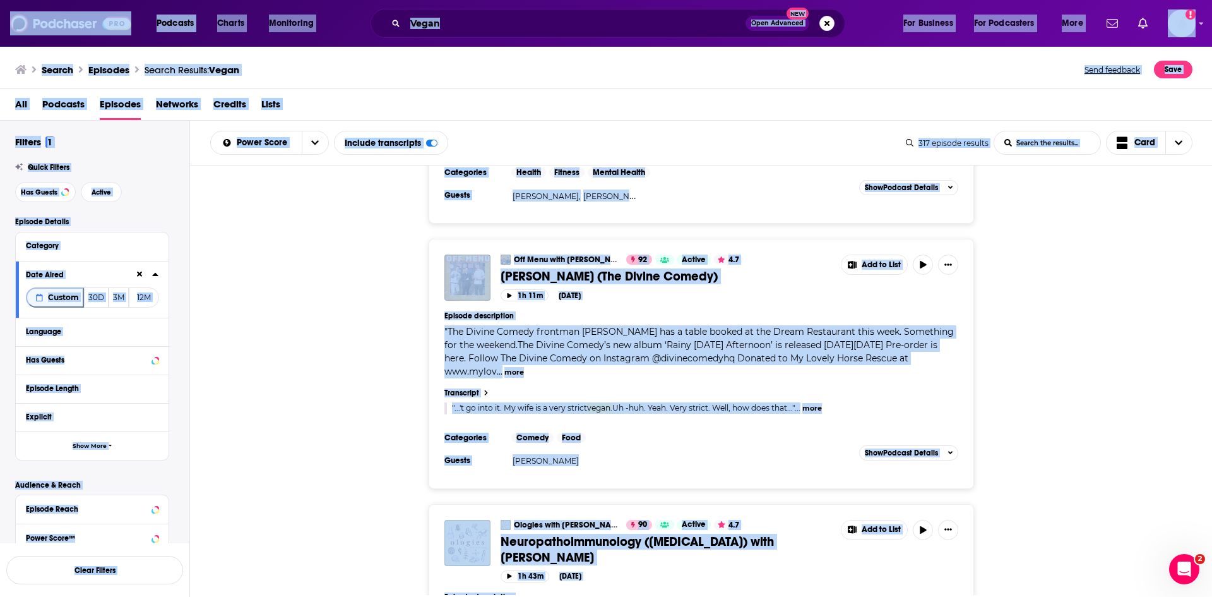
click at [403, 406] on div "Off Menu with Ed Gamble and James Acaster 92 Active 4.7 Neil Hannon (The Divine…" at bounding box center [701, 364] width 1023 height 250
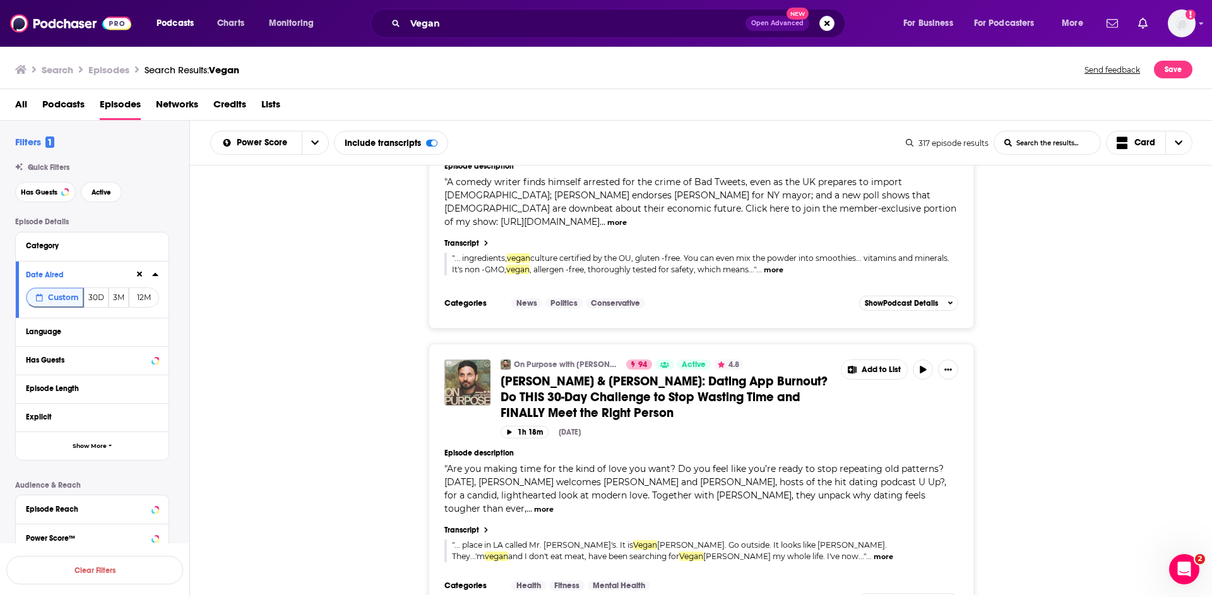
scroll to position [0, 0]
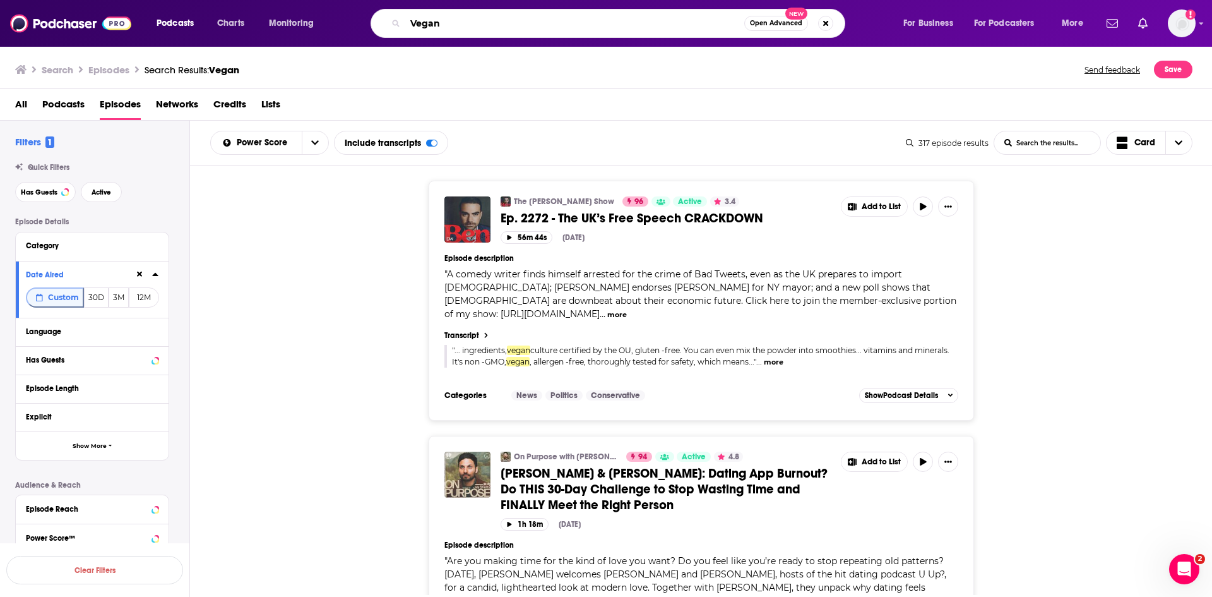
drag, startPoint x: 556, startPoint y: 28, endPoint x: 356, endPoint y: 27, distance: 199.5
click at [356, 27] on div "Vegan Open Advanced New" at bounding box center [620, 23] width 540 height 29
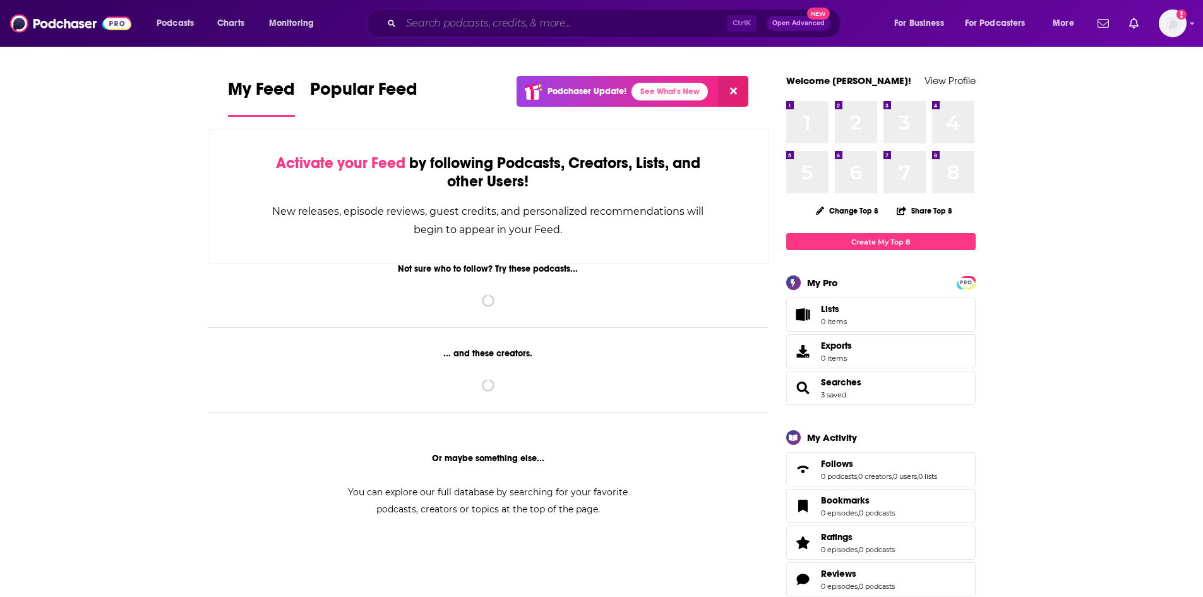
click at [452, 16] on input "Search podcasts, credits, & more..." at bounding box center [564, 23] width 326 height 20
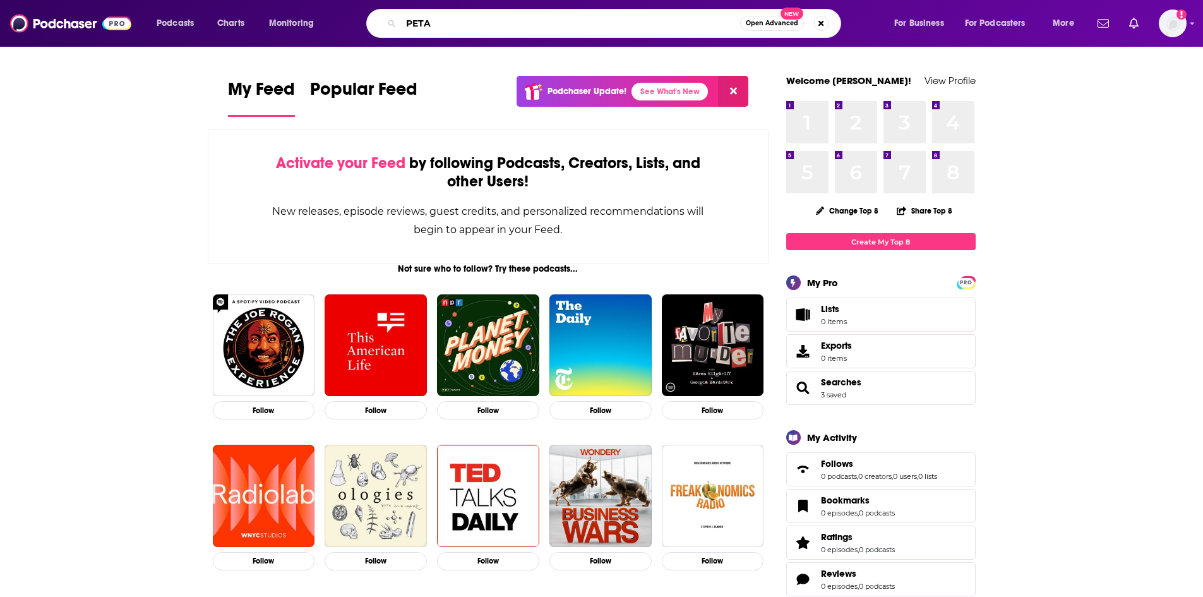
type input "PETA"
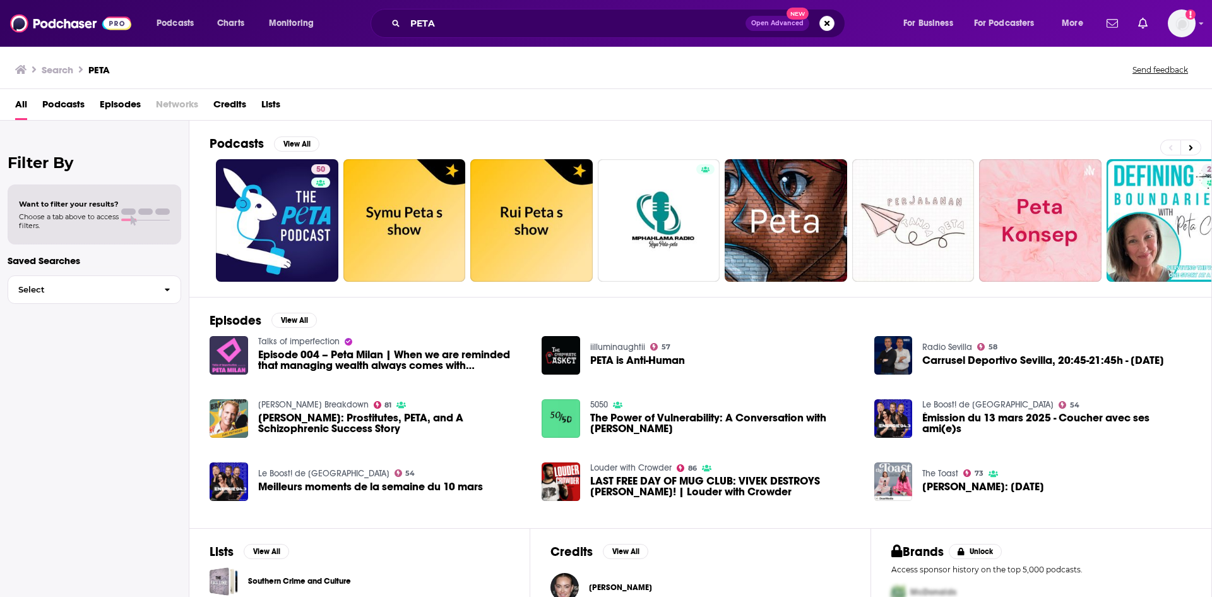
click at [105, 105] on span "Episodes" at bounding box center [120, 107] width 41 height 26
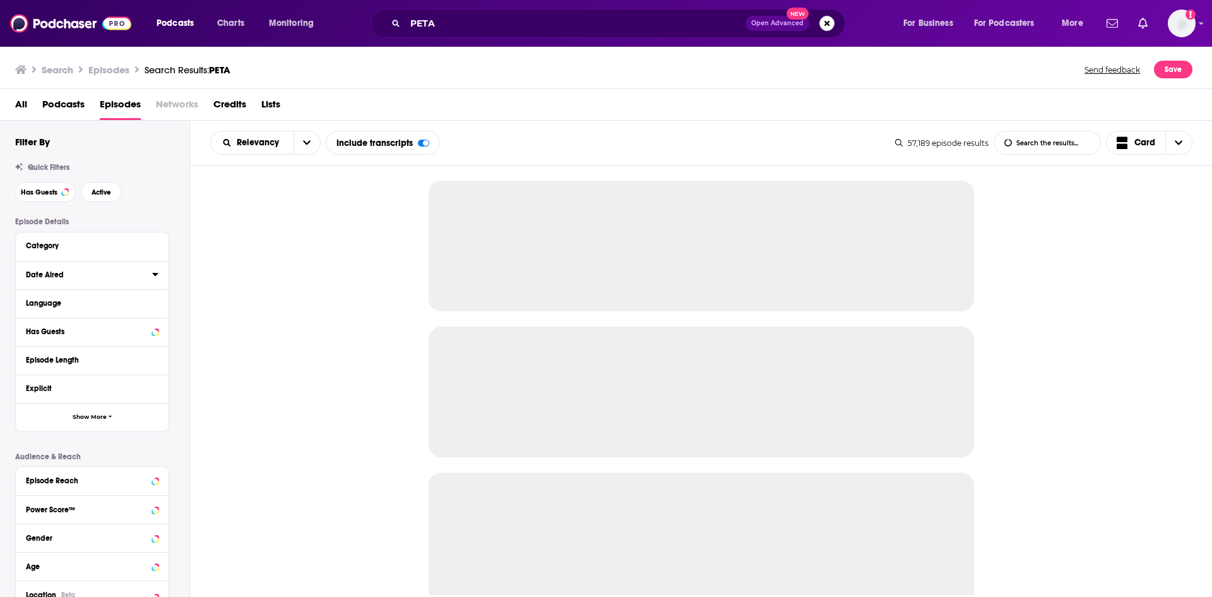
click at [157, 275] on icon at bounding box center [155, 274] width 6 height 10
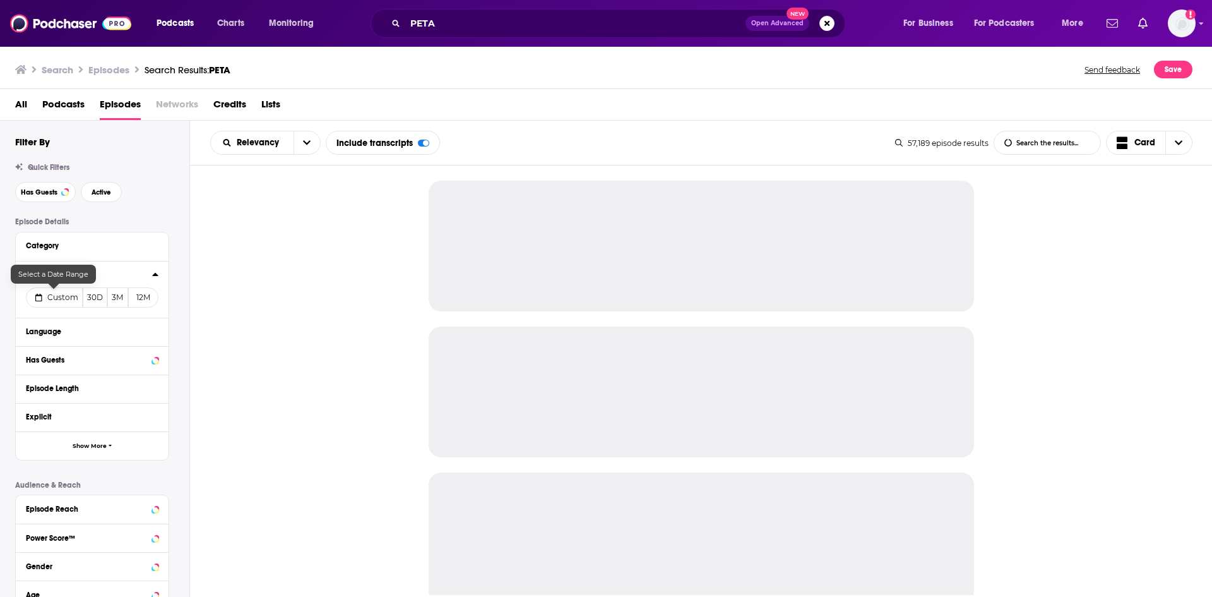
click at [64, 291] on button "Custom" at bounding box center [54, 297] width 57 height 20
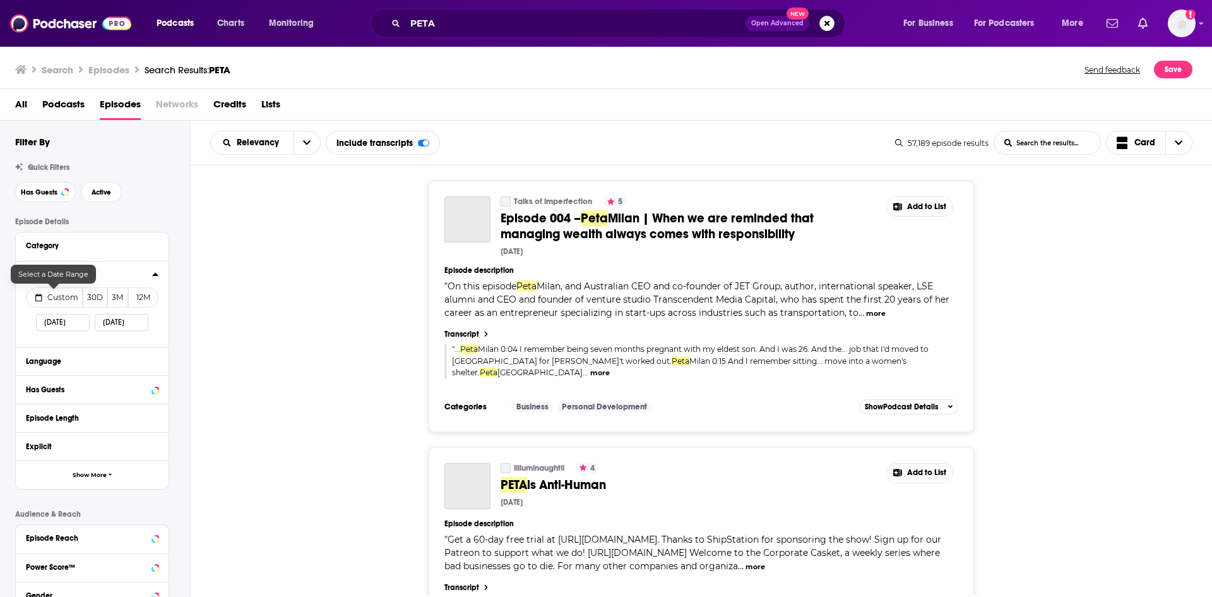
select select "8"
select select "2025"
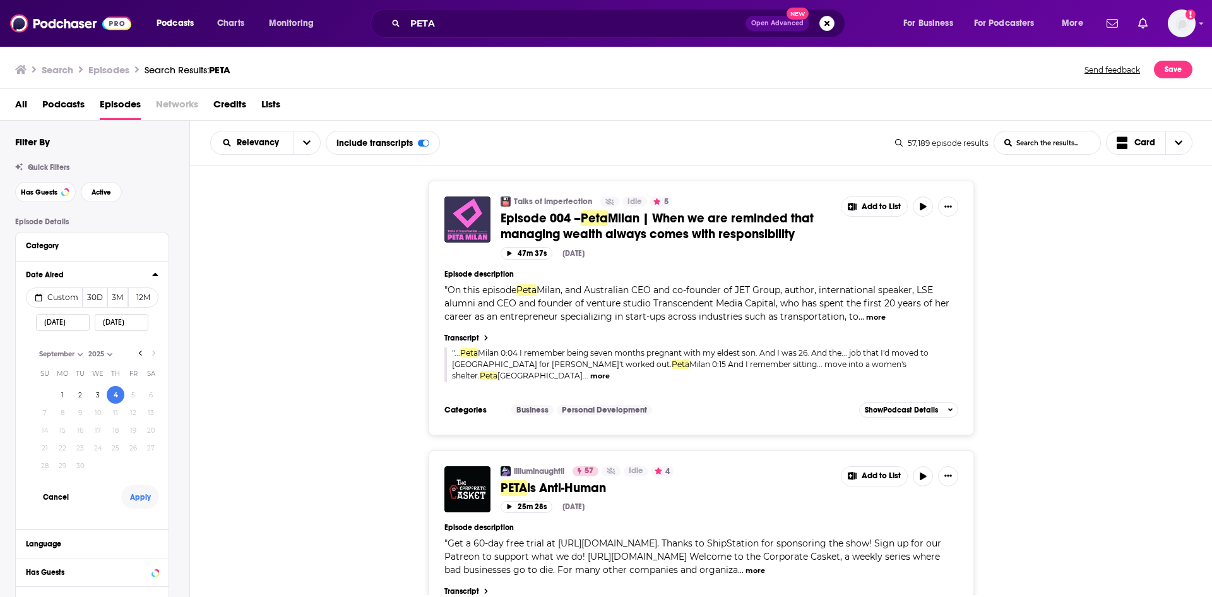
click at [141, 501] on button "Apply" at bounding box center [140, 496] width 38 height 23
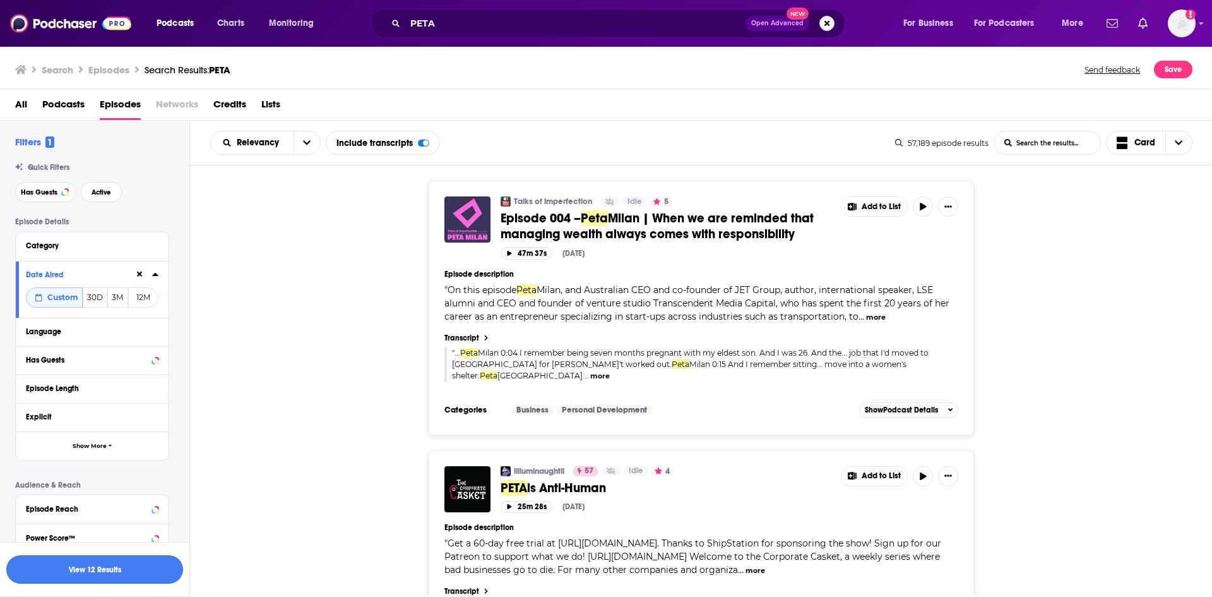
click at [158, 572] on button "View 12 Results" at bounding box center [94, 569] width 177 height 28
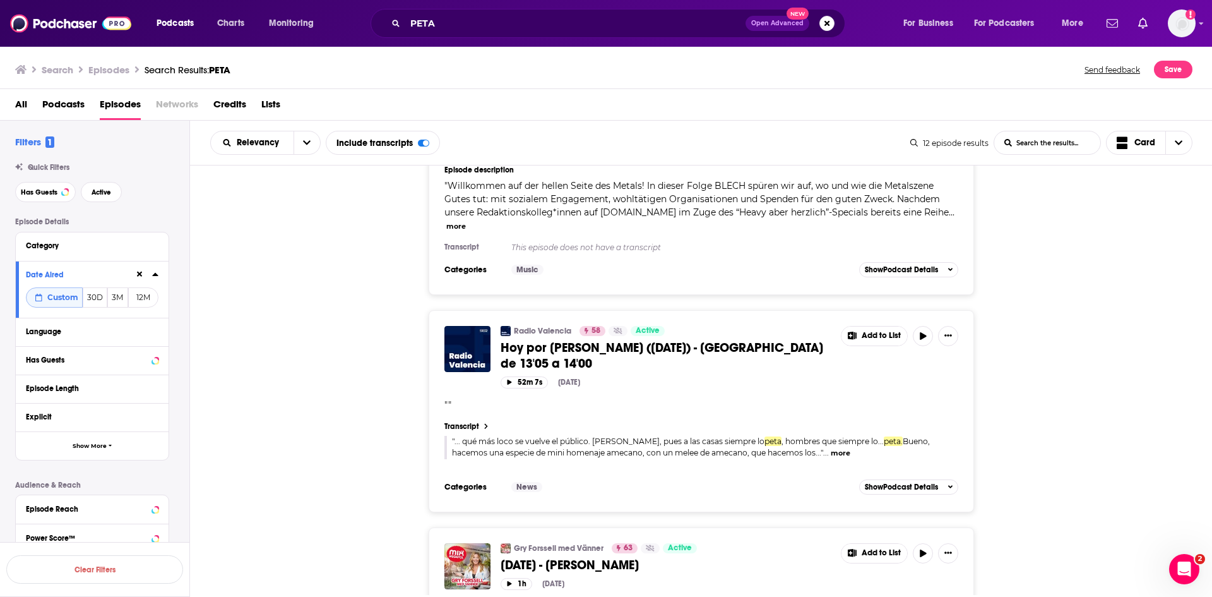
scroll to position [1389, 0]
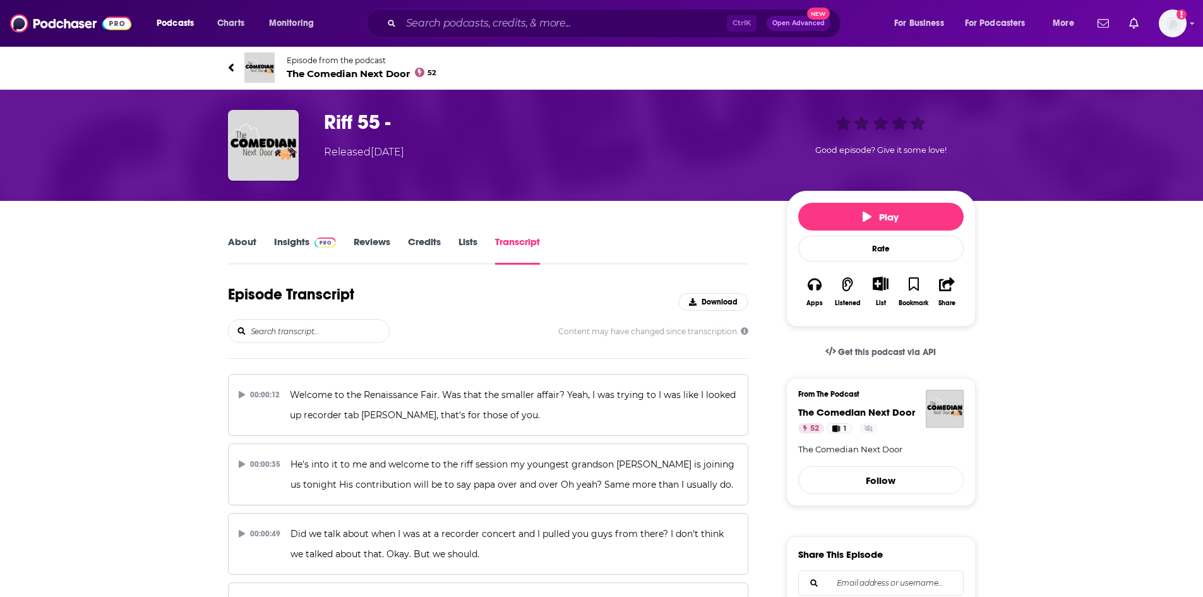
scroll to position [14822, 0]
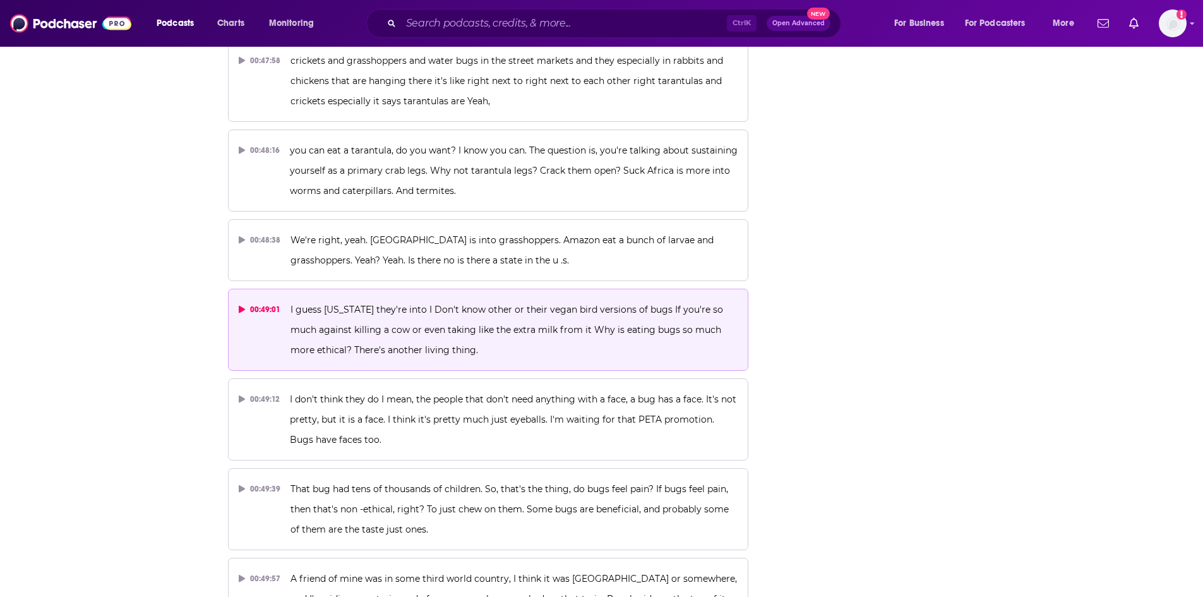
click at [444, 304] on span "I guess [US_STATE] they're into I Don't know other or their vegan bird versions…" at bounding box center [507, 330] width 435 height 52
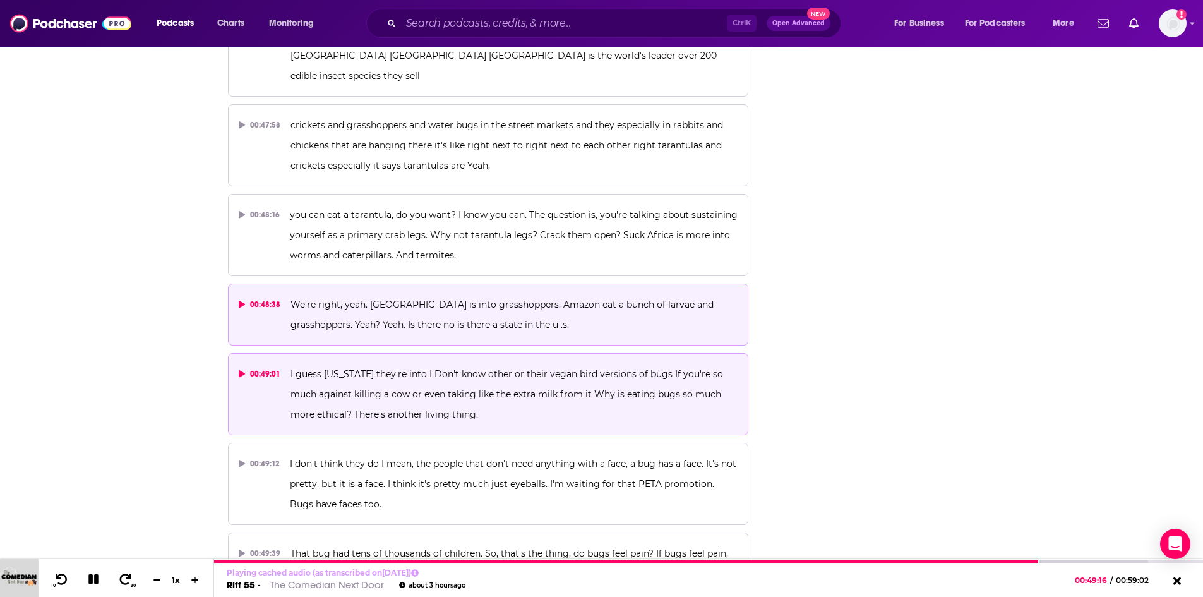
scroll to position [14696, 0]
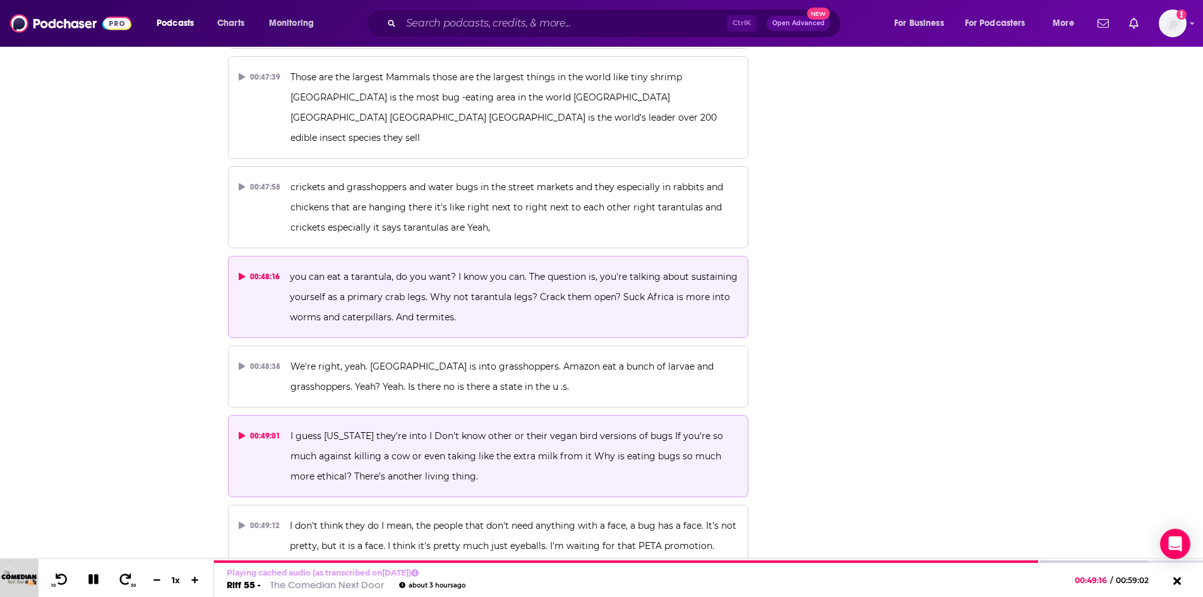
click at [475, 266] on p "you can eat a tarantula, do you want? I know you can. The question is, you're t…" at bounding box center [514, 296] width 448 height 61
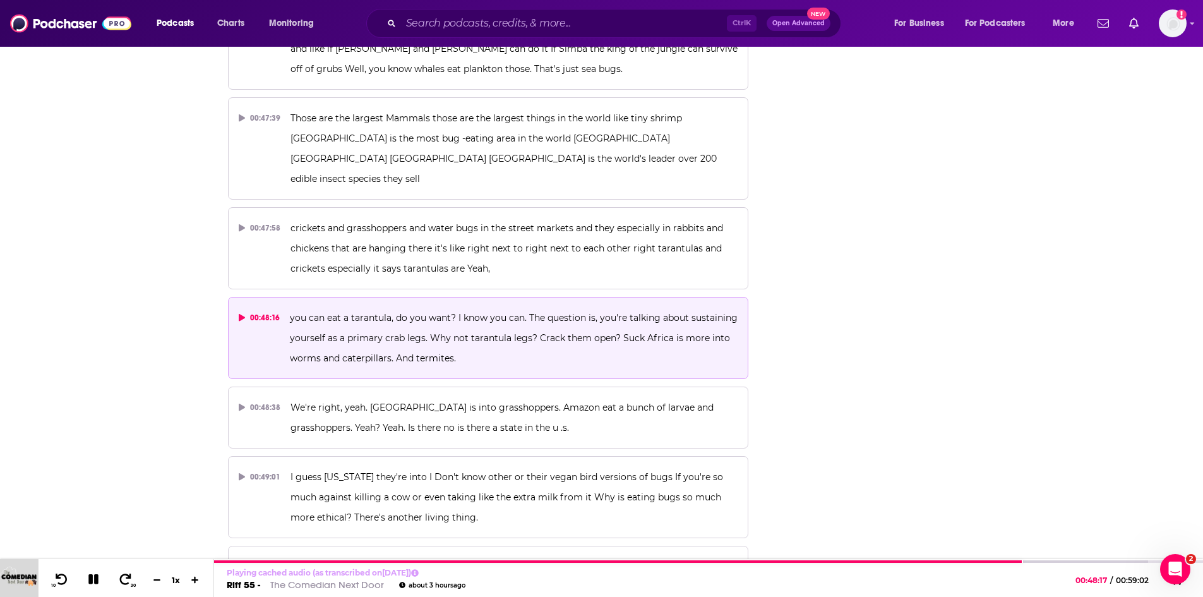
scroll to position [14633, 0]
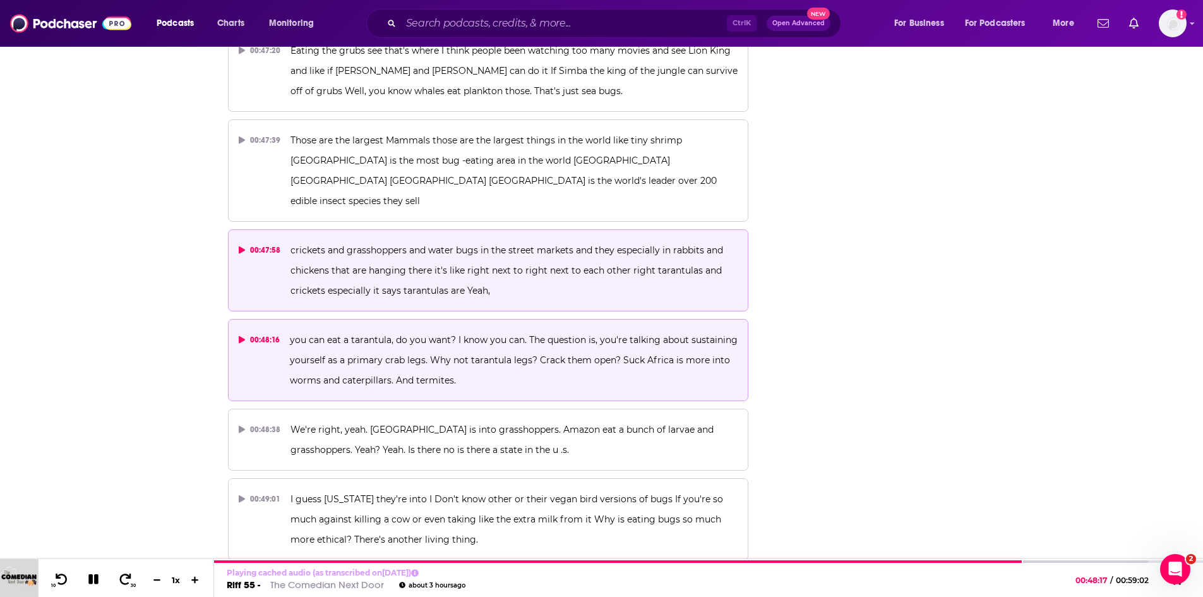
click at [415, 244] on span "crickets and grasshoppers and water bugs in the street markets and they especia…" at bounding box center [507, 270] width 435 height 52
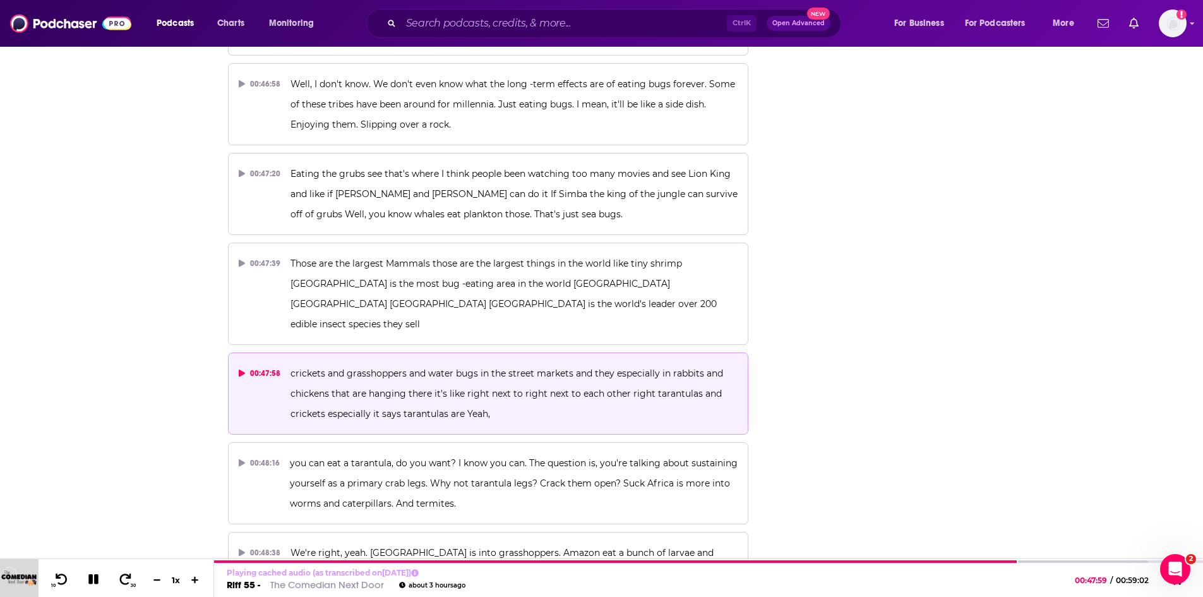
scroll to position [14506, 0]
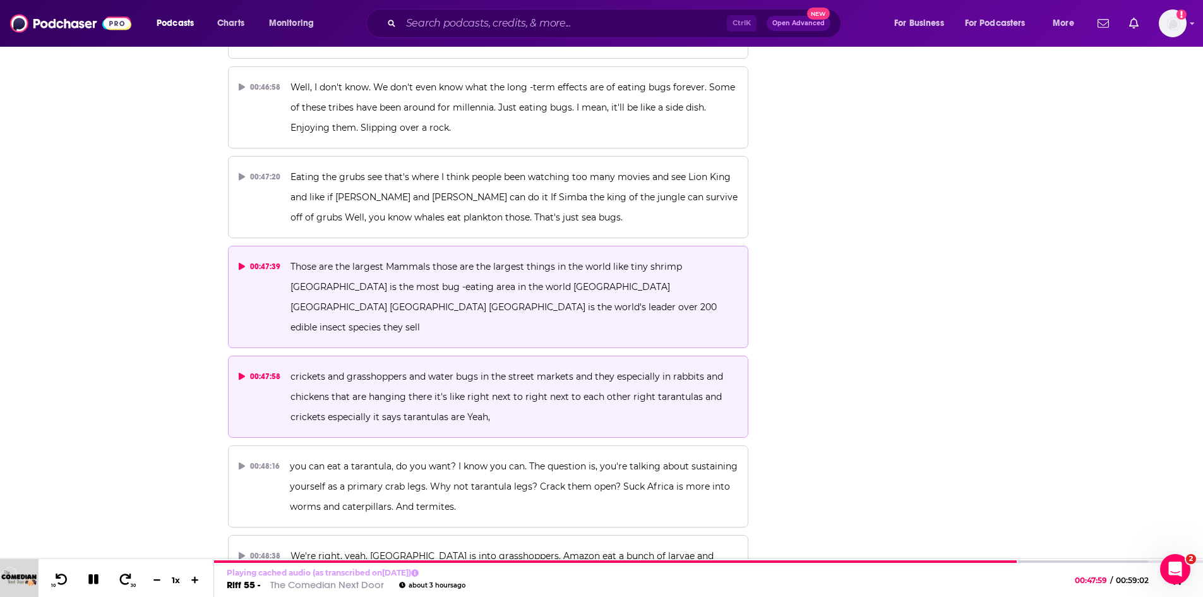
click at [414, 256] on p "Those are the largest Mammals those are the largest things in the world like ti…" at bounding box center [513, 296] width 447 height 81
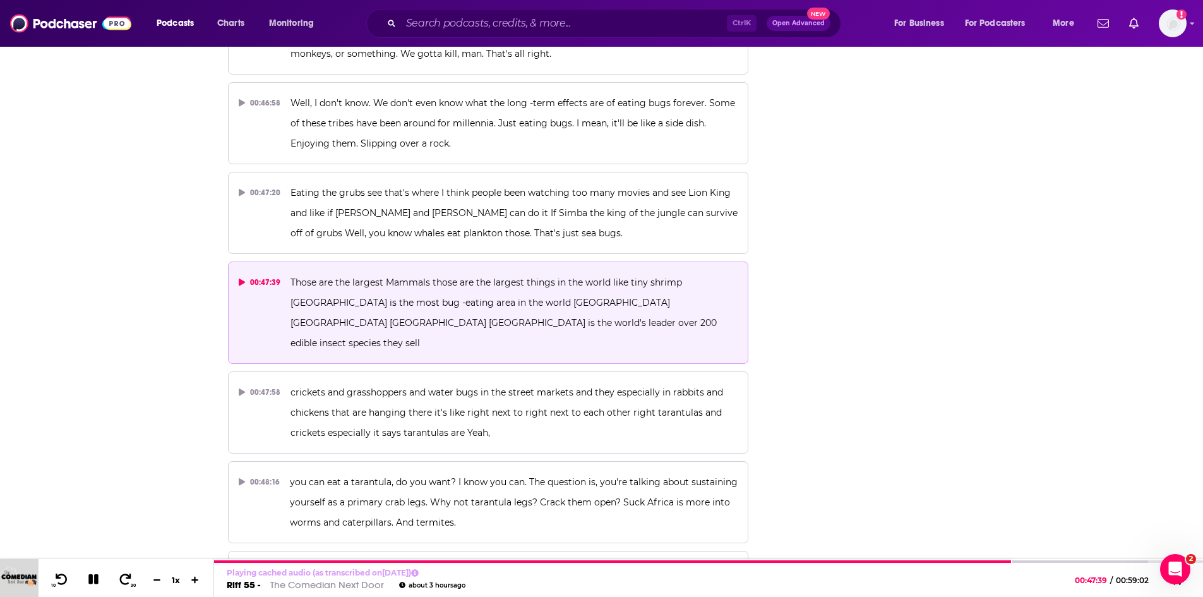
scroll to position [14380, 0]
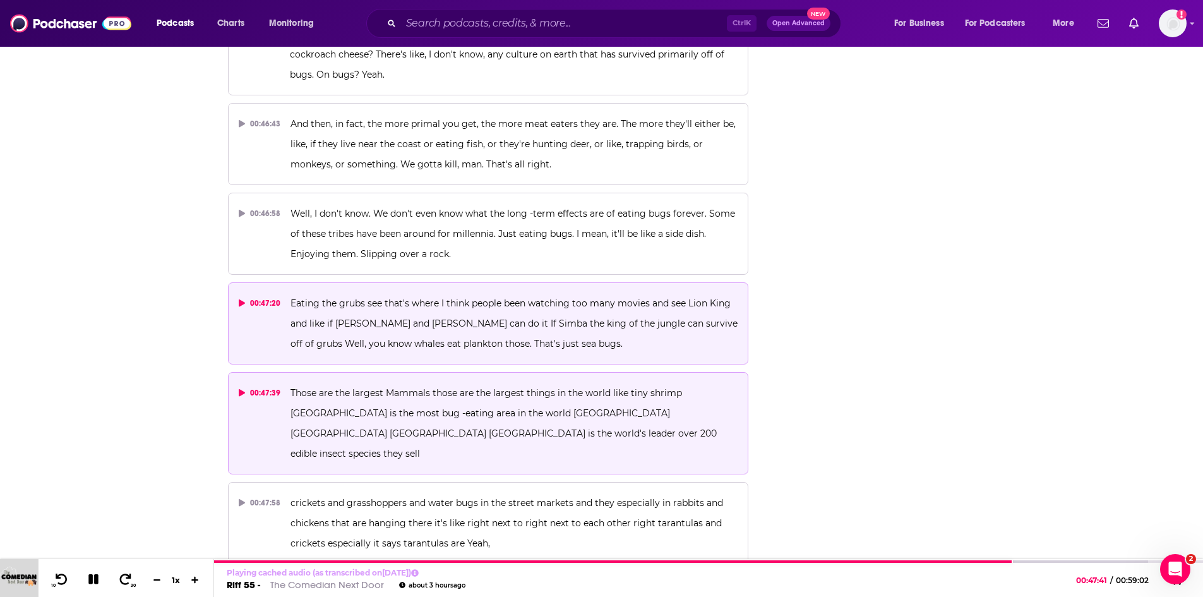
click at [414, 297] on span "Eating the grubs see that's where I think people been watching too many movies …" at bounding box center [515, 323] width 450 height 52
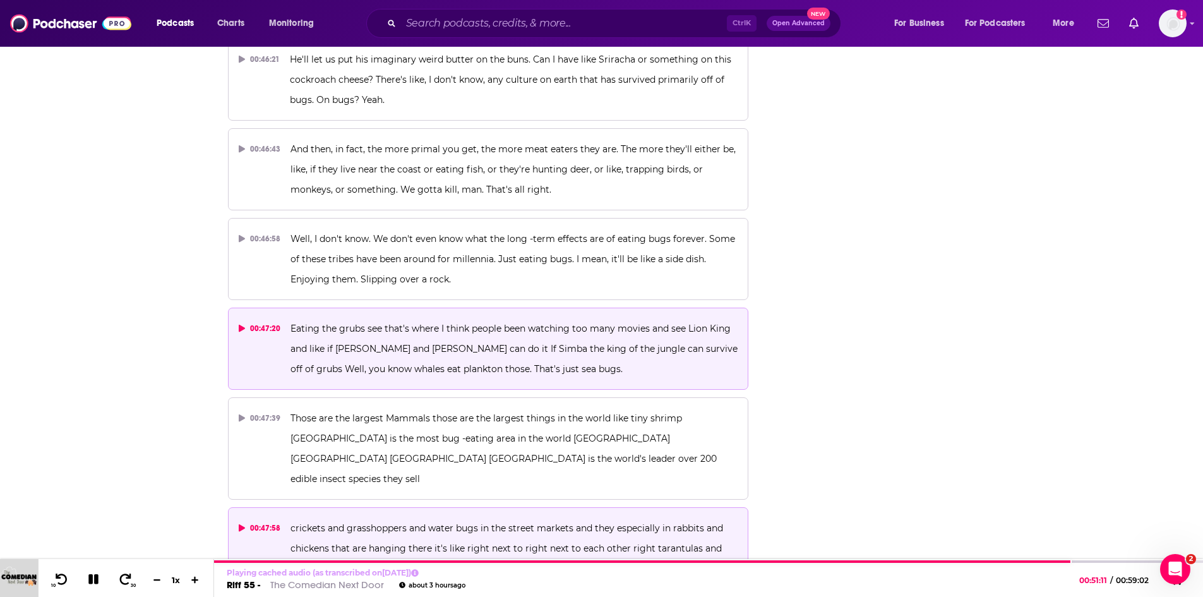
scroll to position [14317, 0]
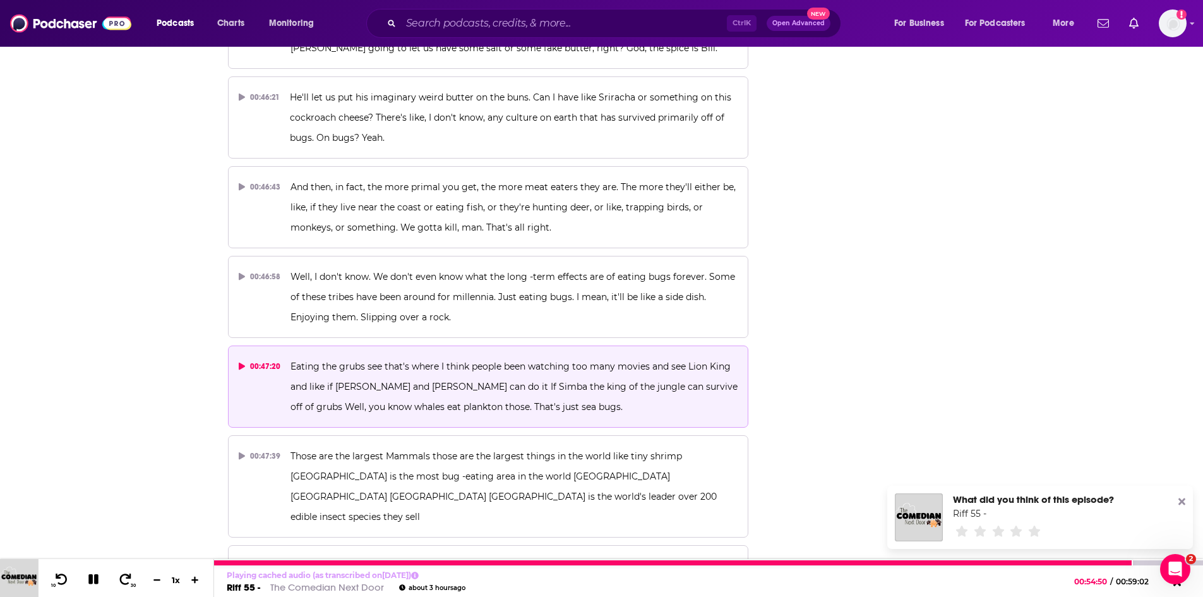
click at [92, 576] on icon at bounding box center [93, 579] width 10 height 10
